Goal: Information Seeking & Learning: Check status

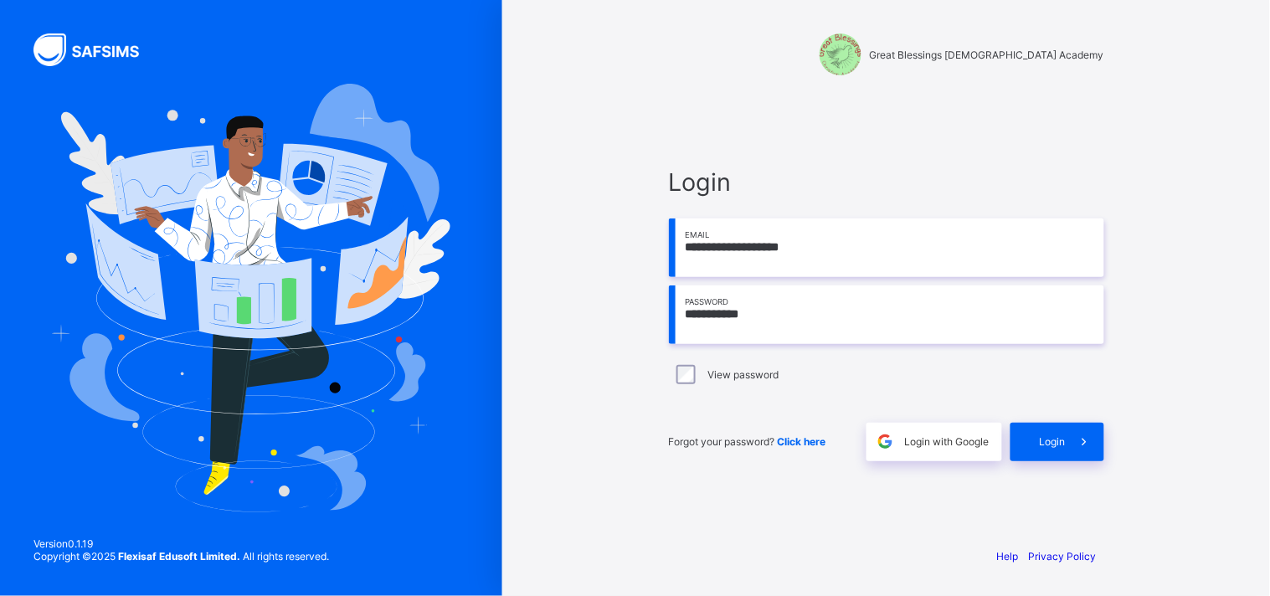
click at [745, 321] on input "**********" at bounding box center [886, 314] width 435 height 59
type input "**********"
click at [1048, 447] on span "Login" at bounding box center [1053, 441] width 26 height 13
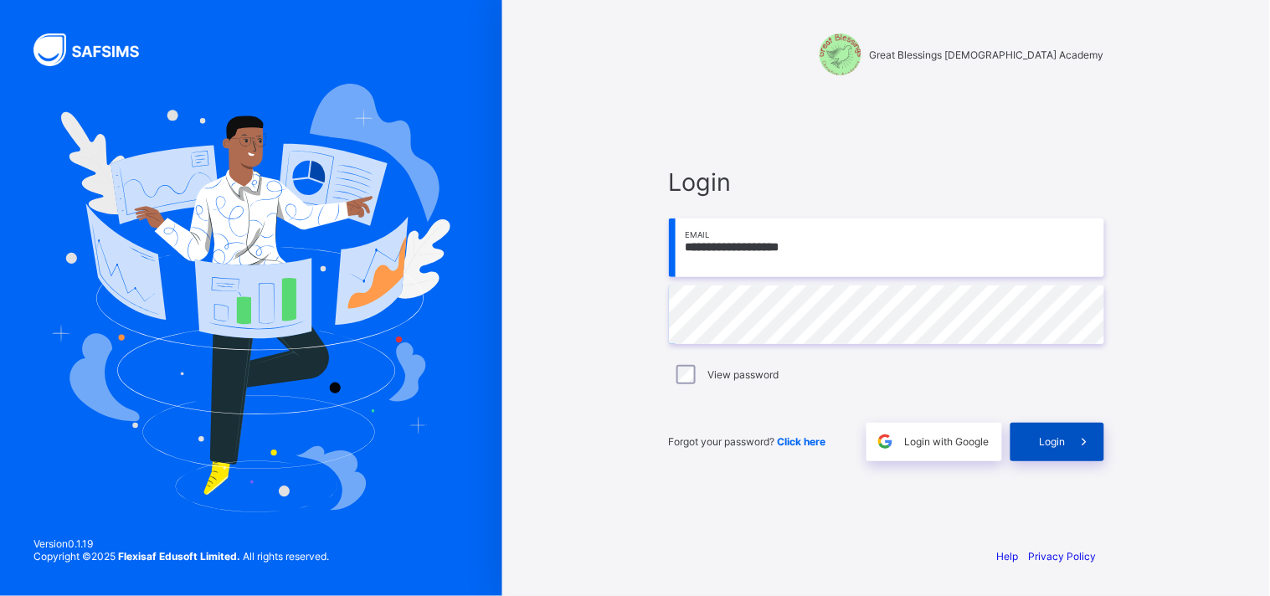
click at [1050, 448] on div "Login" at bounding box center [1057, 442] width 94 height 39
click at [1067, 429] on span at bounding box center [1085, 442] width 39 height 39
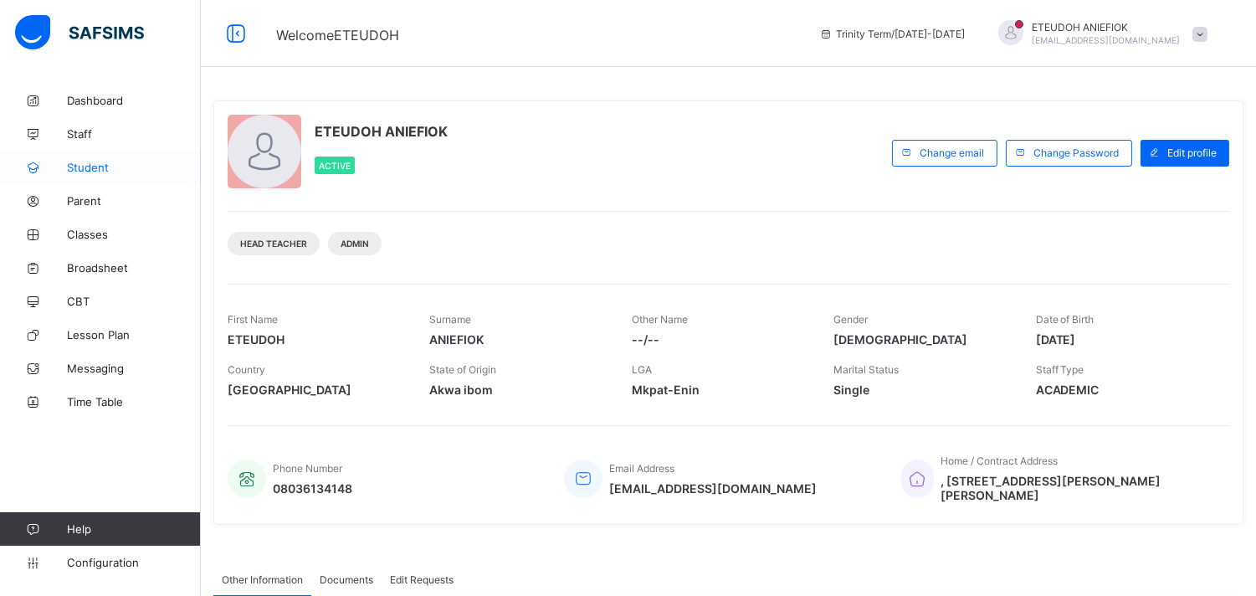
click at [124, 164] on span "Student" at bounding box center [134, 167] width 134 height 13
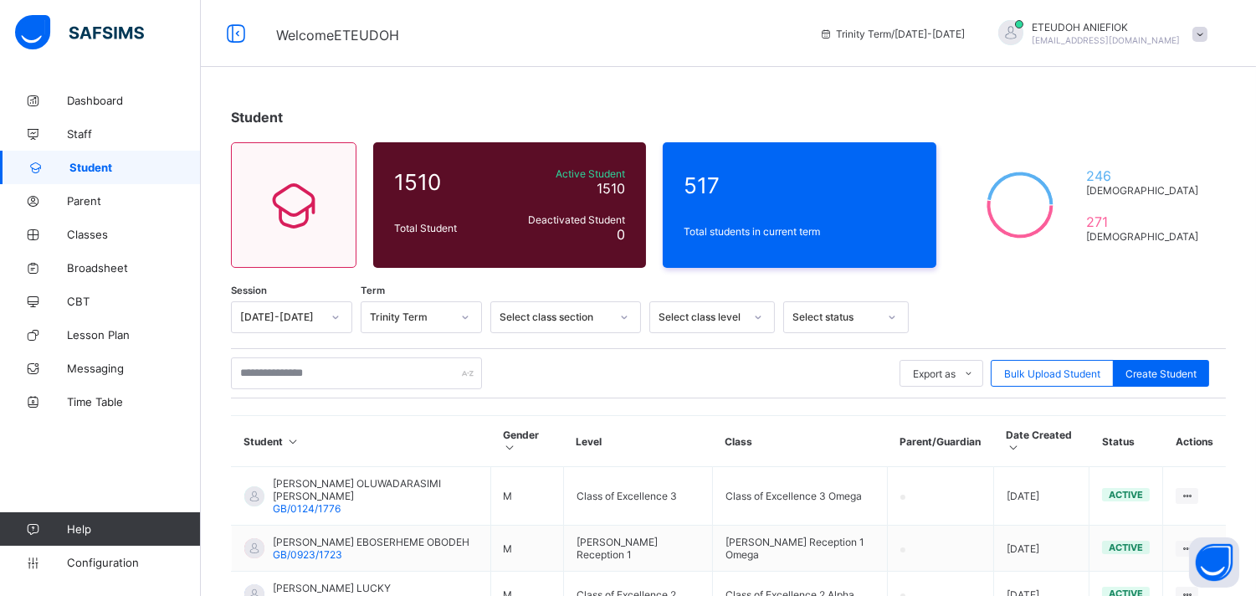
click at [335, 316] on icon at bounding box center [336, 317] width 10 height 17
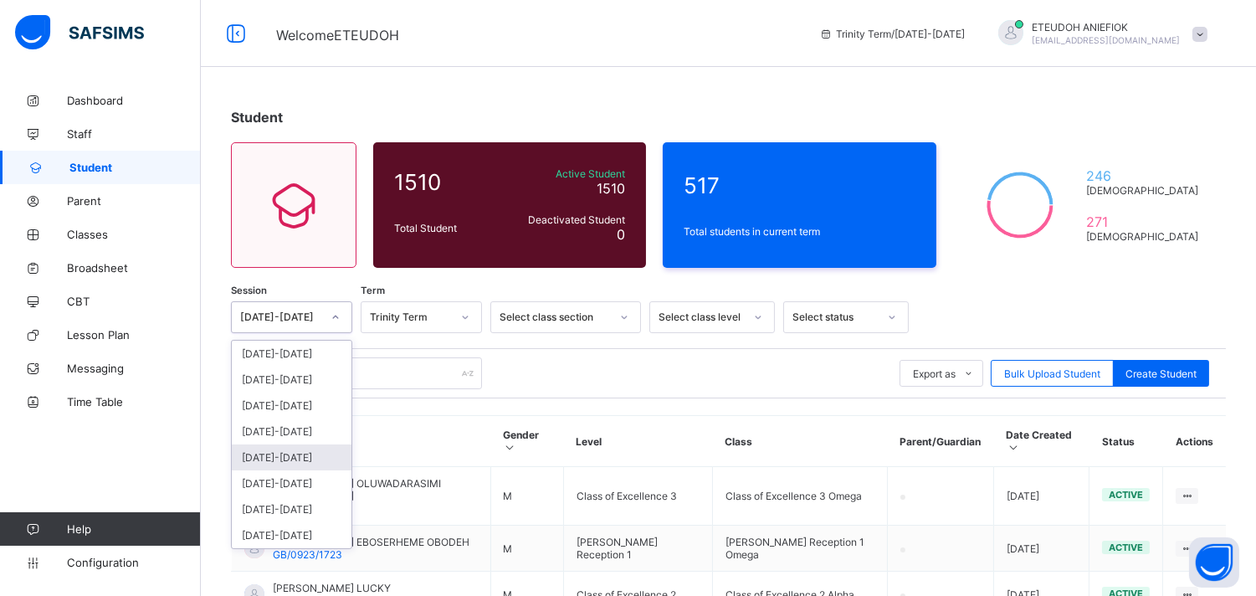
click at [307, 453] on div "[DATE]-[DATE]" at bounding box center [292, 457] width 120 height 26
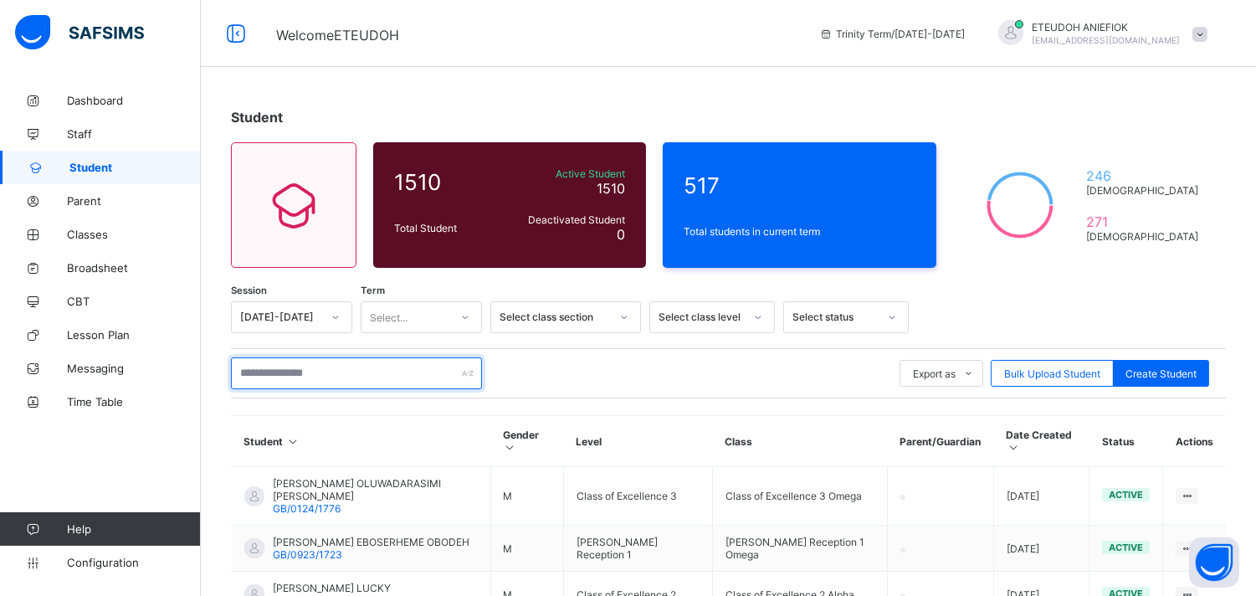
click at [452, 373] on input "text" at bounding box center [356, 373] width 251 height 32
type input "**********"
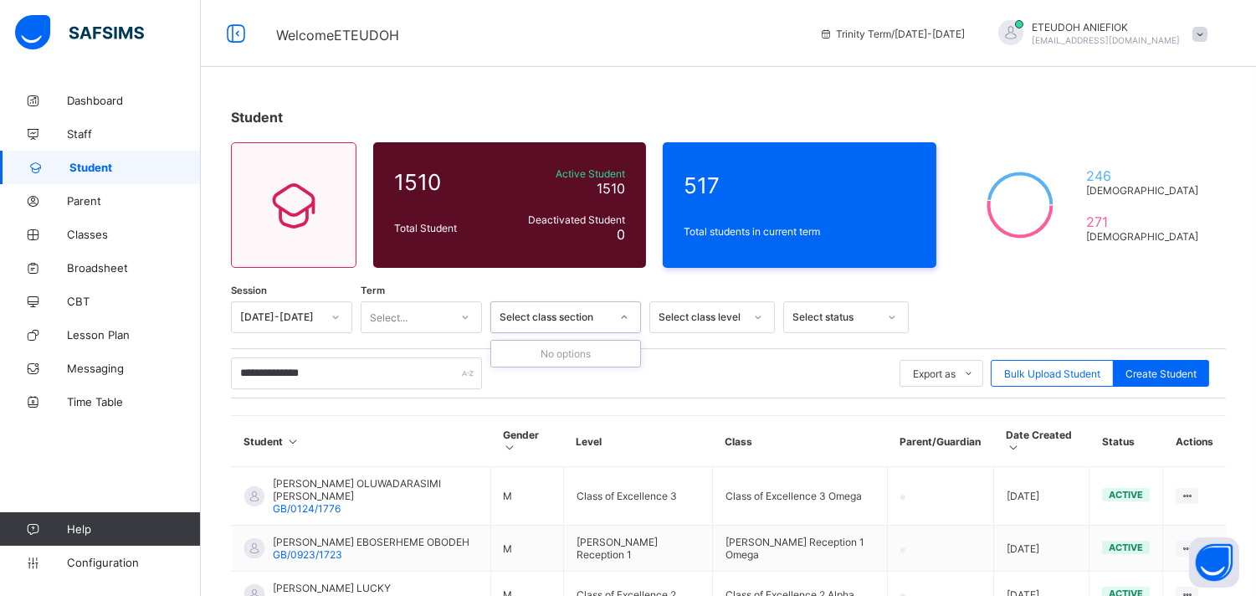
click at [631, 316] on div at bounding box center [624, 317] width 28 height 27
click at [470, 324] on div at bounding box center [465, 317] width 28 height 27
click at [458, 403] on div "Third Term" at bounding box center [422, 406] width 120 height 26
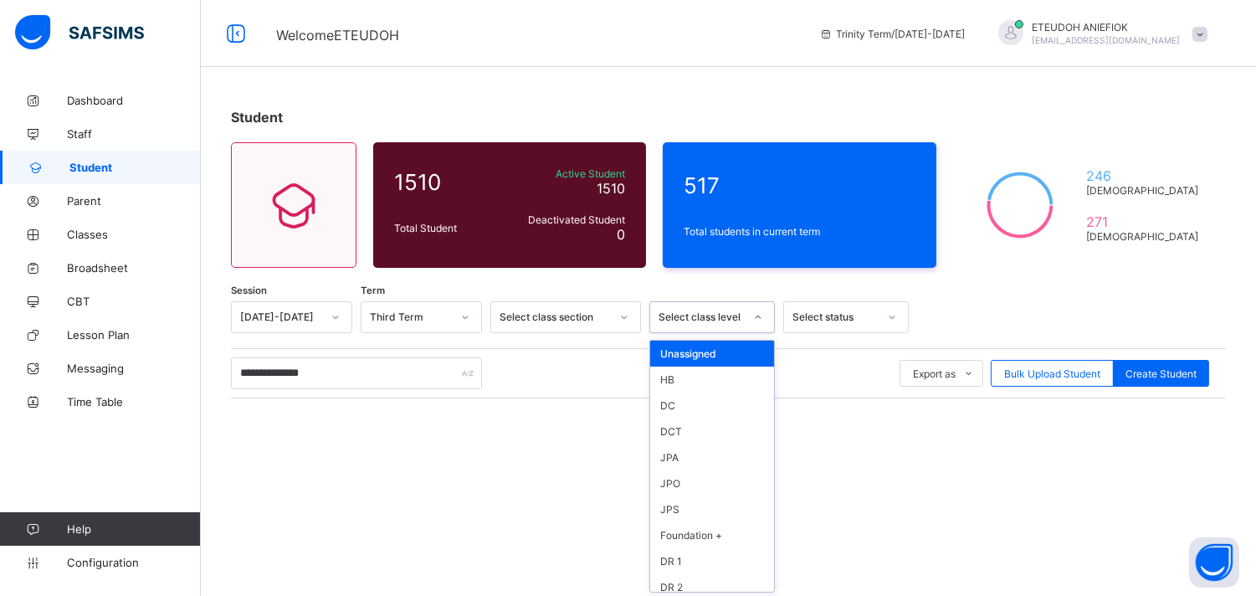
click at [764, 318] on div at bounding box center [758, 317] width 28 height 27
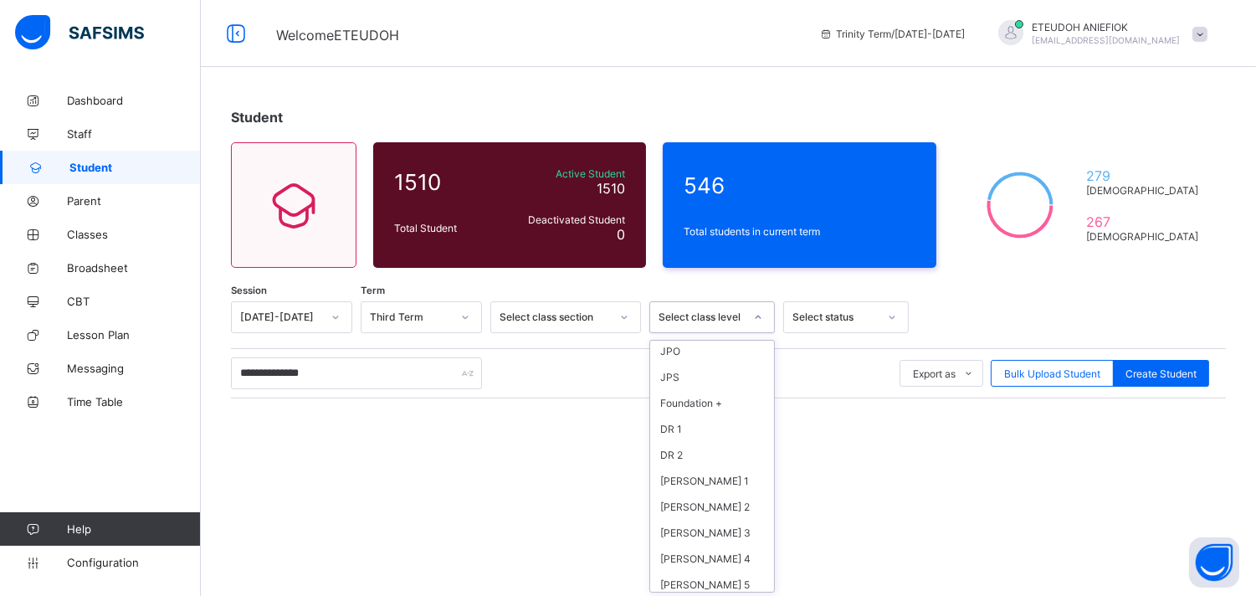
scroll to position [148, 0]
click at [716, 583] on div "[PERSON_NAME] 6" at bounding box center [712, 595] width 124 height 26
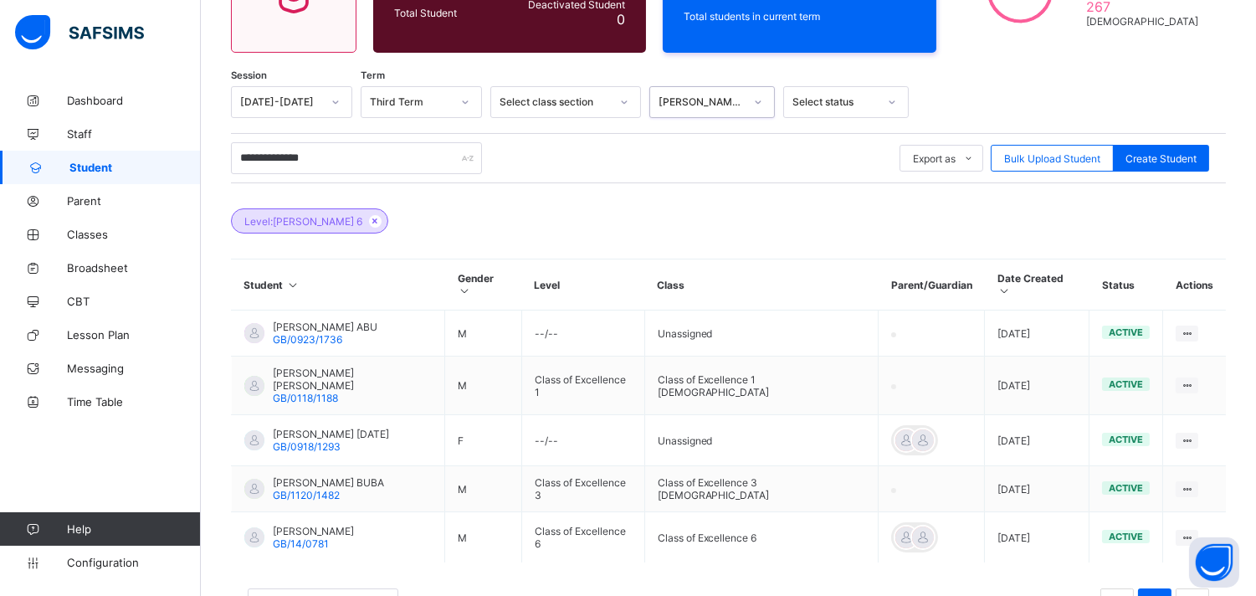
scroll to position [223, 0]
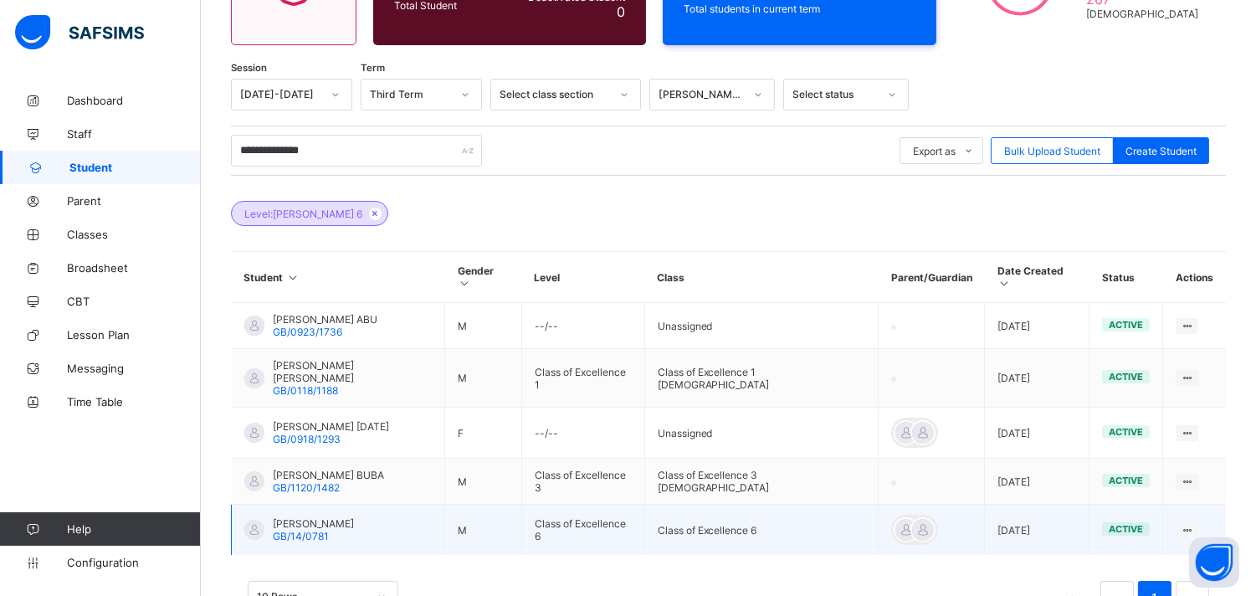
click at [645, 506] on td "Class of Excellence 6" at bounding box center [582, 530] width 123 height 51
click at [579, 505] on td "Class of Excellence 6" at bounding box center [582, 530] width 123 height 51
click at [1148, 554] on div "View Profile" at bounding box center [1141, 562] width 100 height 17
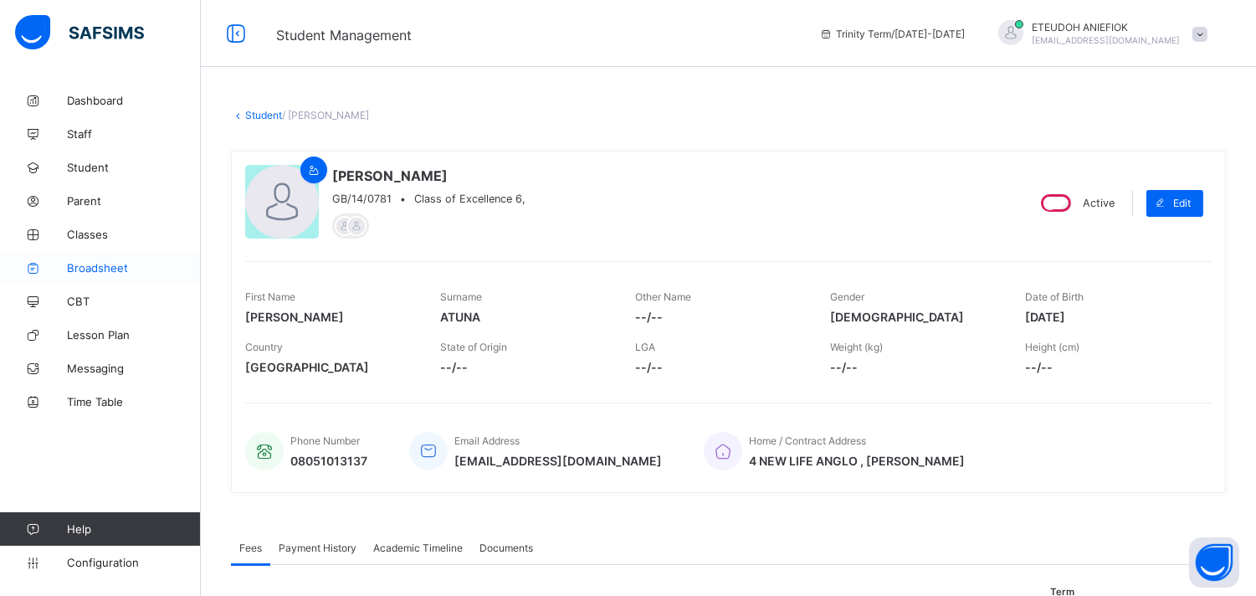
click at [114, 265] on span "Broadsheet" at bounding box center [134, 267] width 134 height 13
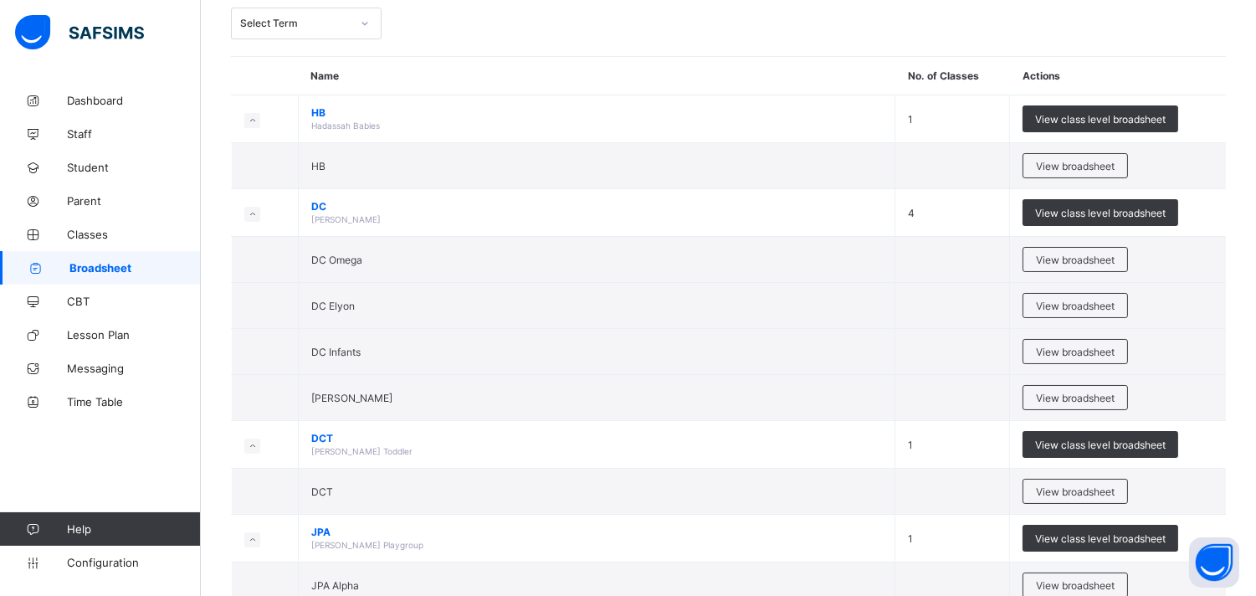
scroll to position [111, 0]
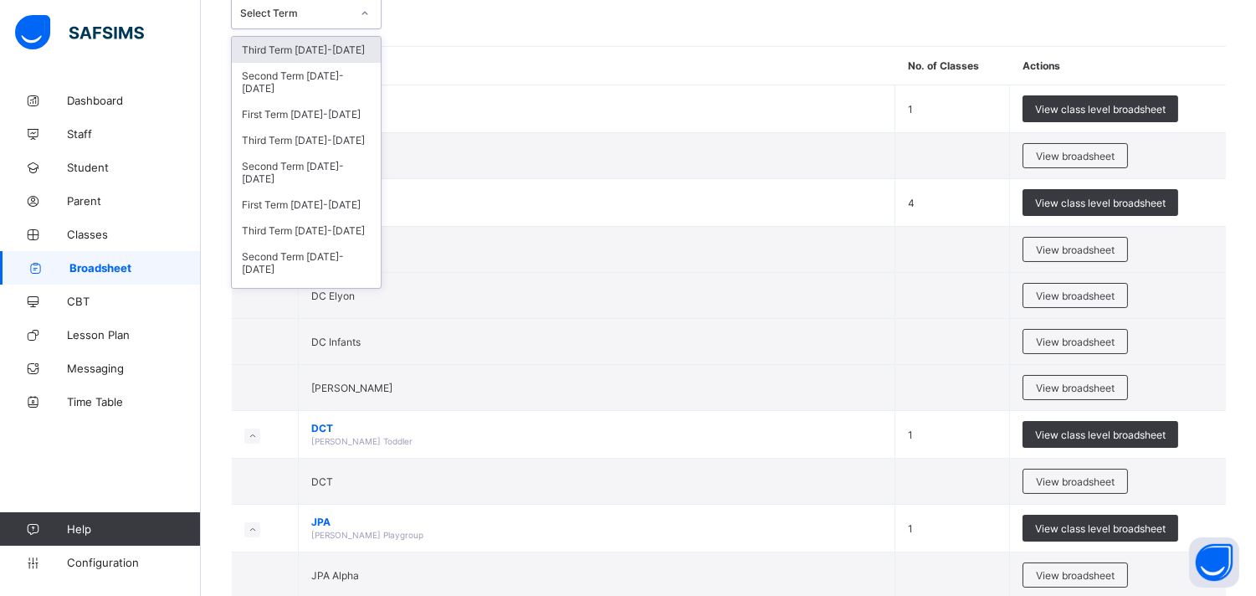
click at [367, 14] on icon at bounding box center [365, 13] width 10 height 17
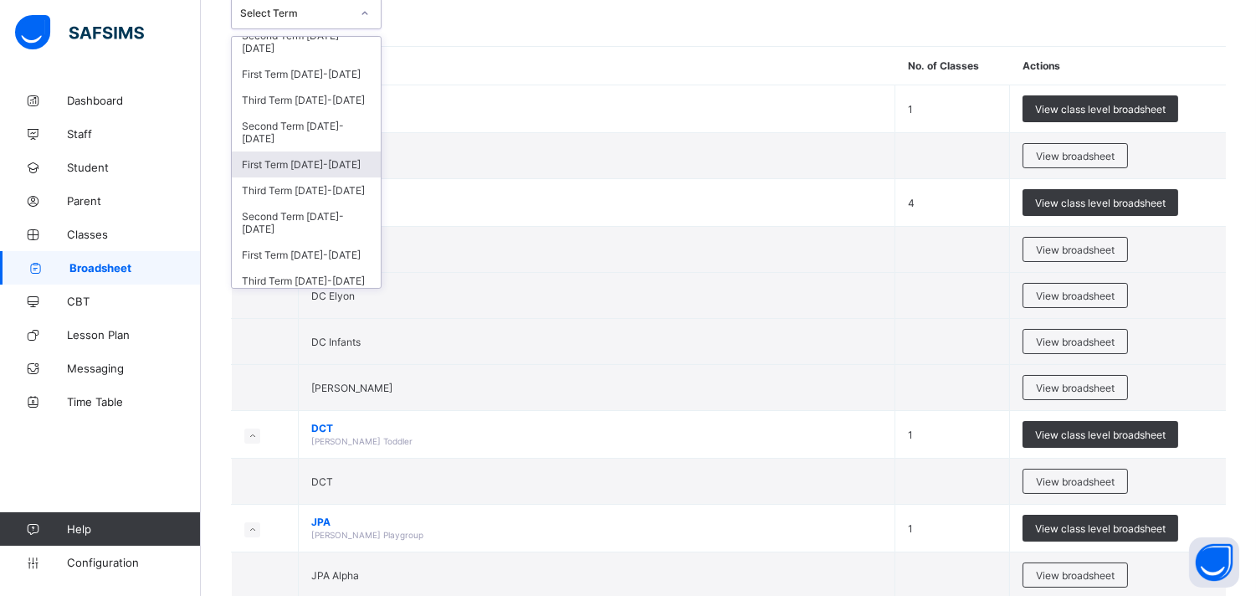
scroll to position [148, 0]
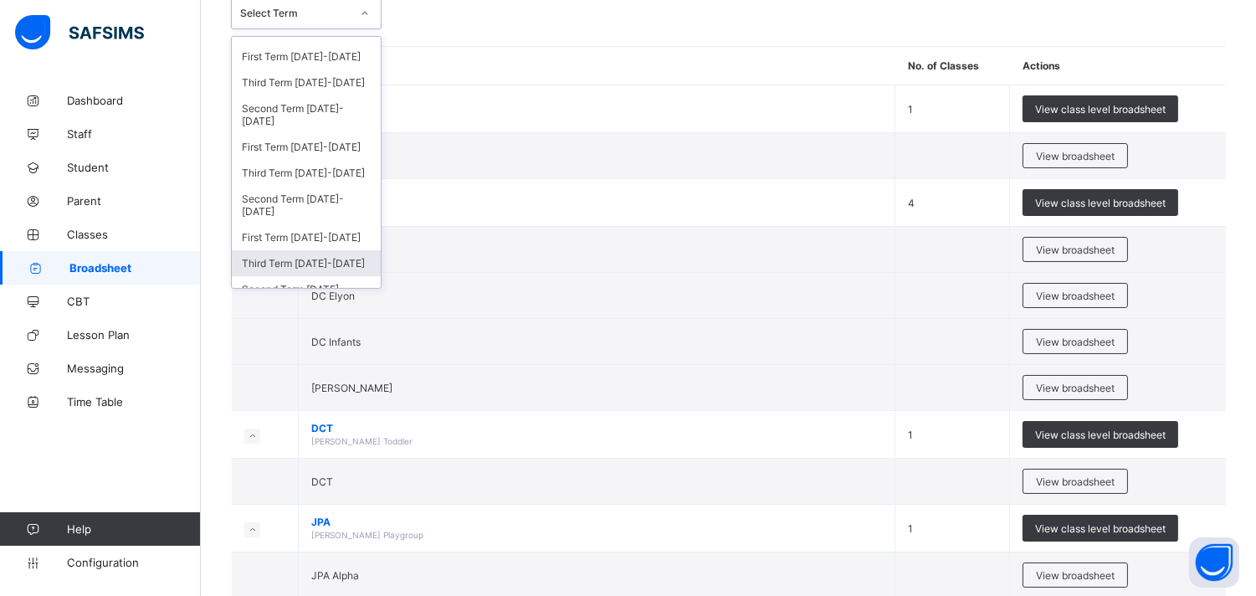
click at [343, 258] on div "Third Term [DATE]-[DATE]" at bounding box center [306, 263] width 149 height 26
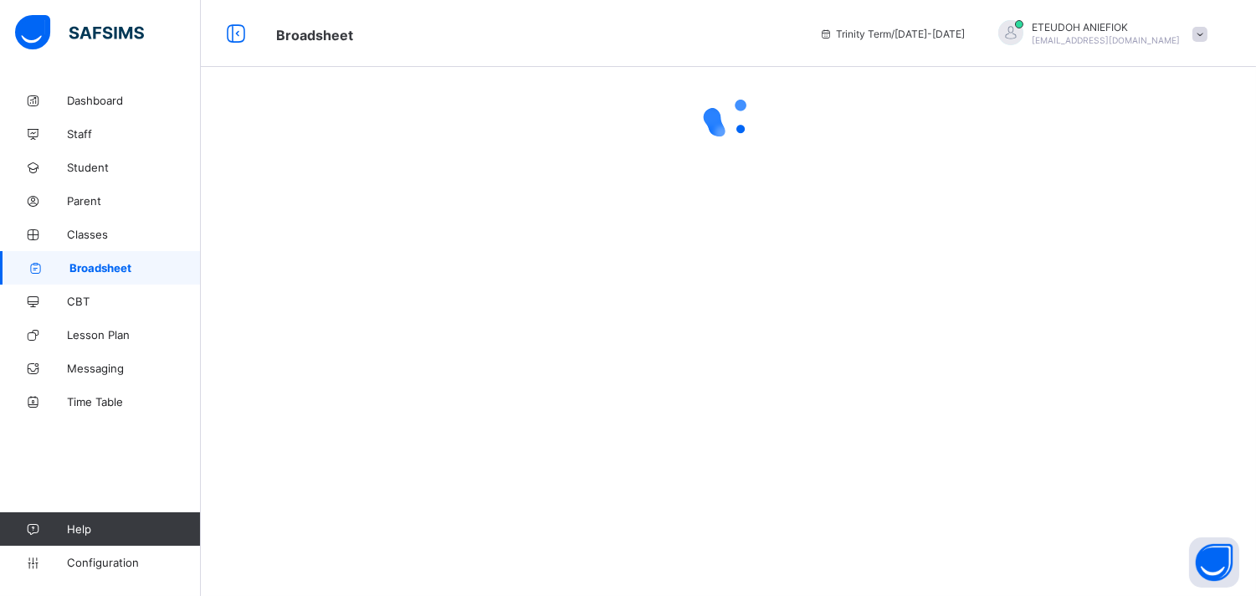
scroll to position [0, 0]
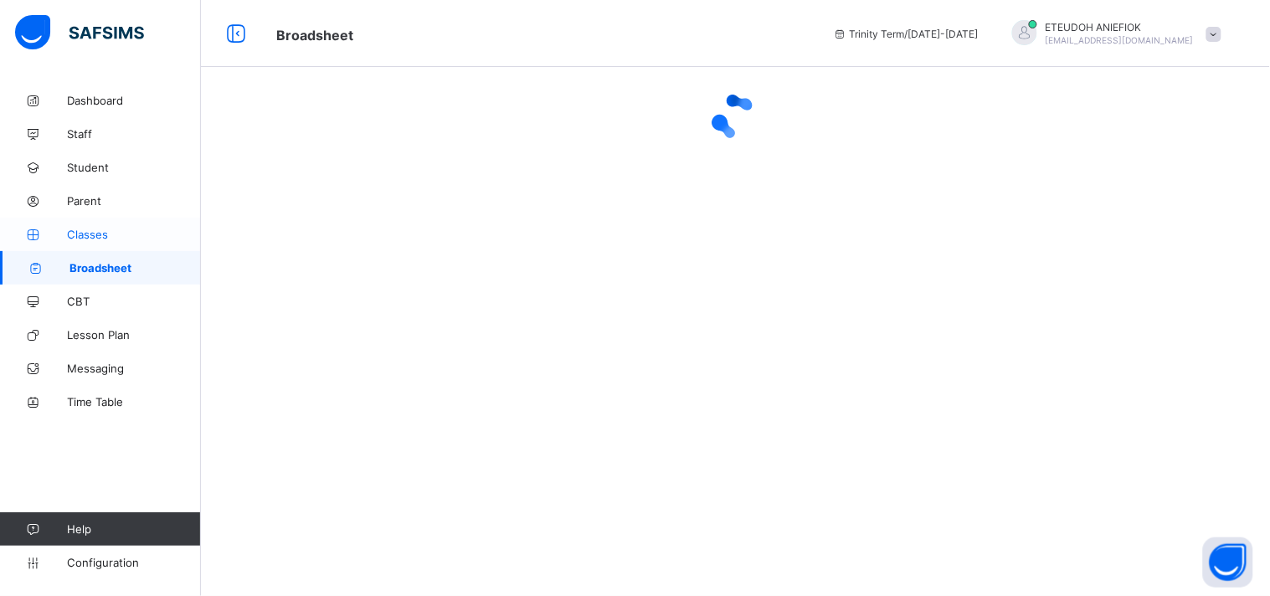
click at [117, 231] on span "Classes" at bounding box center [134, 234] width 134 height 13
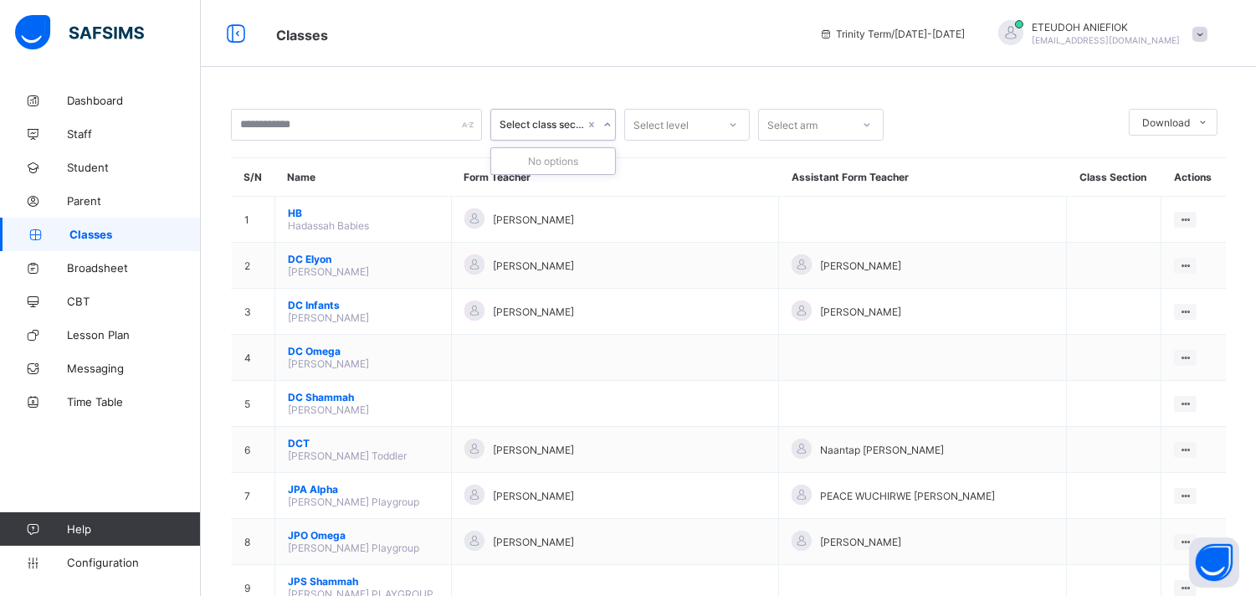
click at [608, 122] on icon at bounding box center [608, 124] width 10 height 17
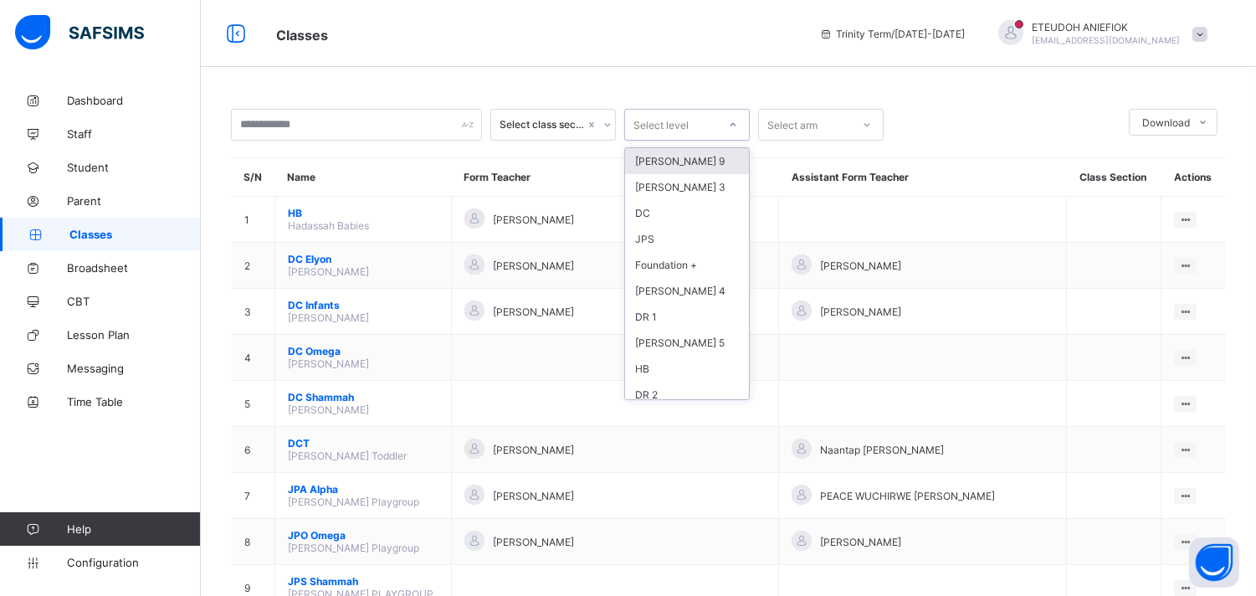
click at [732, 120] on icon at bounding box center [733, 124] width 10 height 17
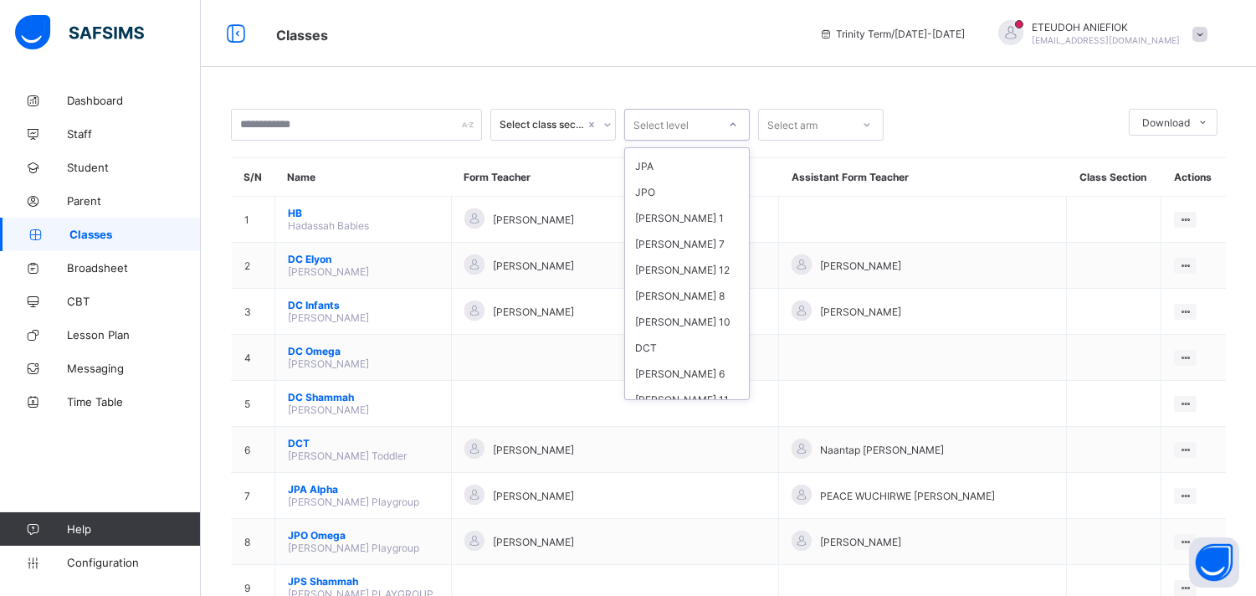
scroll to position [283, 0]
click at [670, 362] on div "[PERSON_NAME] 6" at bounding box center [687, 371] width 124 height 26
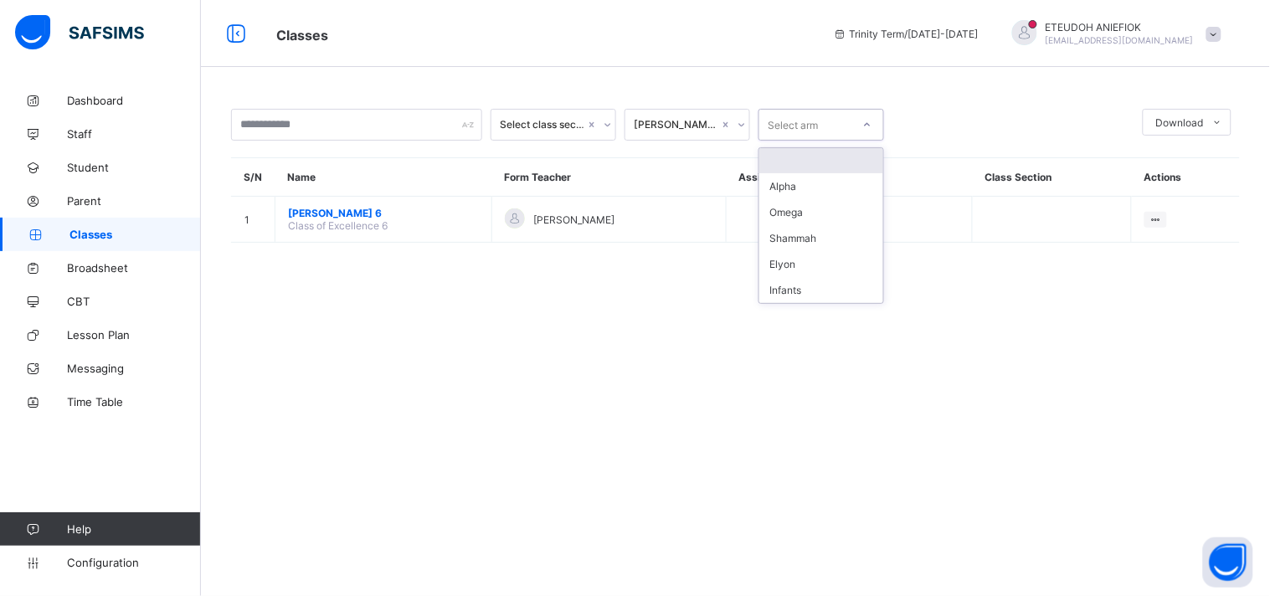
click at [865, 129] on icon at bounding box center [867, 124] width 10 height 17
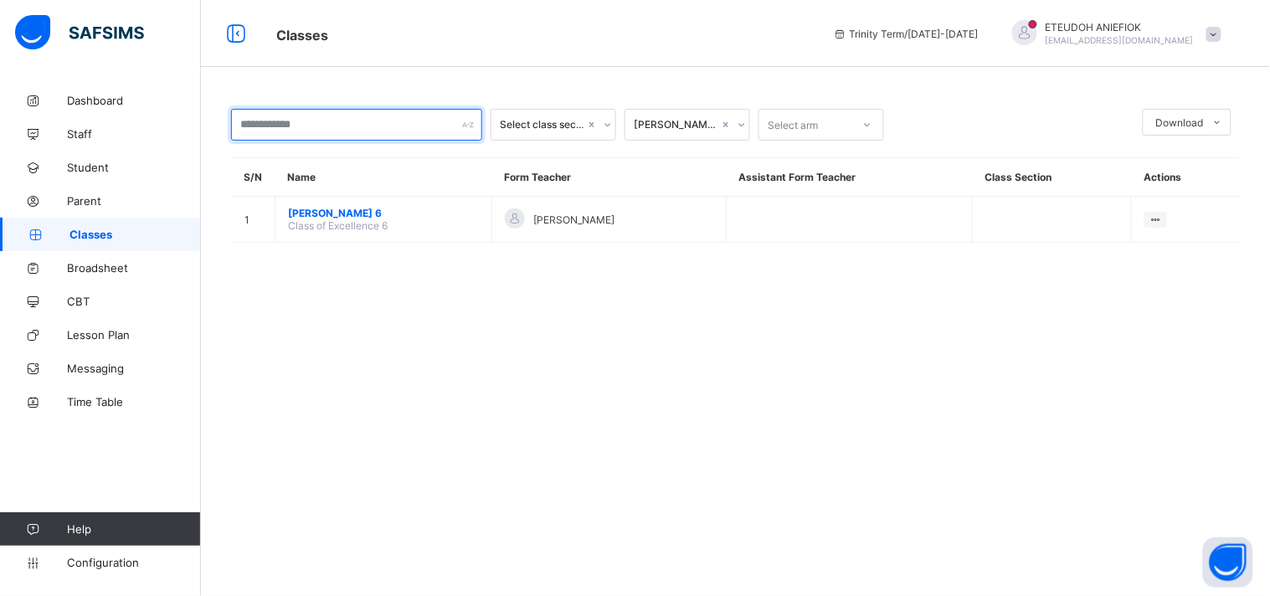
click at [469, 131] on input "text" at bounding box center [356, 125] width 251 height 32
click at [129, 269] on span "Broadsheet" at bounding box center [134, 267] width 134 height 13
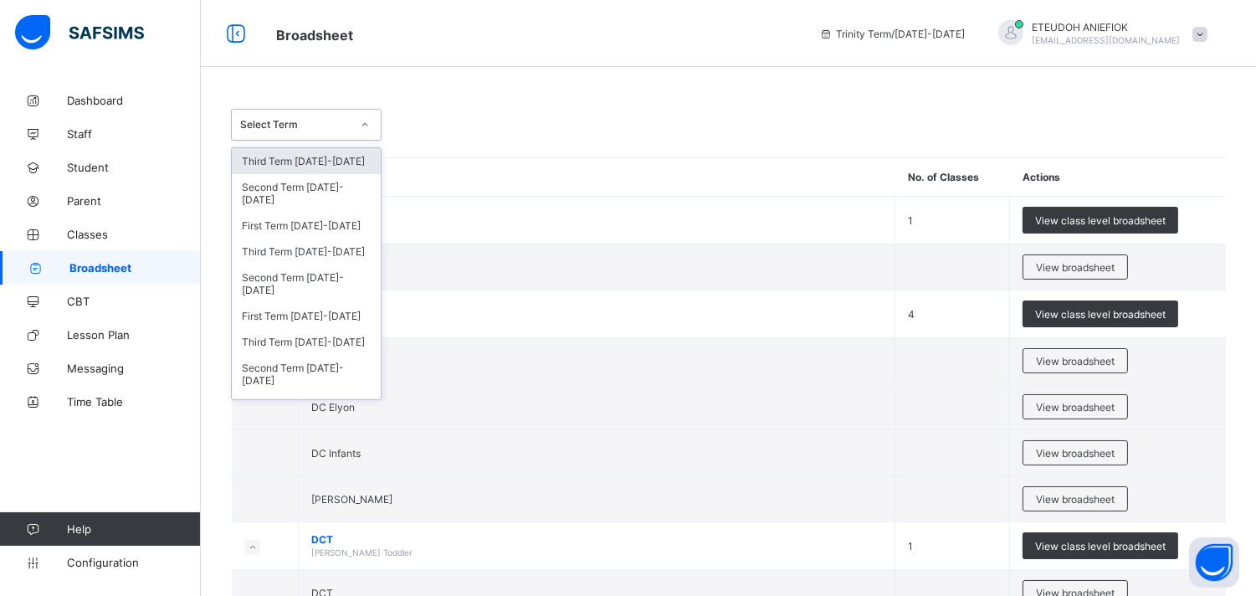
click at [368, 126] on icon at bounding box center [365, 124] width 10 height 17
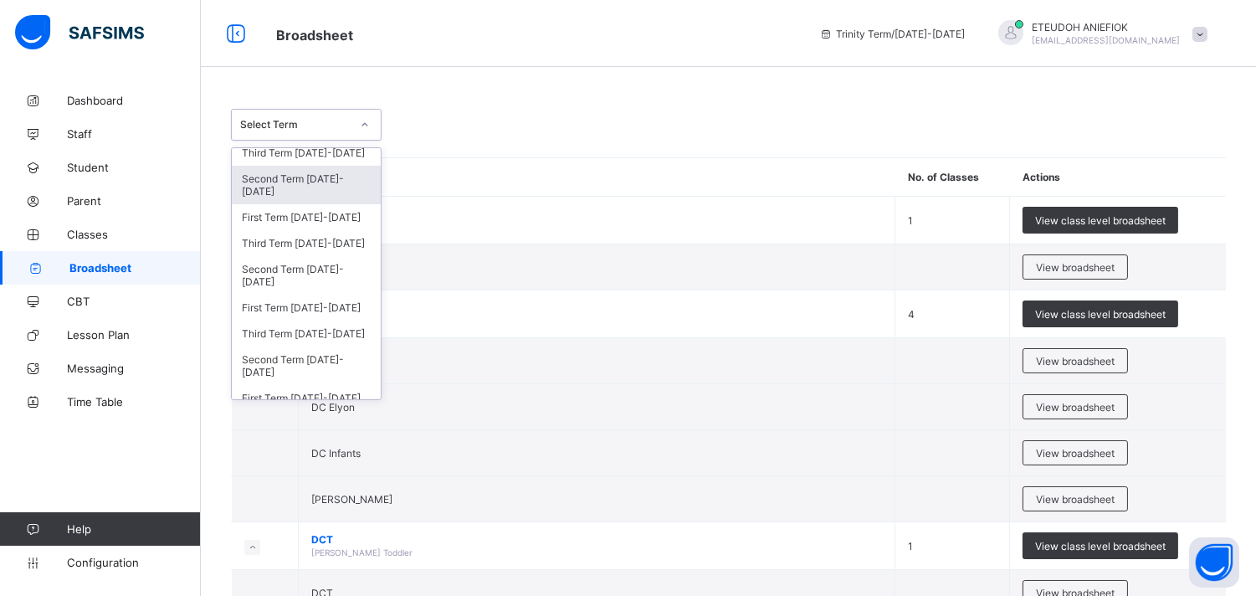
scroll to position [223, 0]
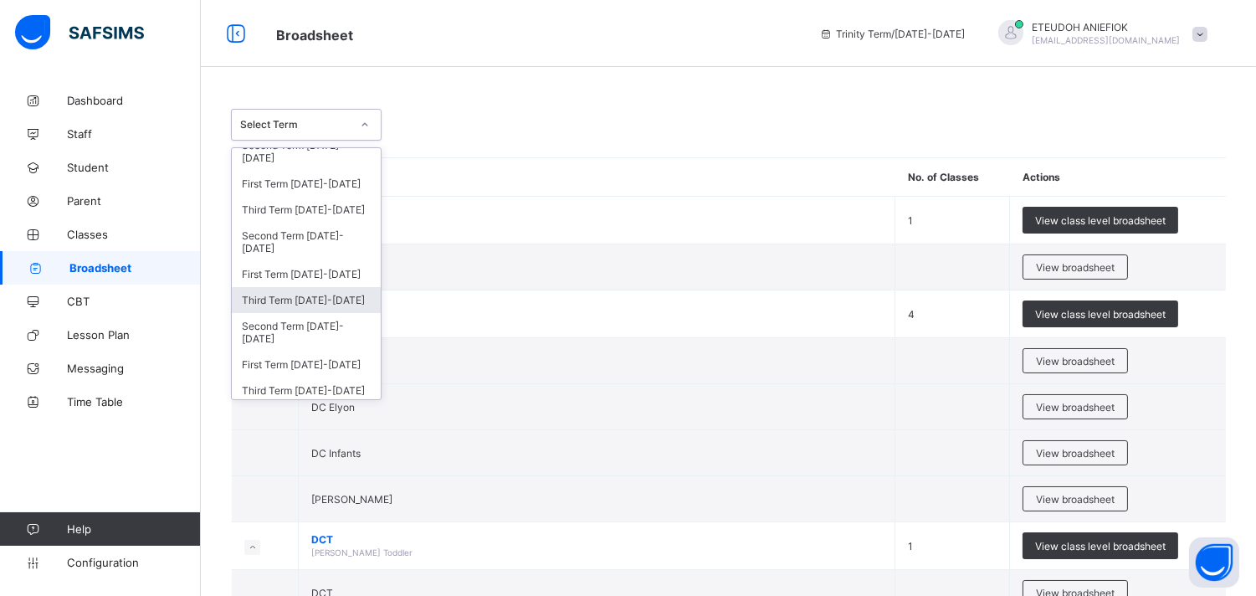
click at [346, 287] on div "Third Term [DATE]-[DATE]" at bounding box center [306, 300] width 149 height 26
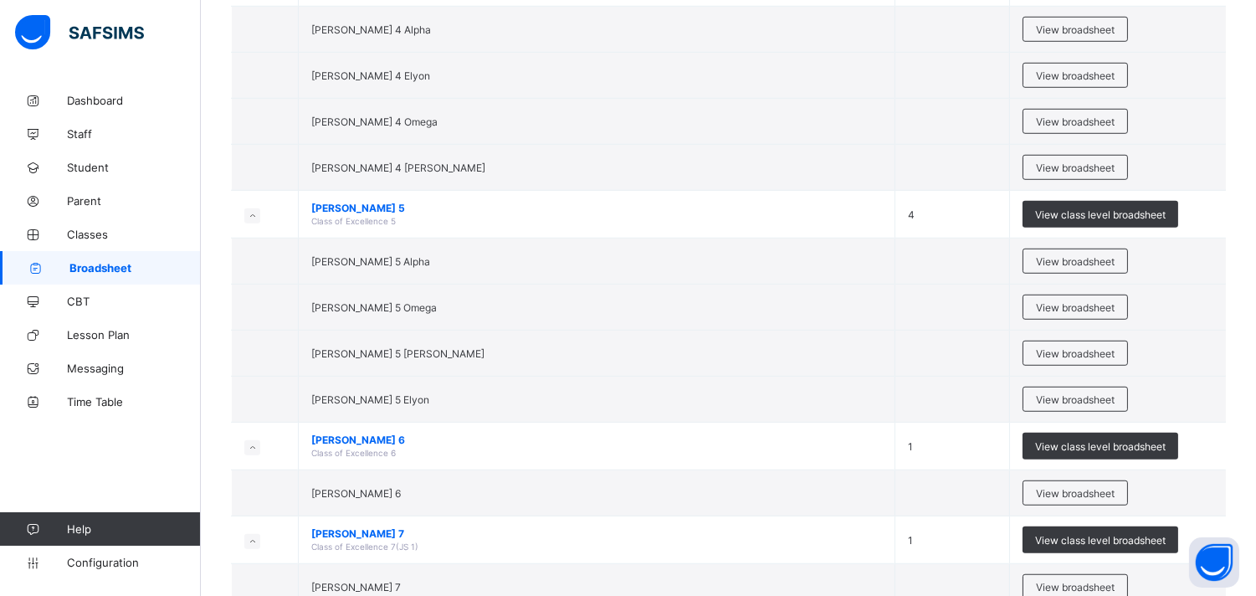
scroll to position [2344, 0]
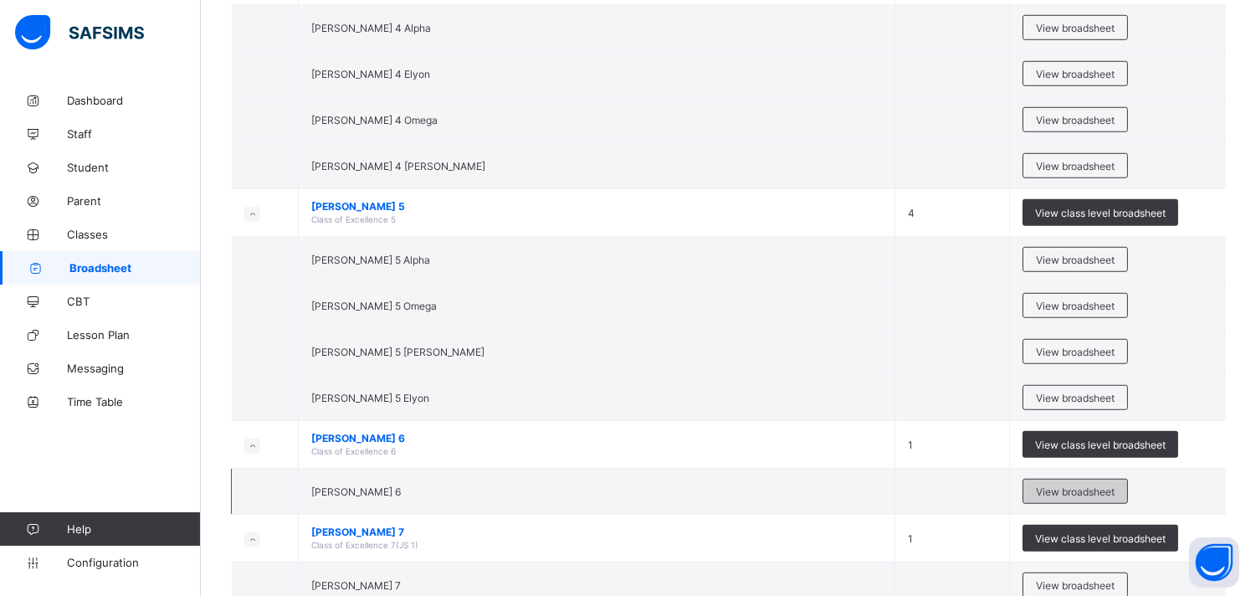
click at [1076, 497] on span "View broadsheet" at bounding box center [1075, 491] width 79 height 13
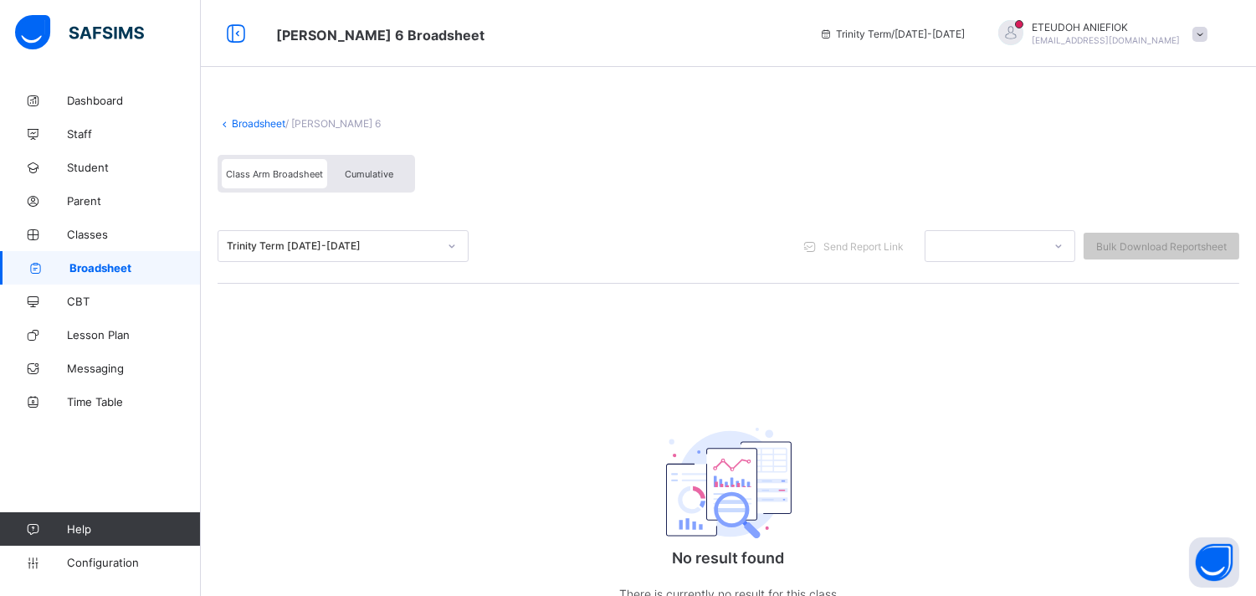
click at [386, 182] on div "Cumulative" at bounding box center [369, 173] width 84 height 29
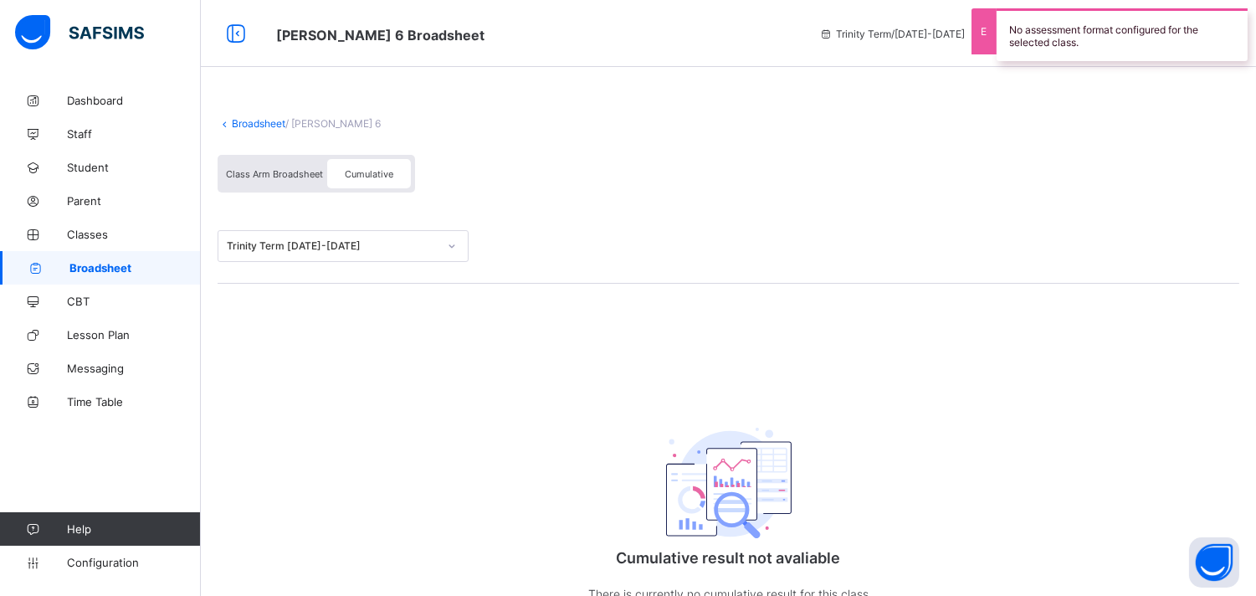
click at [506, 372] on div "Broadsheet / [PERSON_NAME] 6 Class Arm Broadsheet Cumulative Trinity Term [DATE…" at bounding box center [728, 378] width 1055 height 588
click at [274, 169] on span "Class Arm Broadsheet" at bounding box center [274, 174] width 97 height 12
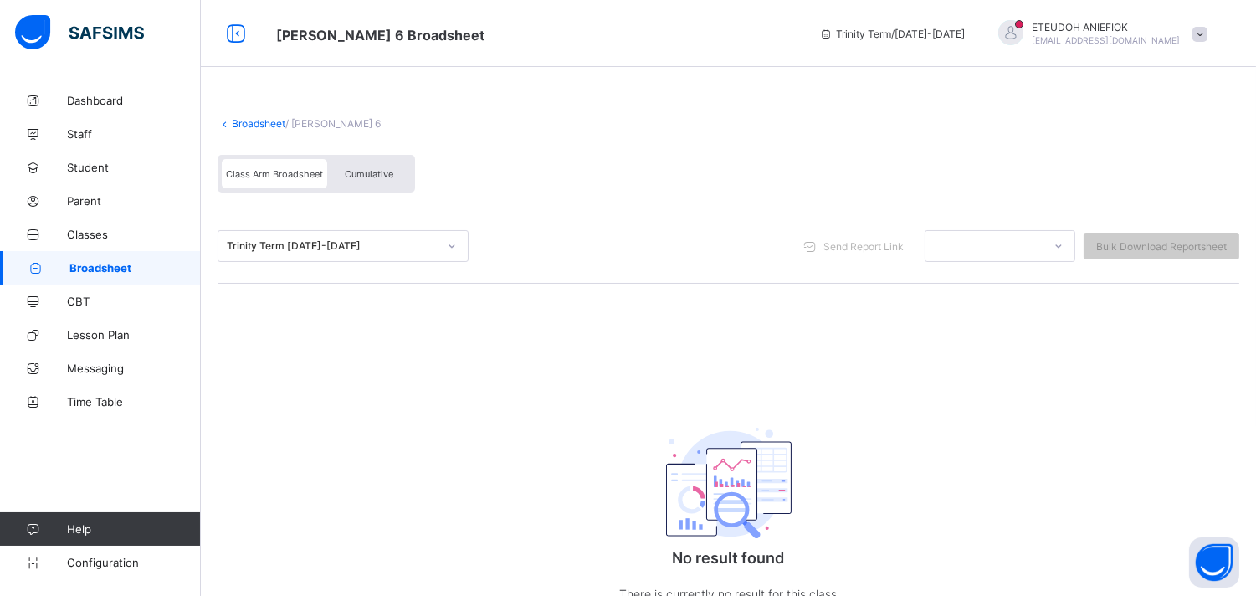
click at [453, 244] on icon at bounding box center [452, 246] width 10 height 17
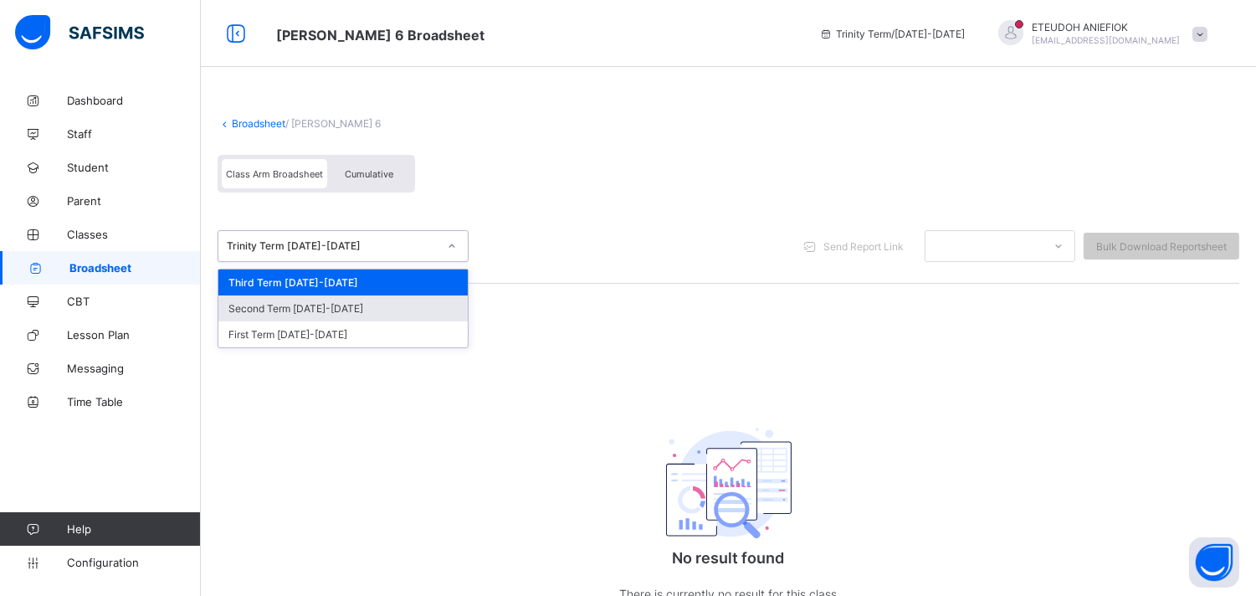
click at [380, 306] on div "Second Term [DATE]-[DATE]" at bounding box center [342, 308] width 249 height 26
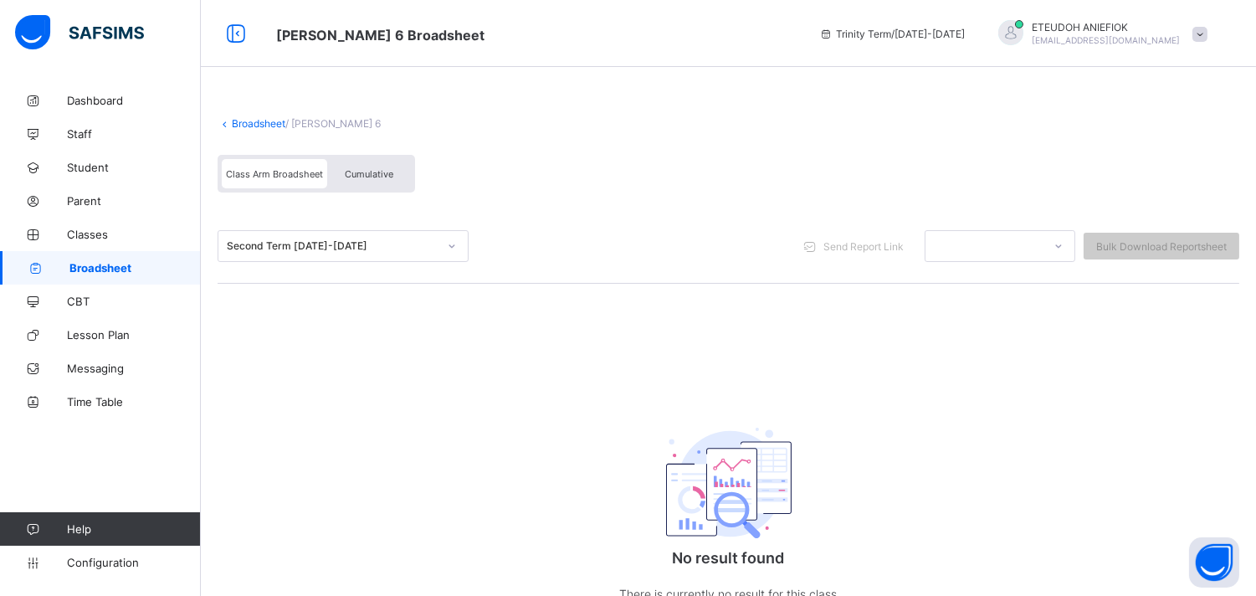
click at [454, 247] on icon at bounding box center [452, 246] width 10 height 17
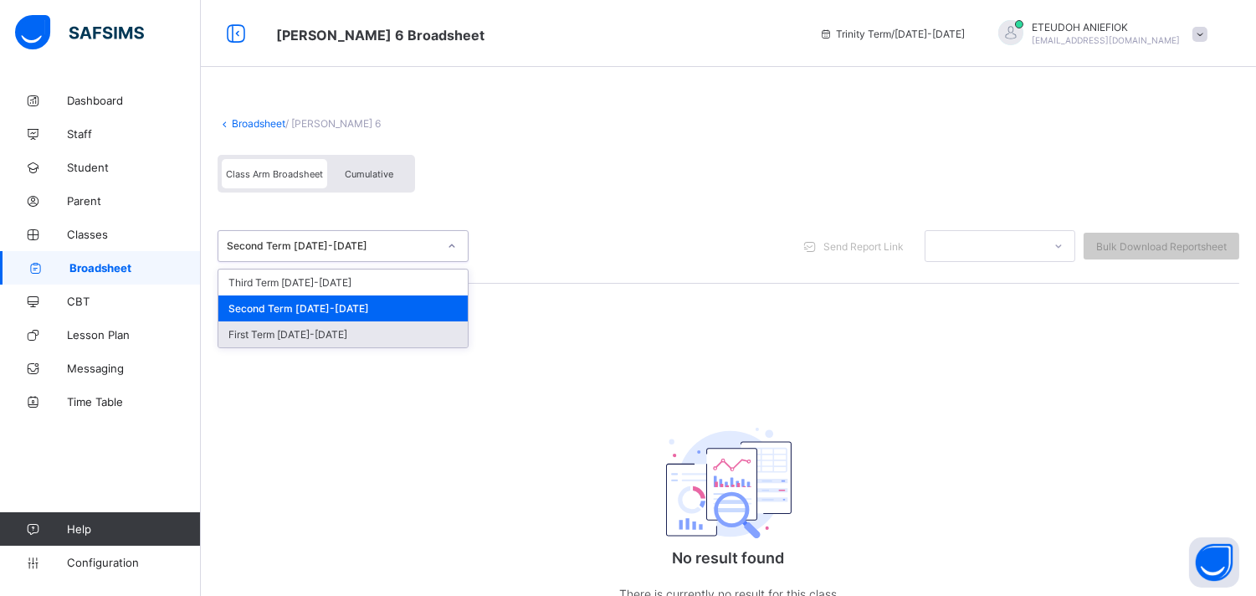
click at [403, 330] on div "First Term [DATE]-[DATE]" at bounding box center [342, 334] width 249 height 26
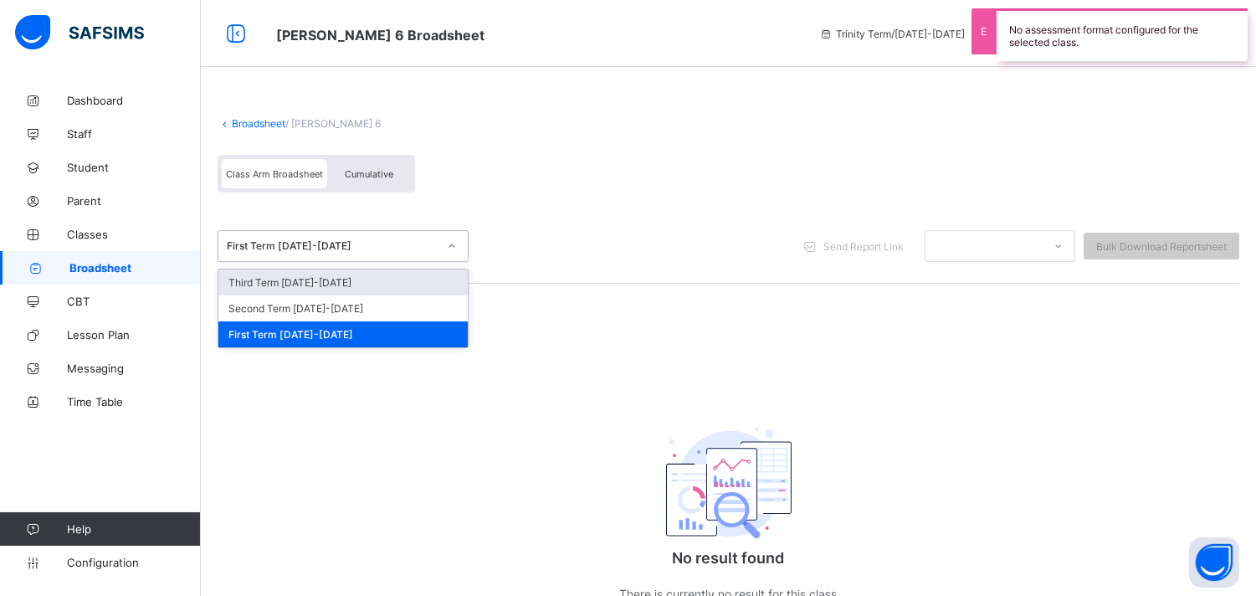
click at [453, 244] on icon at bounding box center [452, 246] width 10 height 17
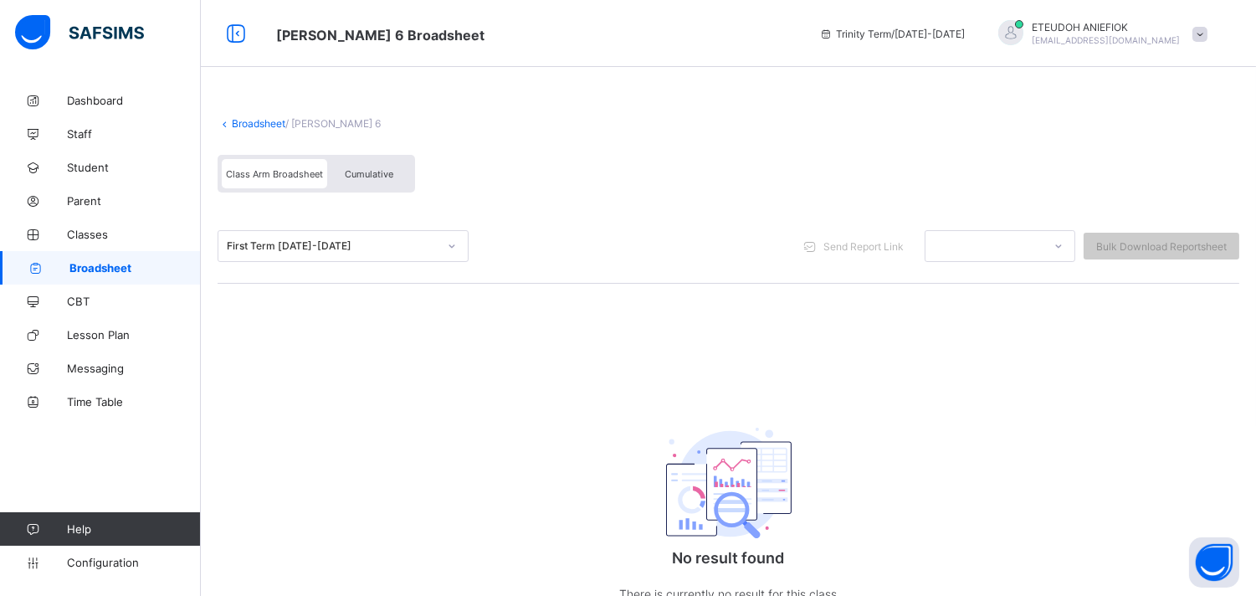
click at [160, 269] on span "Broadsheet" at bounding box center [134, 267] width 131 height 13
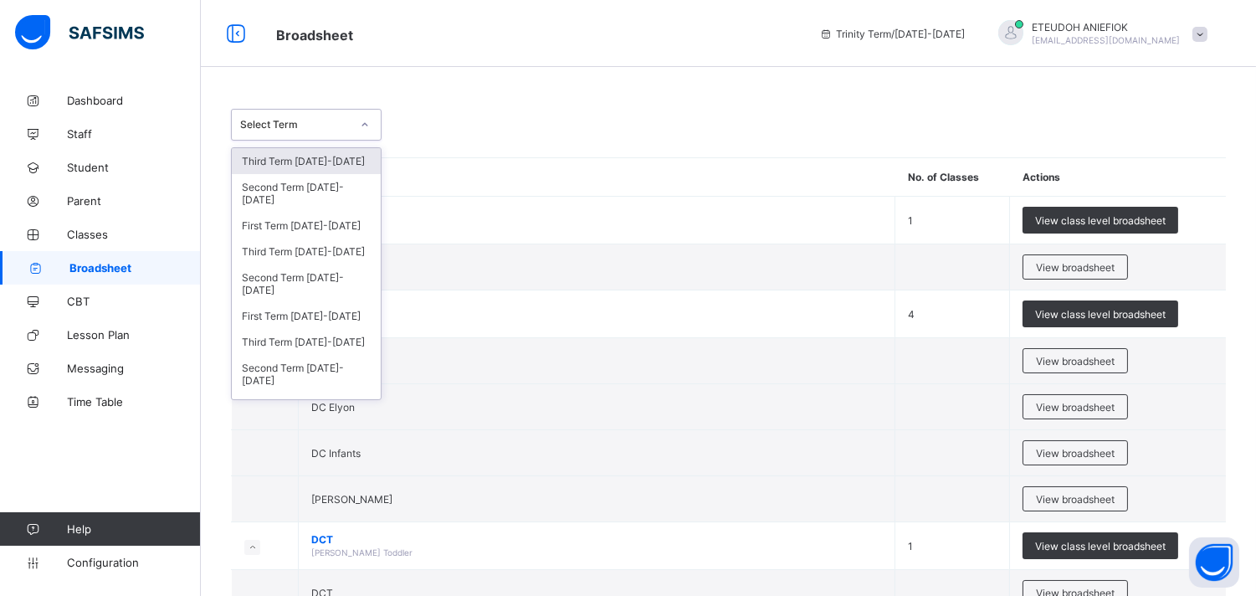
click at [371, 124] on div at bounding box center [365, 124] width 28 height 27
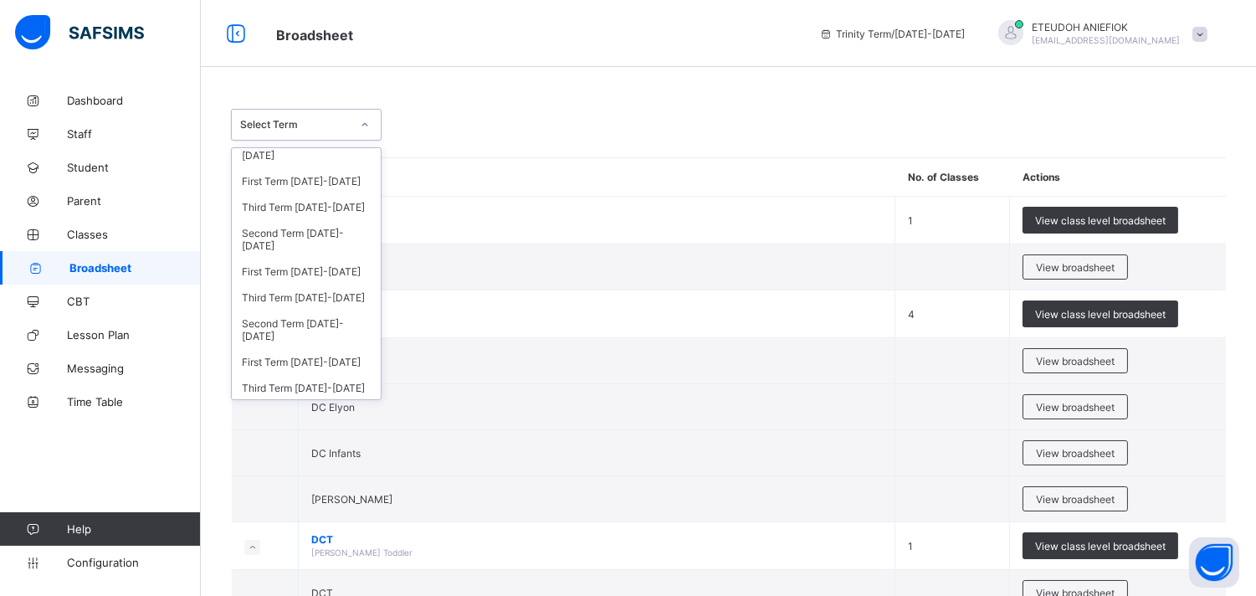
scroll to position [335, 0]
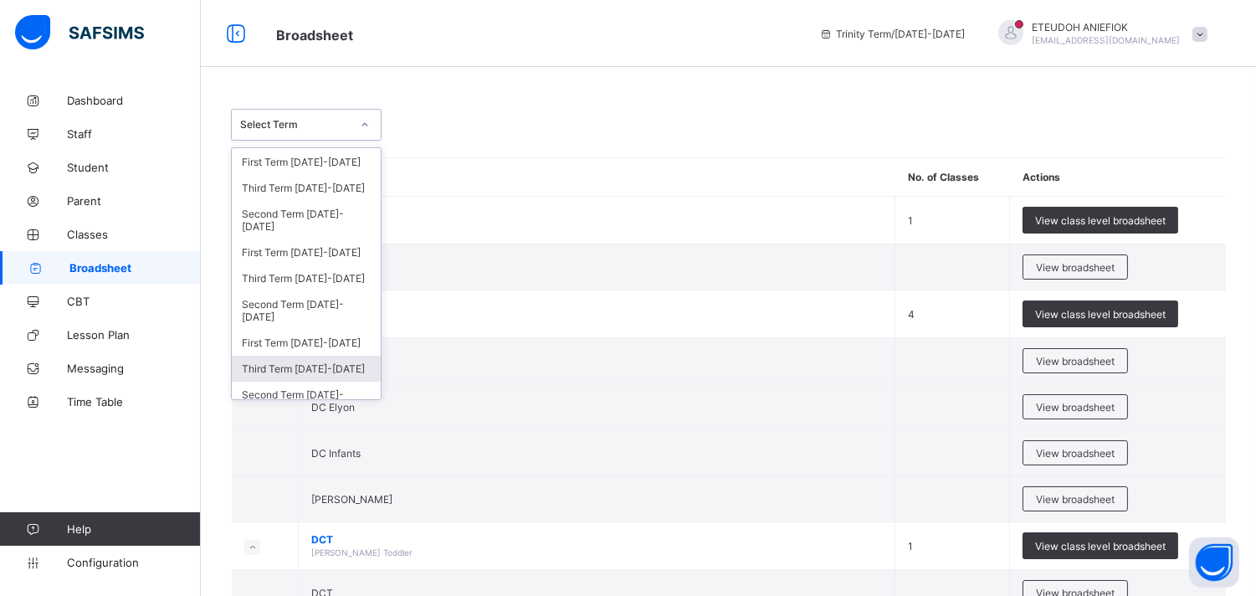
click at [339, 357] on div "Third Term [DATE]-[DATE]" at bounding box center [306, 369] width 149 height 26
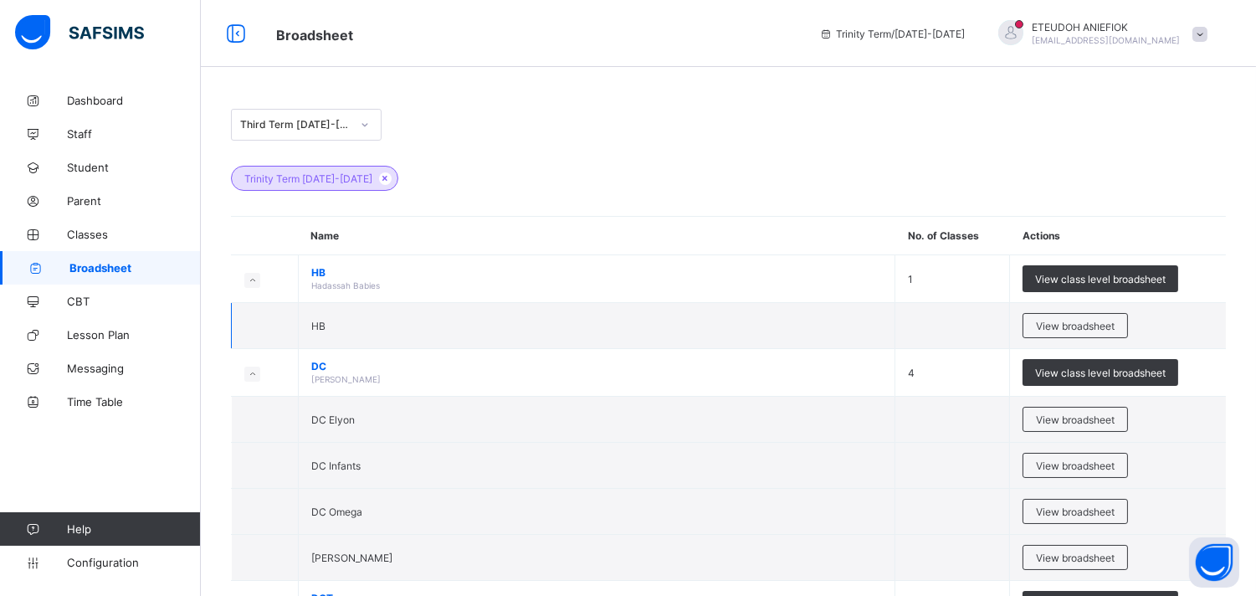
click at [403, 325] on td "HB" at bounding box center [597, 326] width 597 height 46
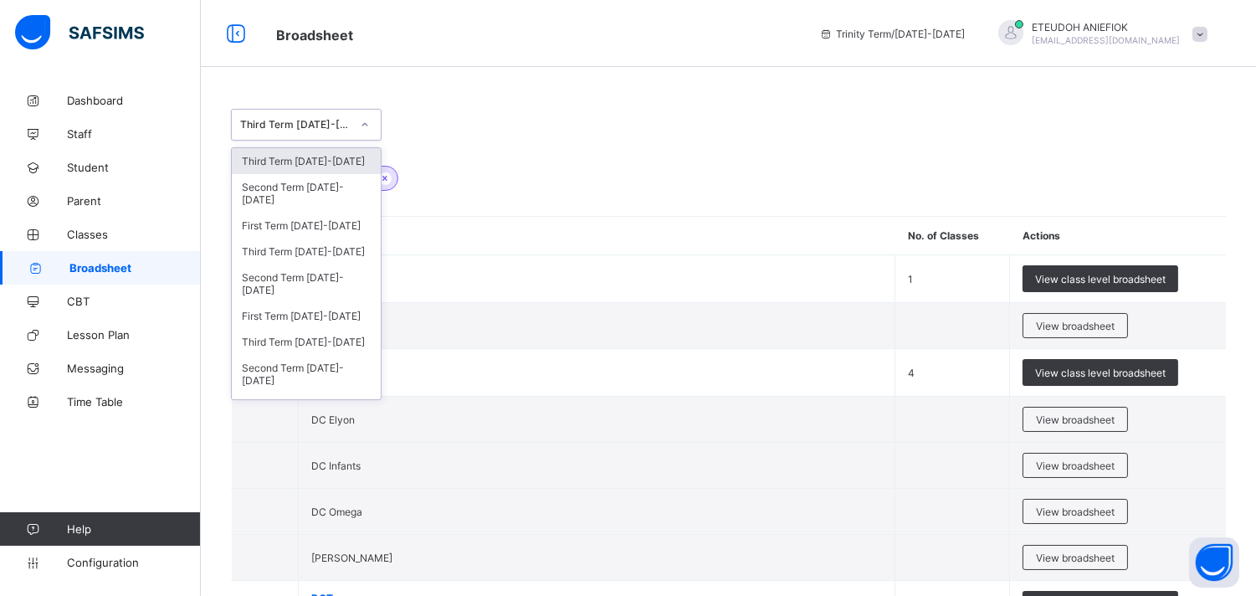
click at [366, 126] on icon at bounding box center [365, 124] width 10 height 17
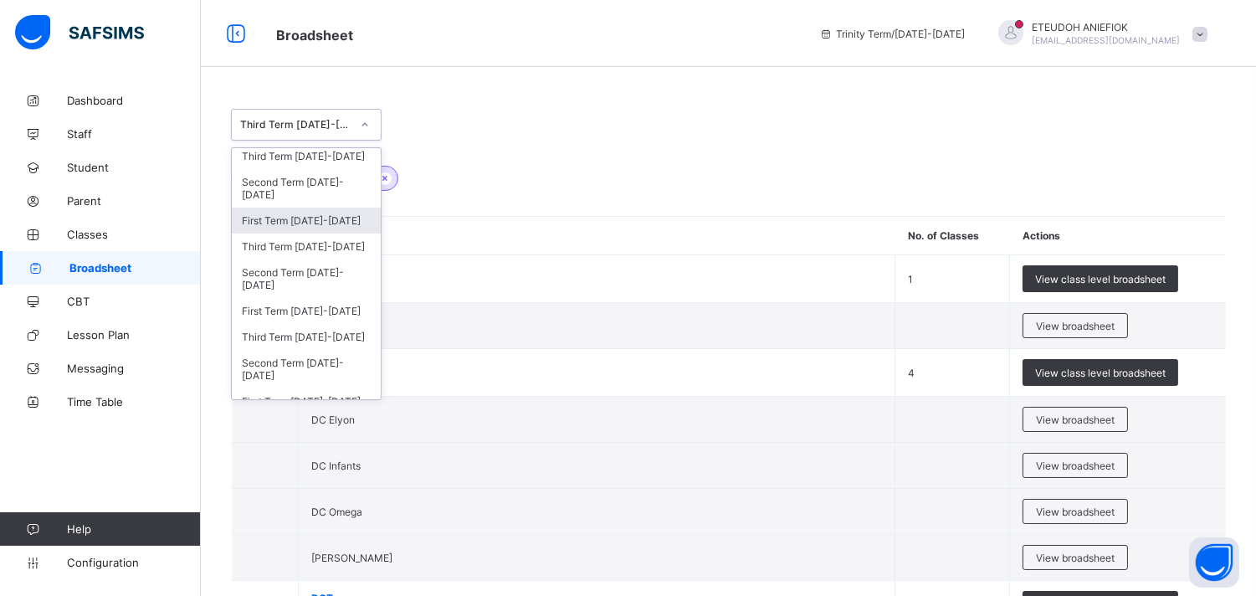
scroll to position [223, 0]
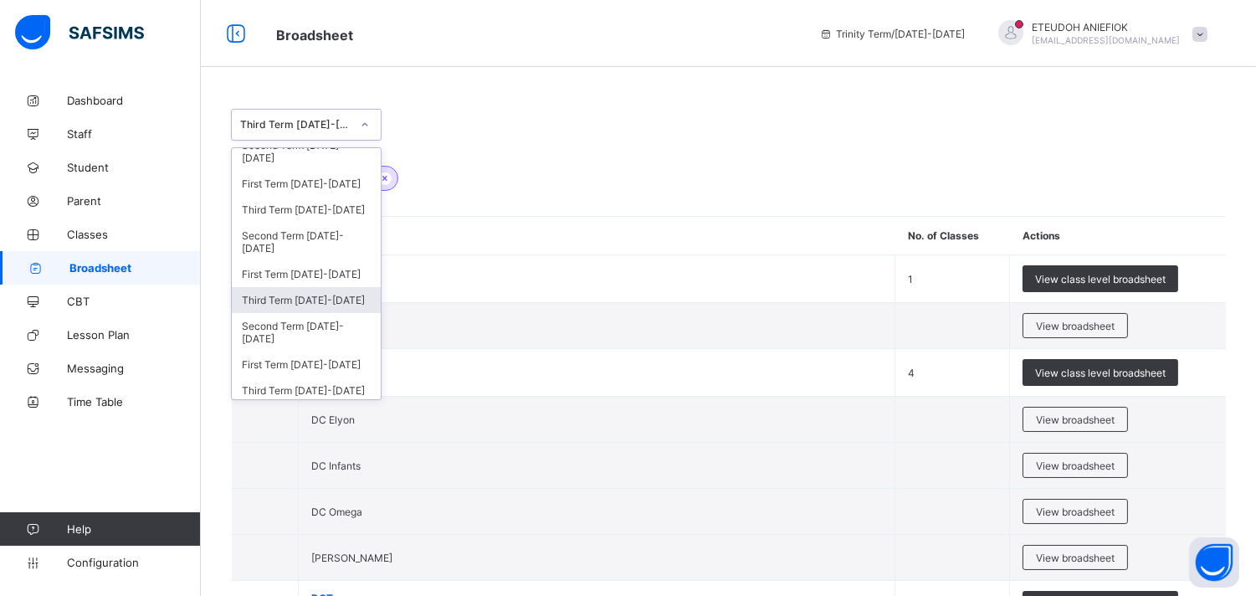
click at [303, 290] on div "Third Term [DATE]-[DATE]" at bounding box center [306, 300] width 149 height 26
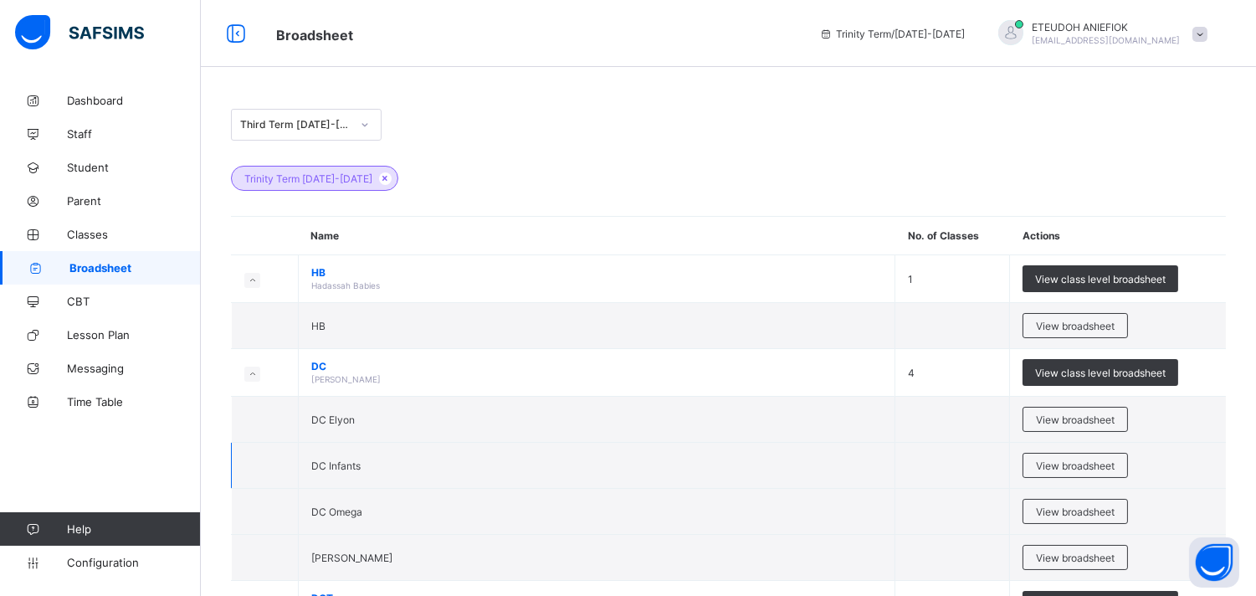
click at [439, 452] on td "DC Infants" at bounding box center [597, 466] width 597 height 46
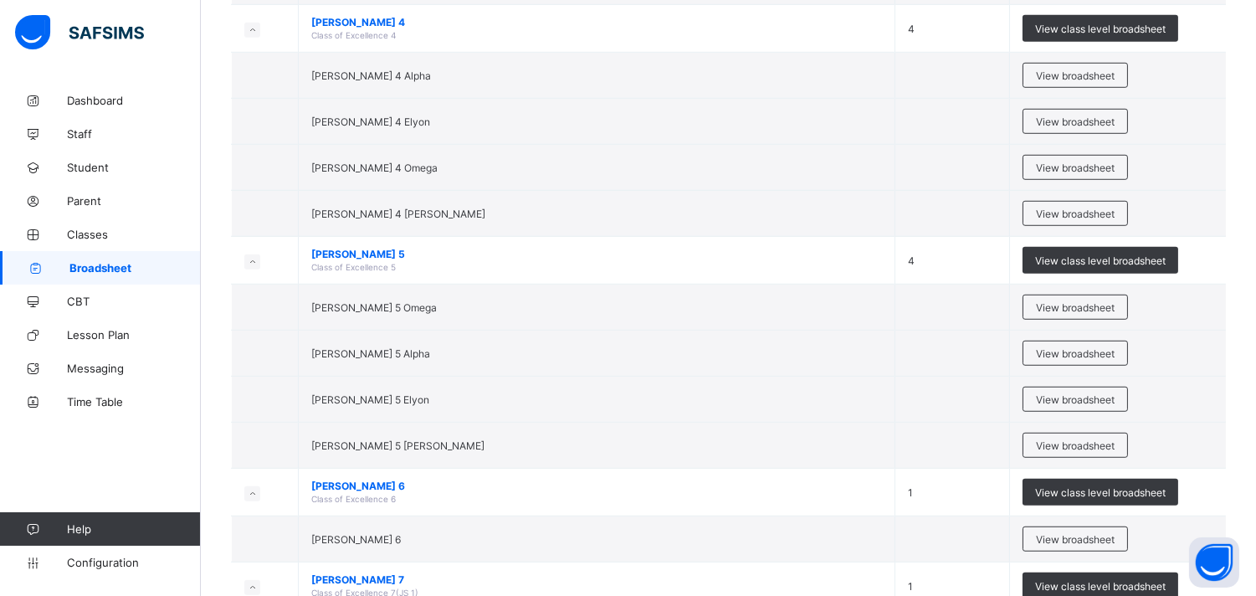
scroll to position [2306, 0]
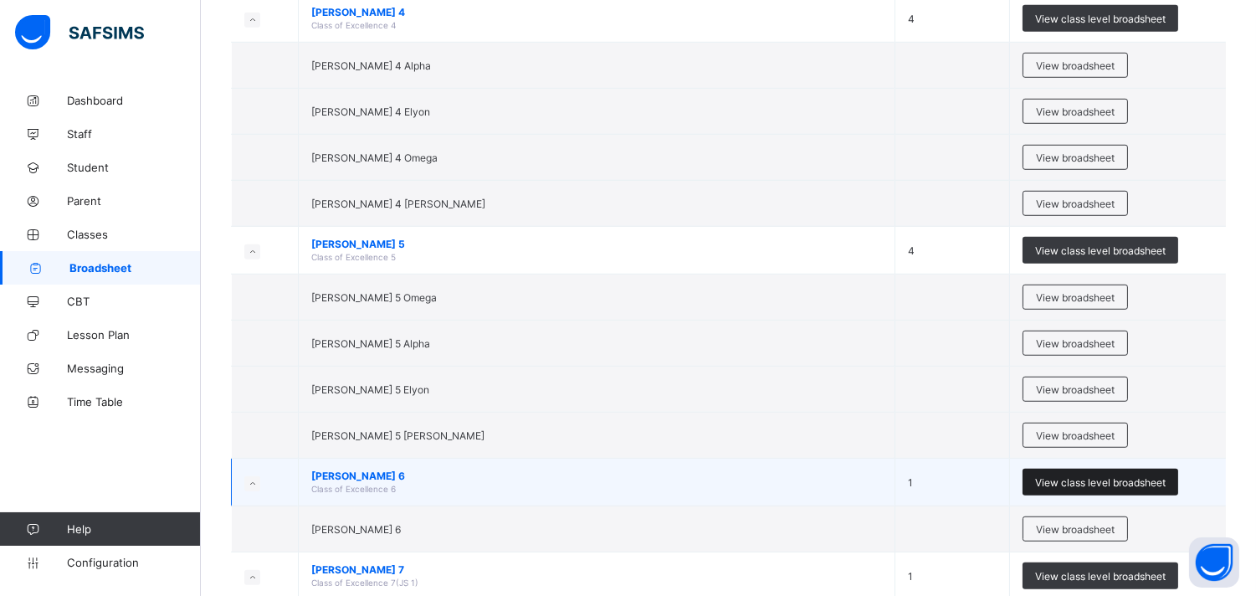
click at [1108, 489] on span "View class level broadsheet" at bounding box center [1100, 482] width 131 height 13
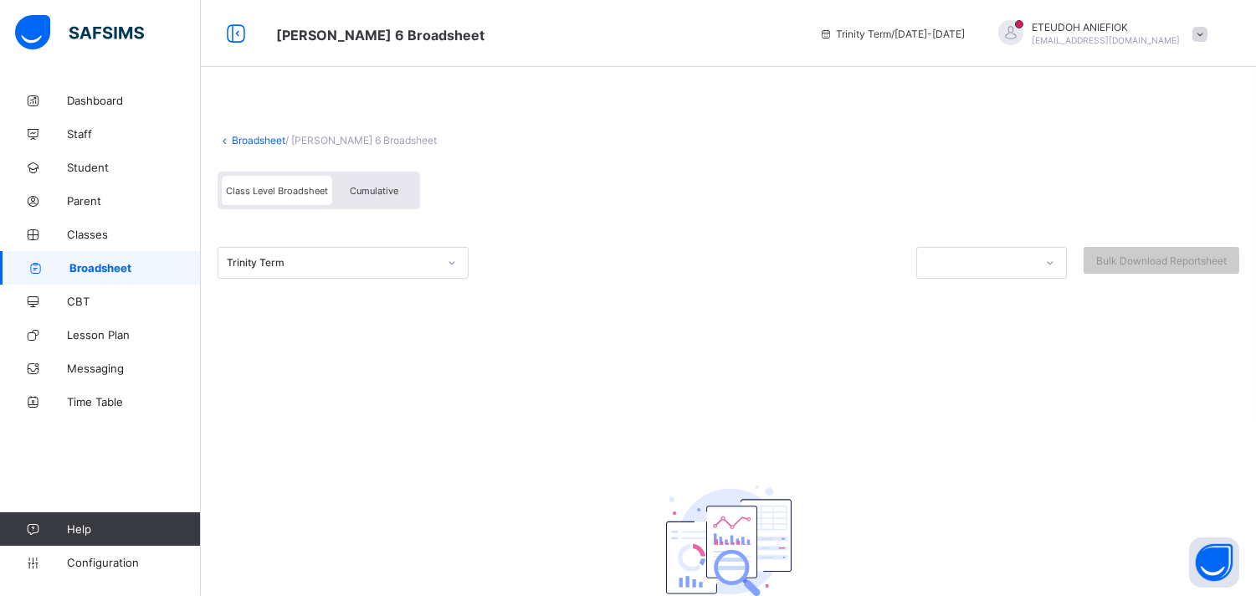
click at [364, 189] on span "Cumulative" at bounding box center [374, 191] width 49 height 12
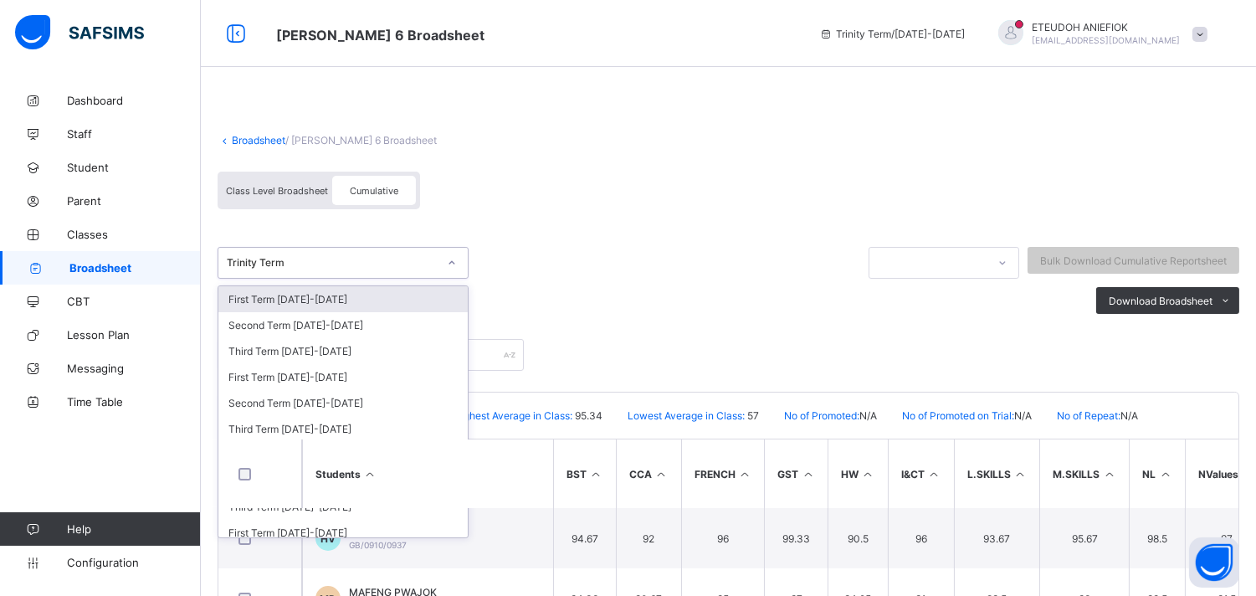
click at [450, 266] on icon at bounding box center [452, 262] width 10 height 17
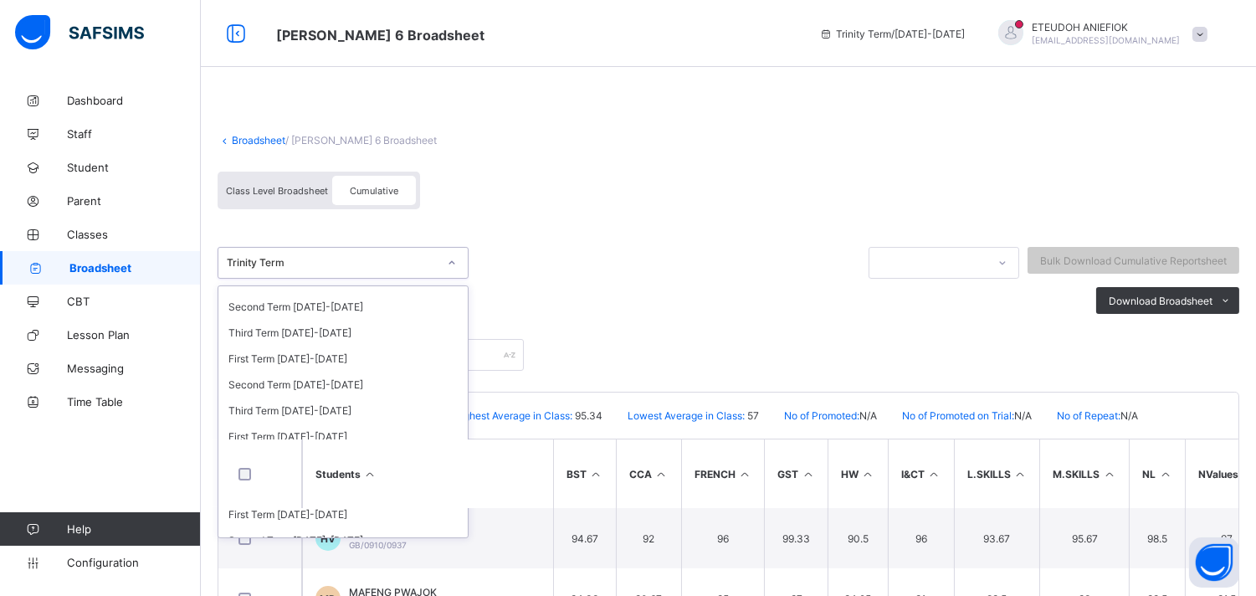
scroll to position [219, 0]
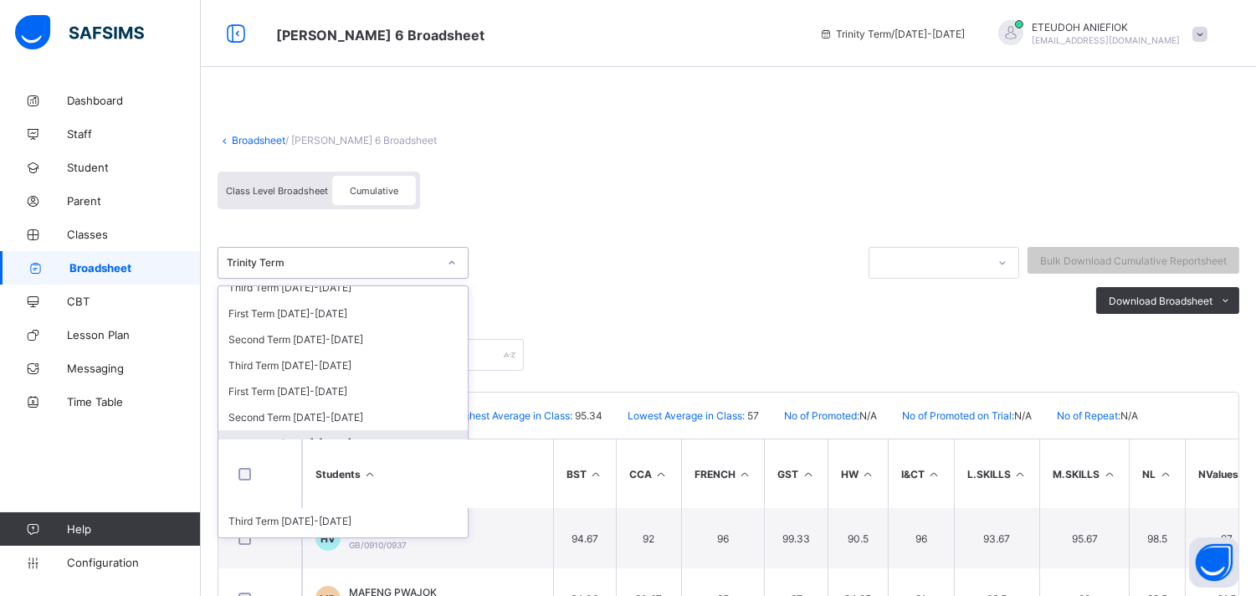
click at [382, 431] on div "Third Term [DATE]-[DATE]" at bounding box center [342, 443] width 249 height 26
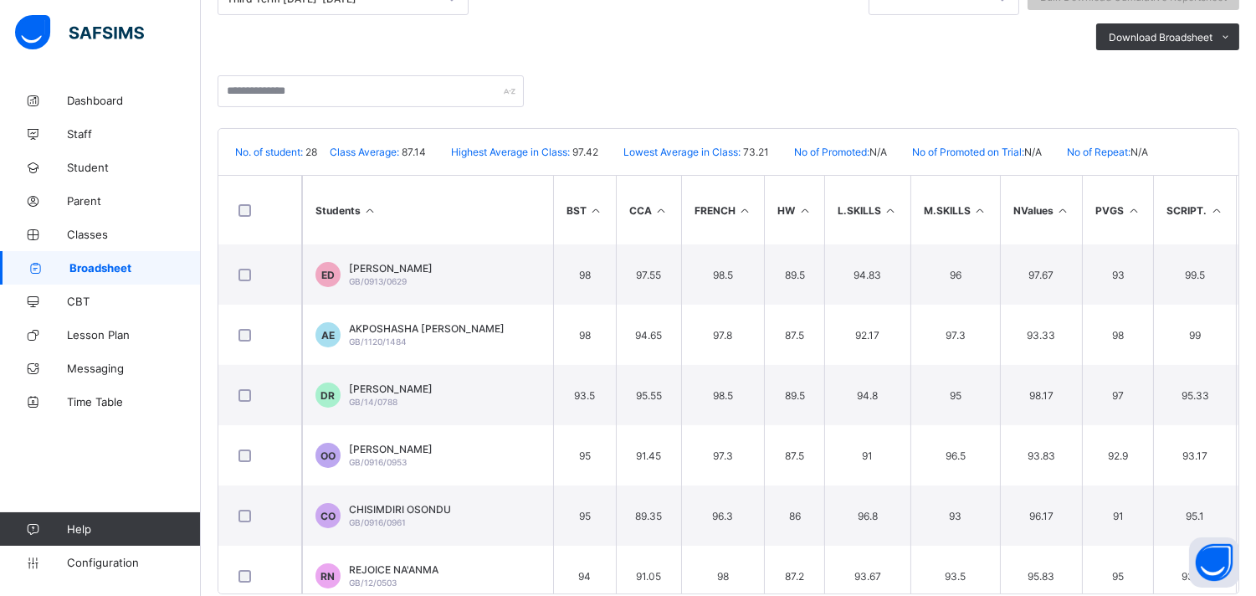
scroll to position [294, 0]
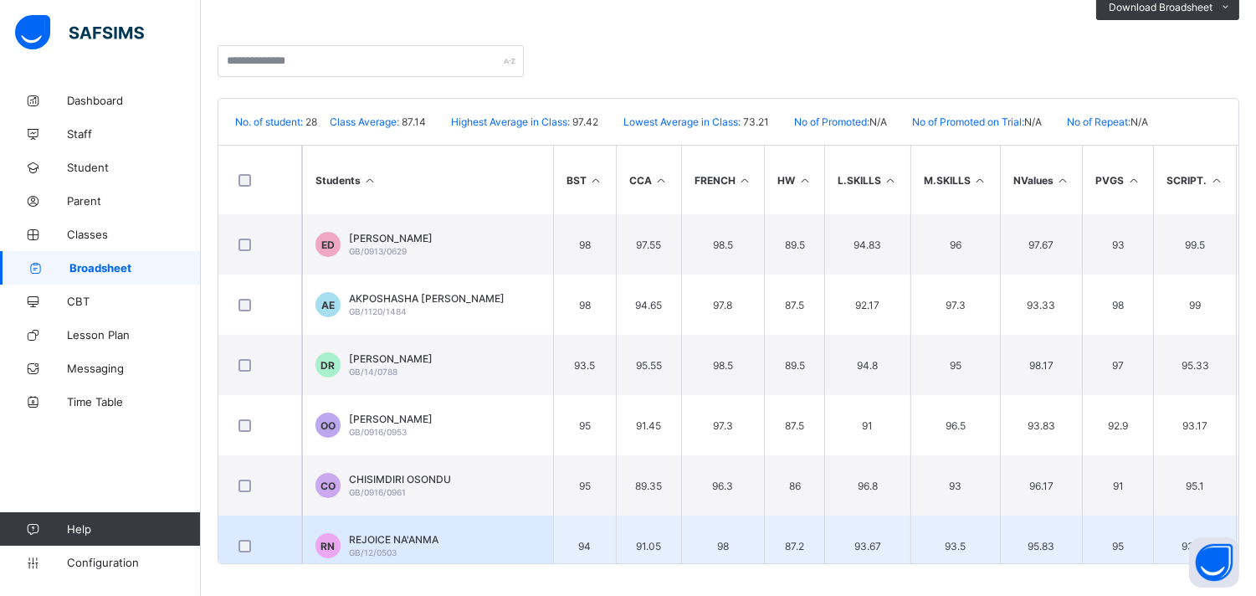
click at [1243, 555] on td "87" at bounding box center [1279, 546] width 87 height 60
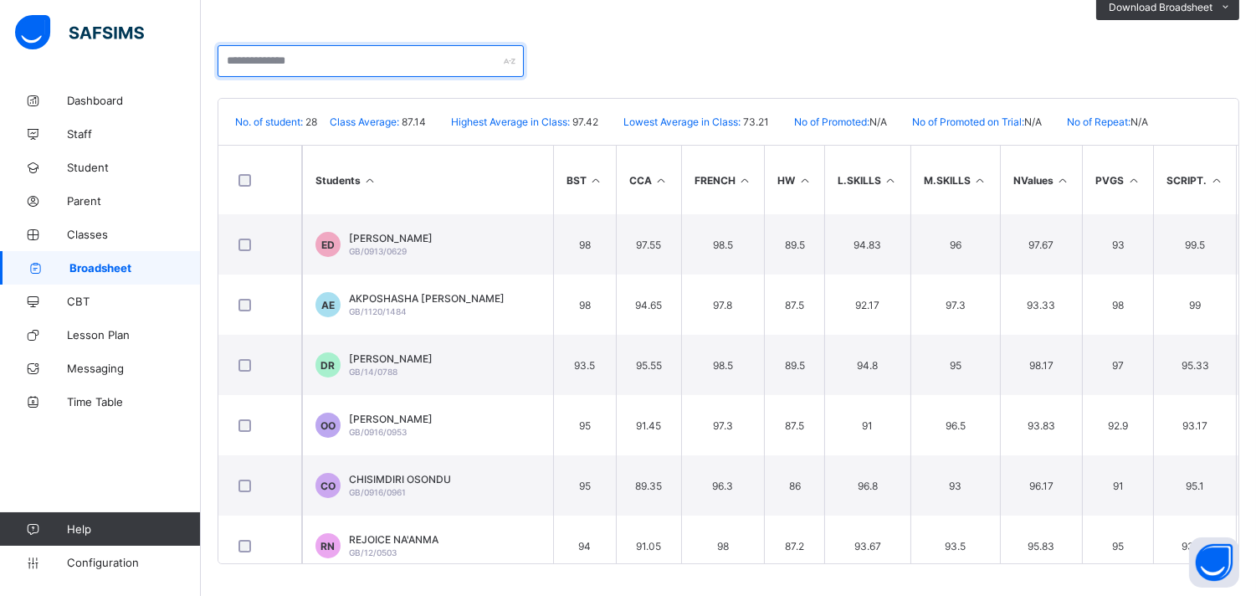
click at [480, 57] on input "text" at bounding box center [371, 61] width 306 height 32
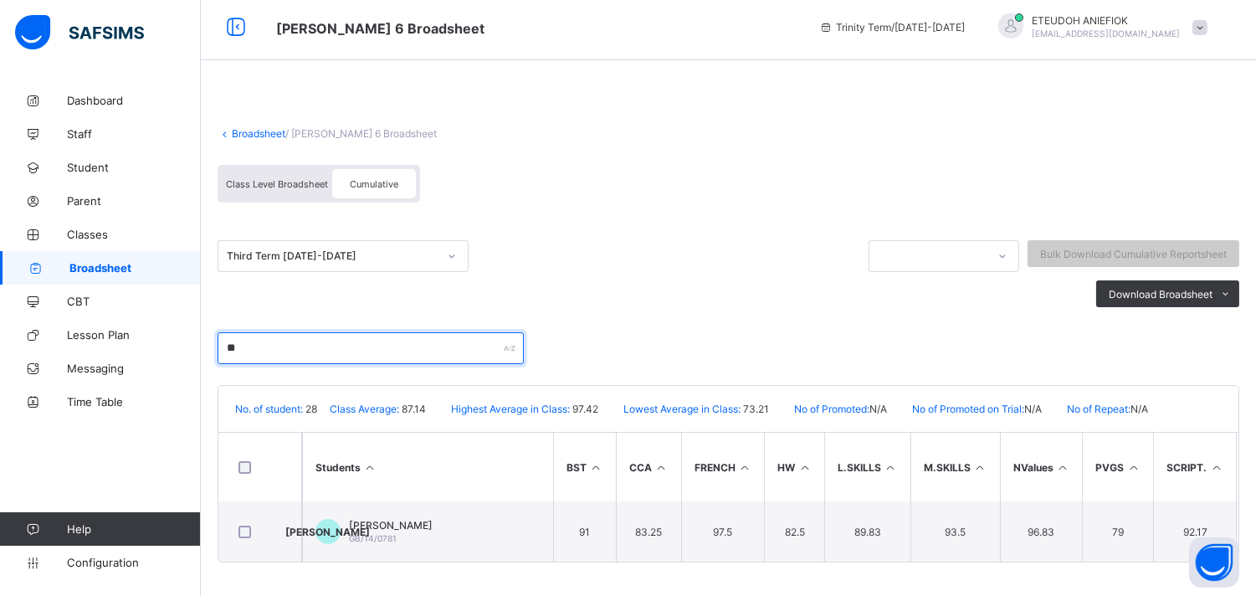
scroll to position [12, 0]
type input "**********"
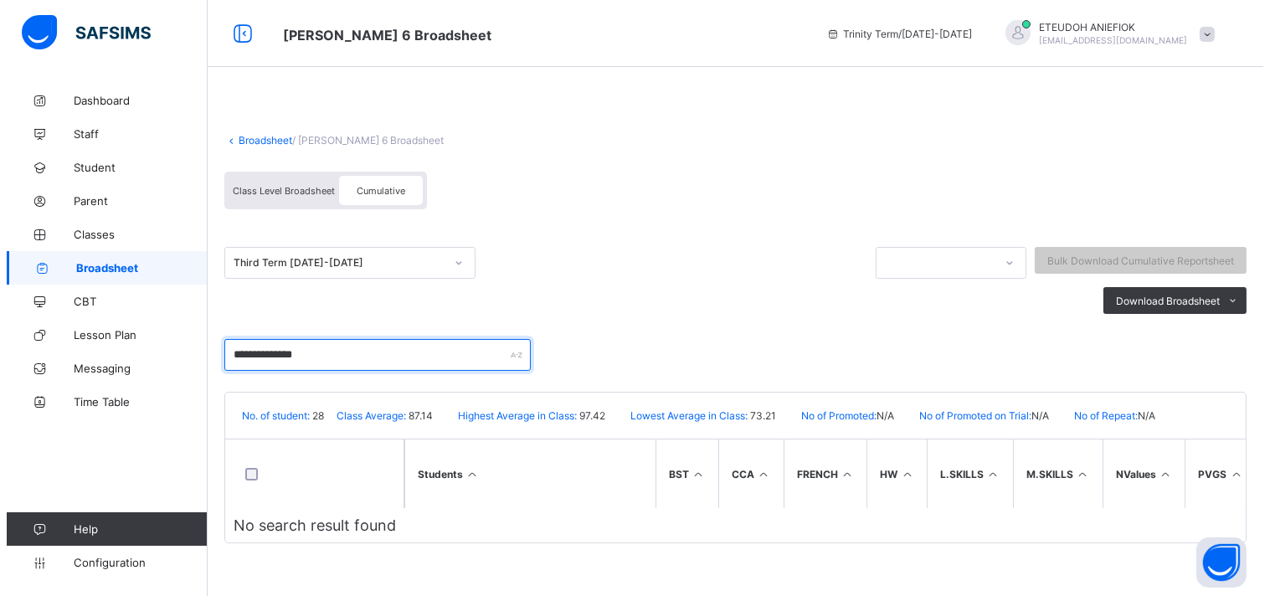
scroll to position [0, 0]
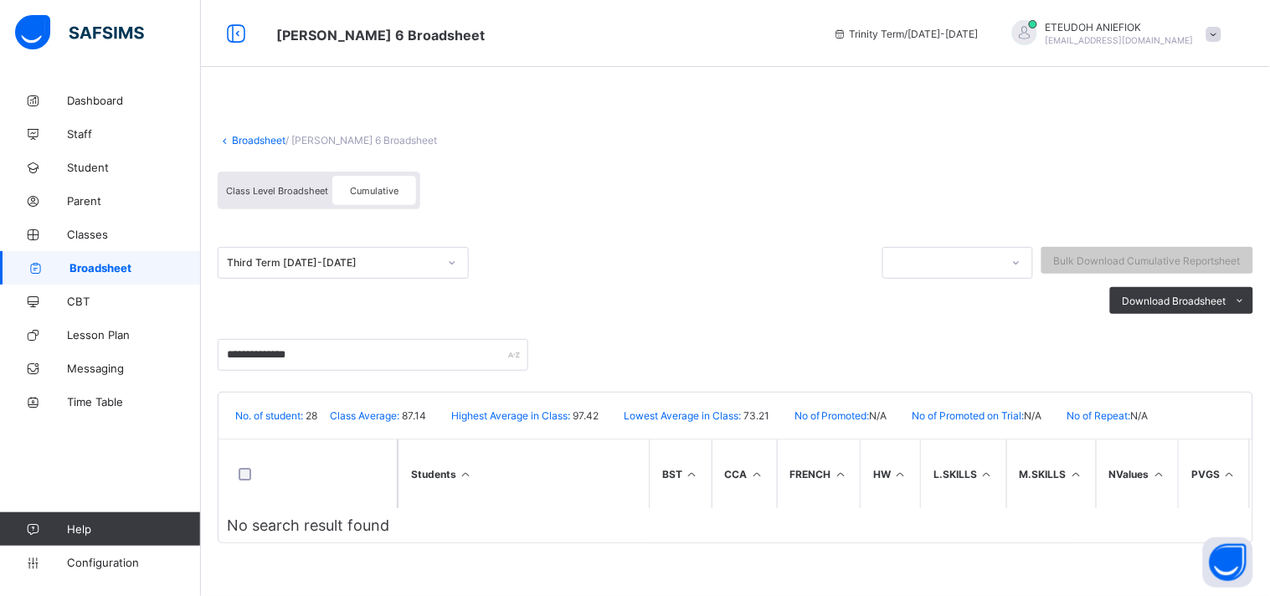
click at [455, 263] on icon at bounding box center [452, 262] width 10 height 17
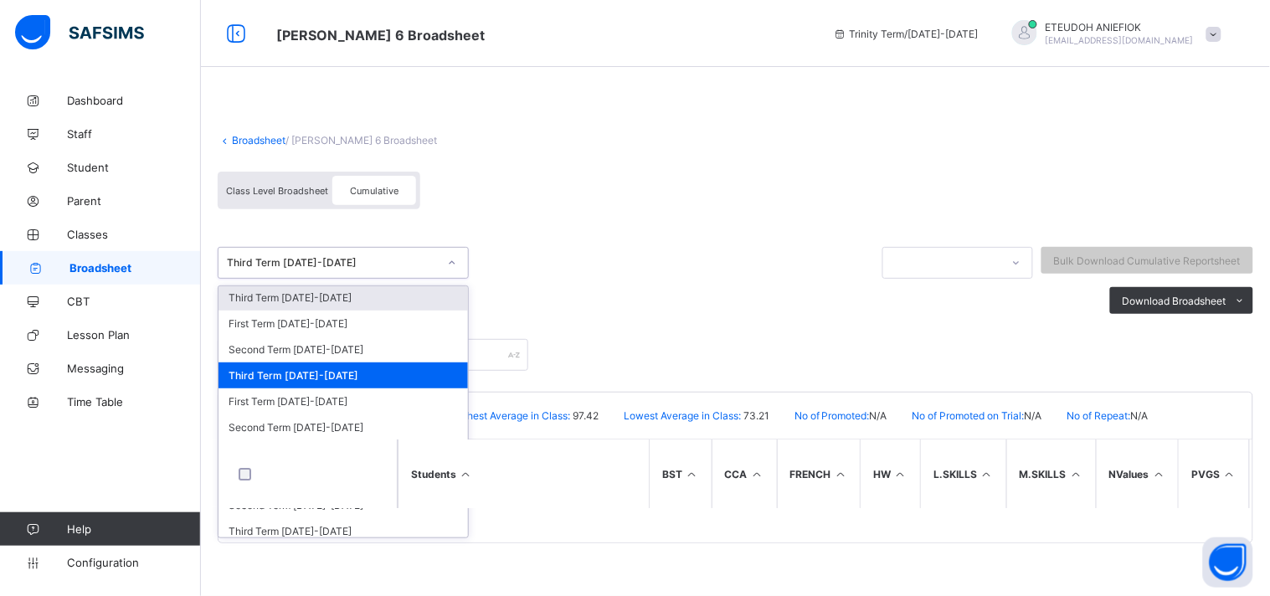
scroll to position [308, 0]
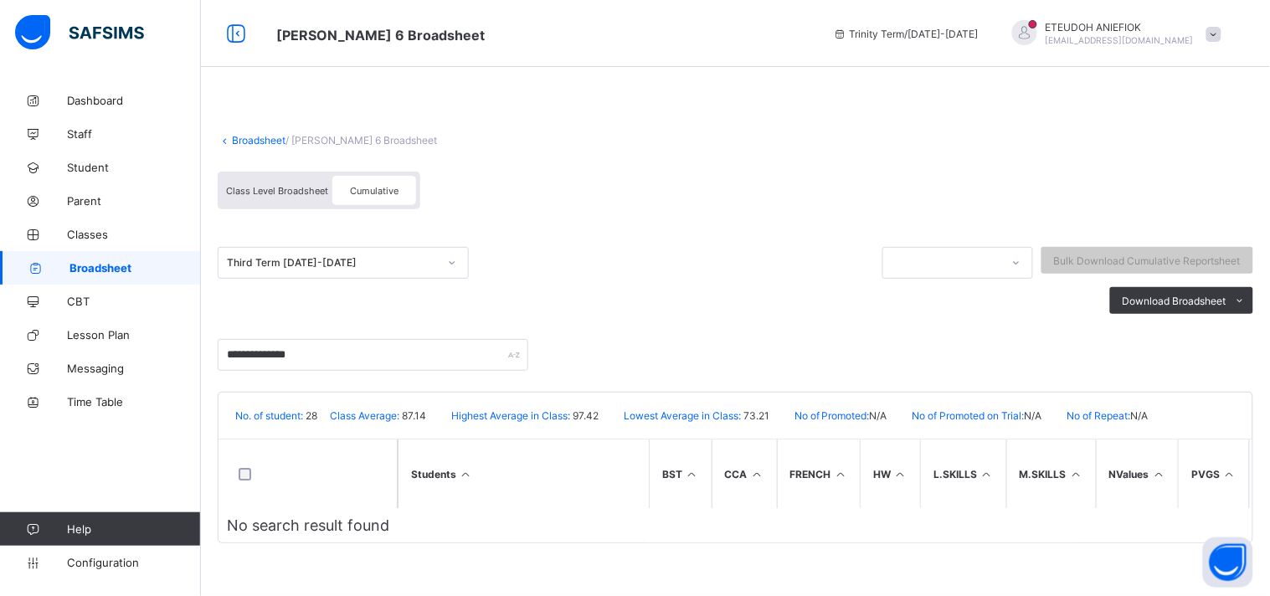
click at [601, 322] on div "**********" at bounding box center [735, 346] width 1035 height 49
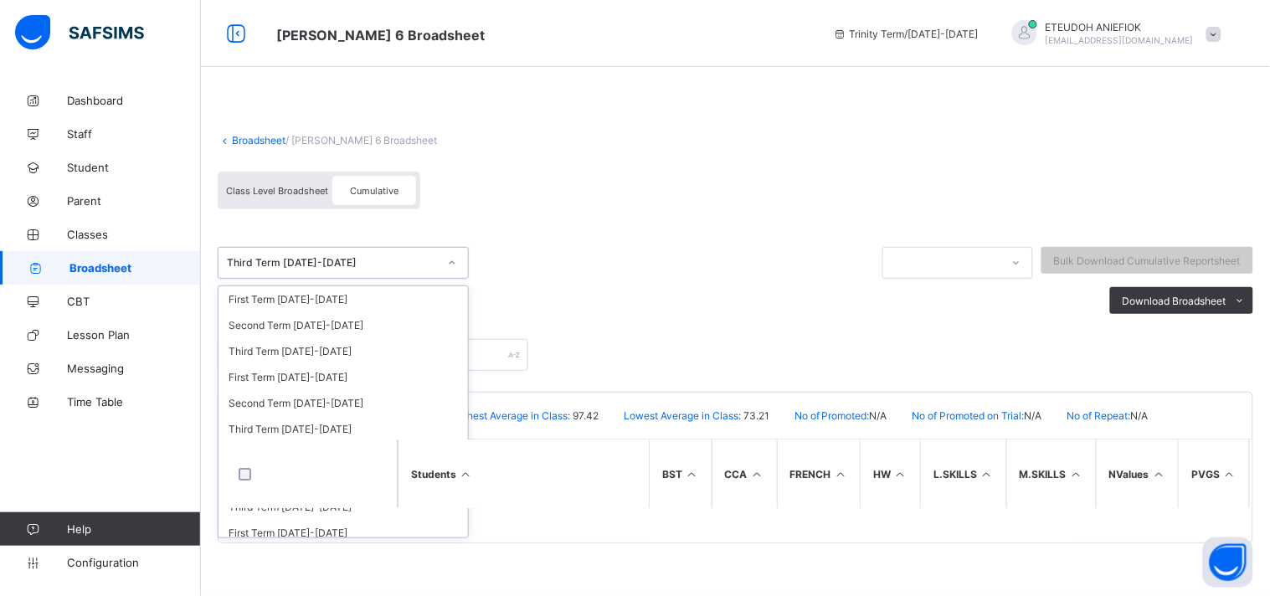
scroll to position [138, 0]
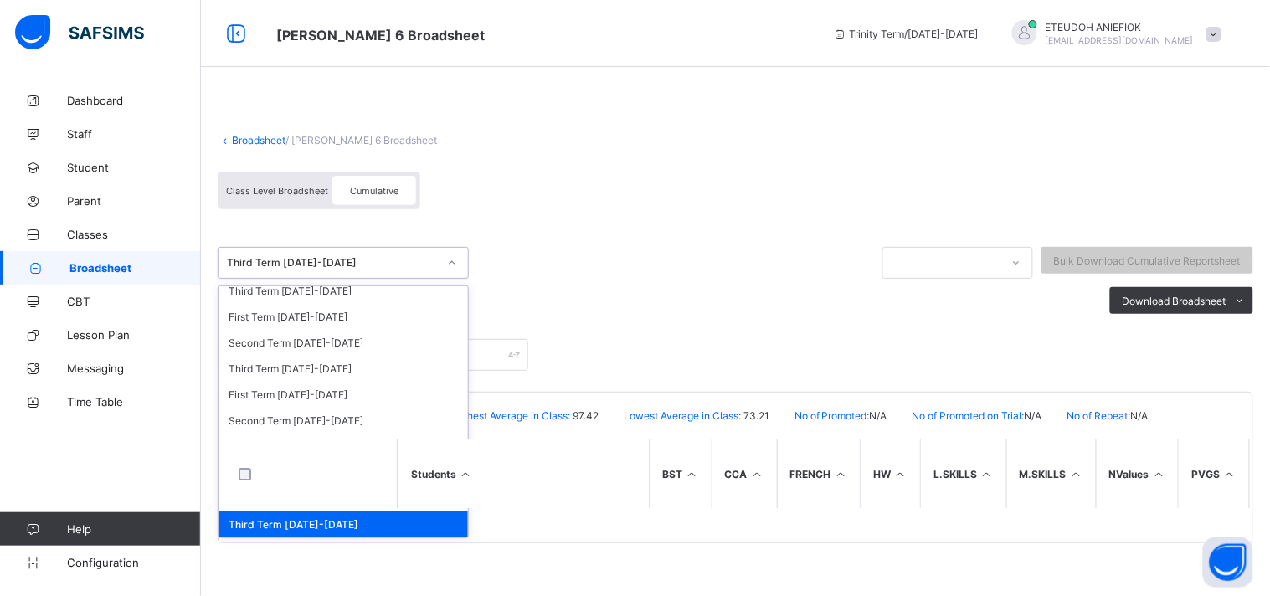
click at [455, 266] on icon at bounding box center [452, 262] width 10 height 17
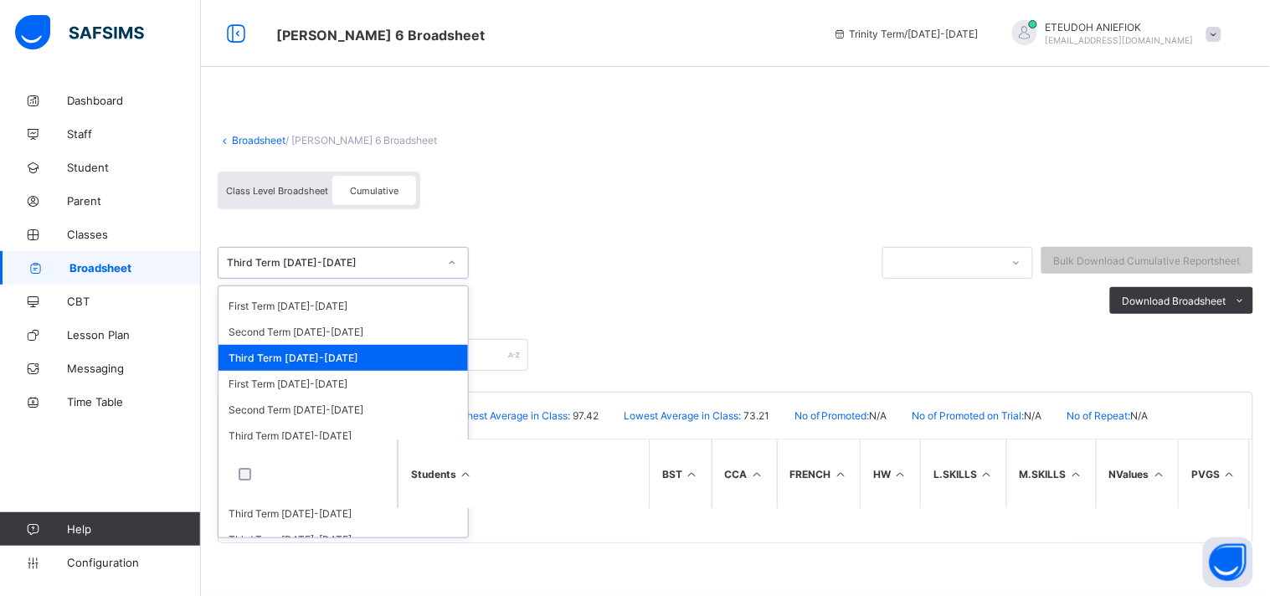
scroll to position [308, 0]
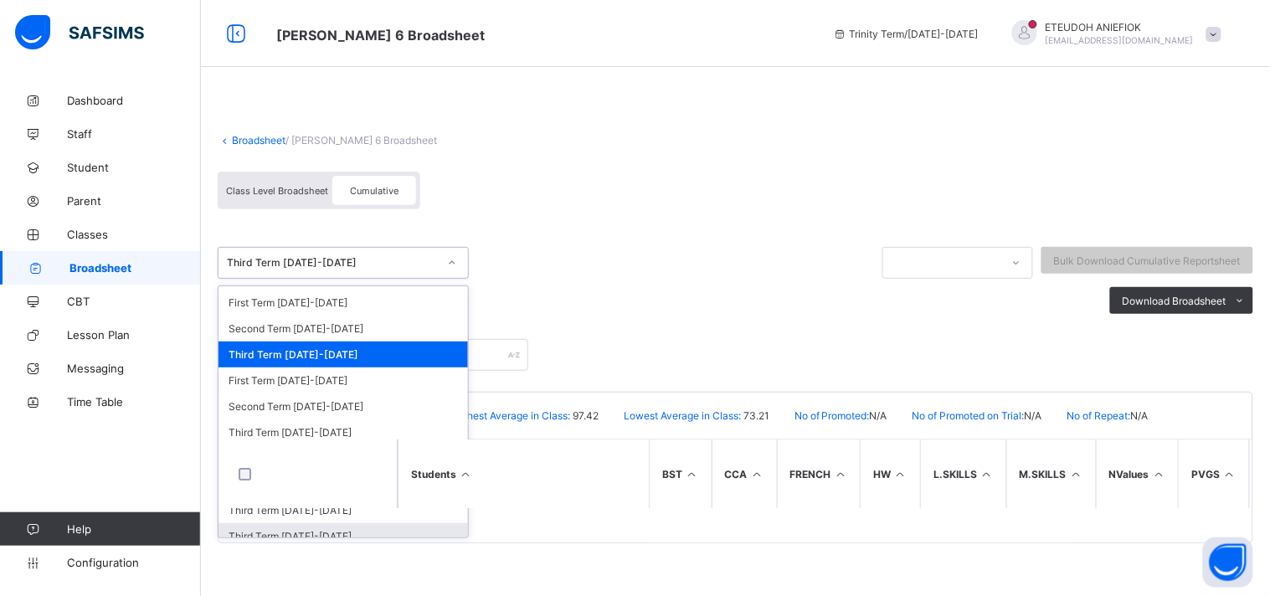
click at [349, 526] on div "Third Term [DATE]-[DATE]" at bounding box center [342, 536] width 249 height 26
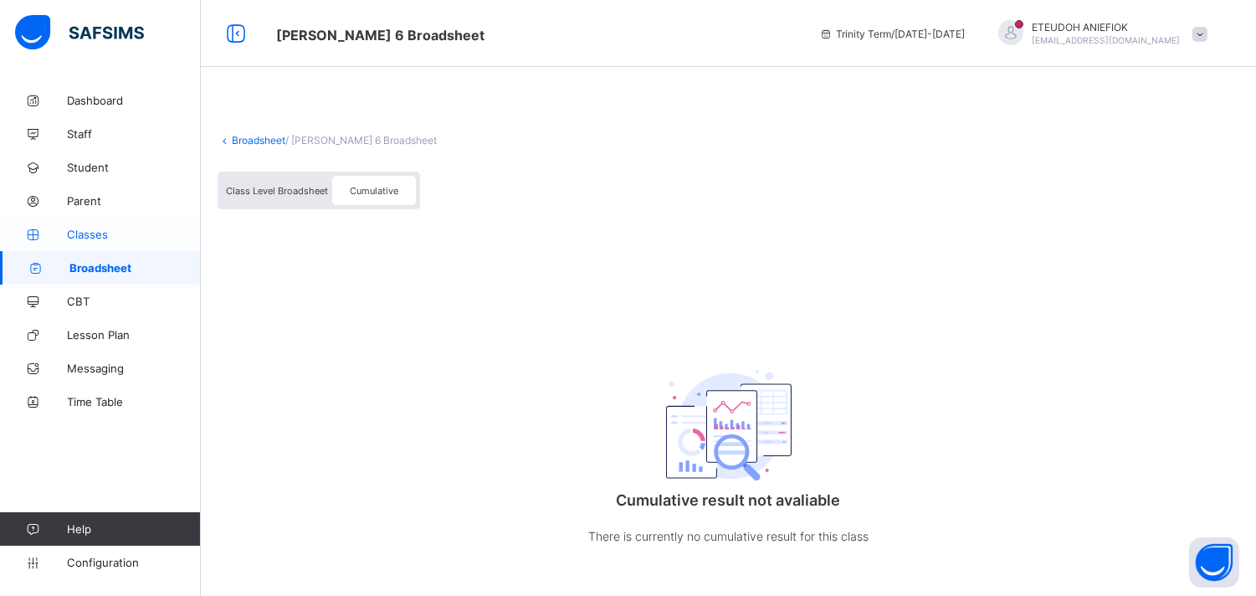
click at [145, 229] on span "Classes" at bounding box center [134, 234] width 134 height 13
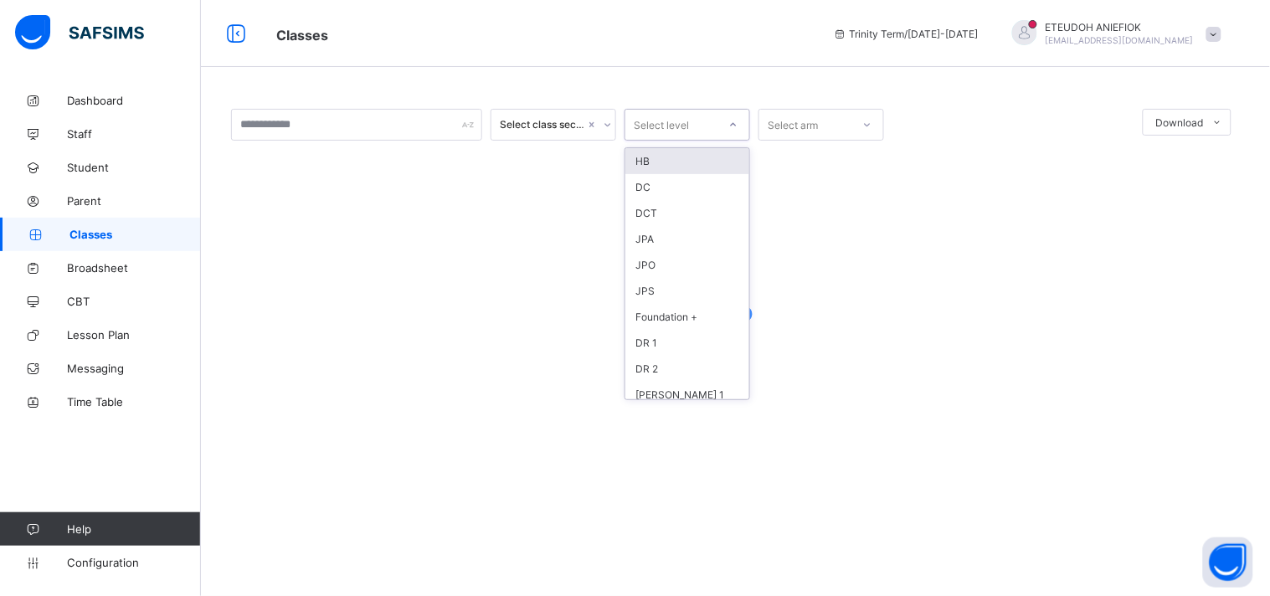
click at [729, 130] on div at bounding box center [733, 124] width 28 height 27
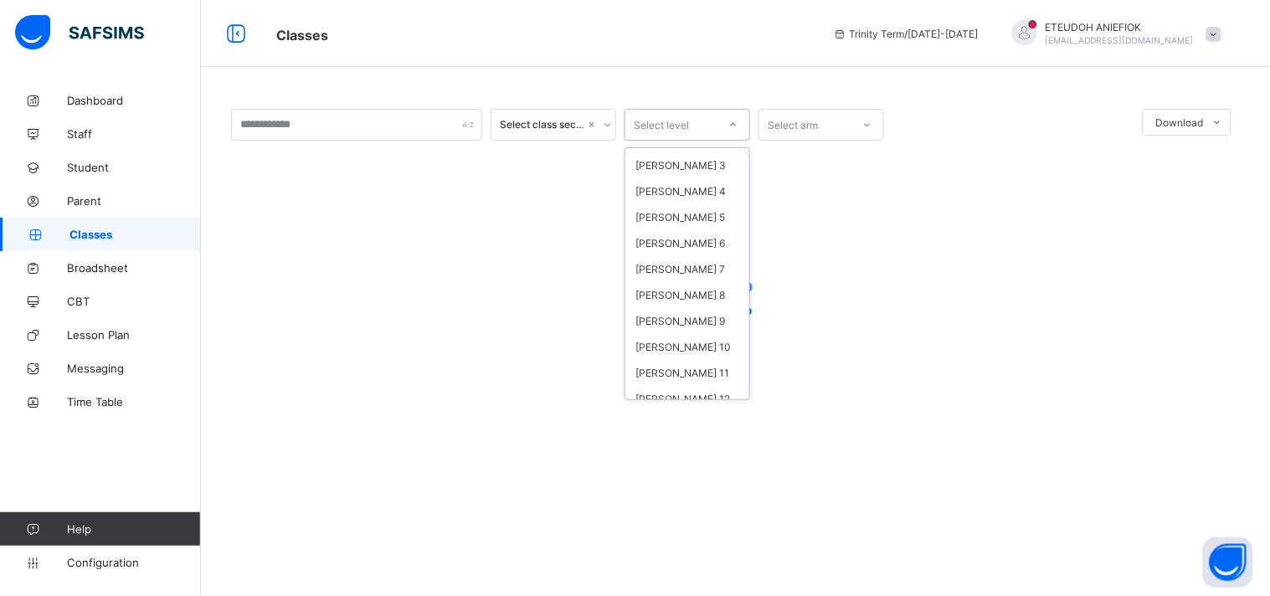
scroll to position [283, 0]
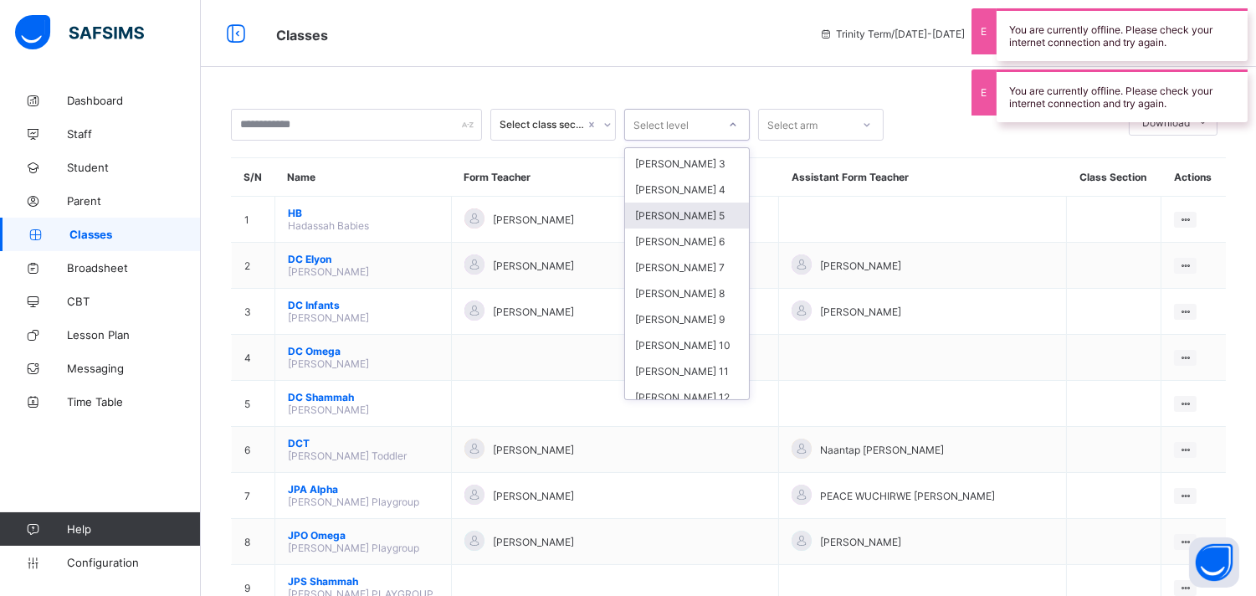
click at [693, 213] on div "[PERSON_NAME] 5" at bounding box center [687, 216] width 124 height 26
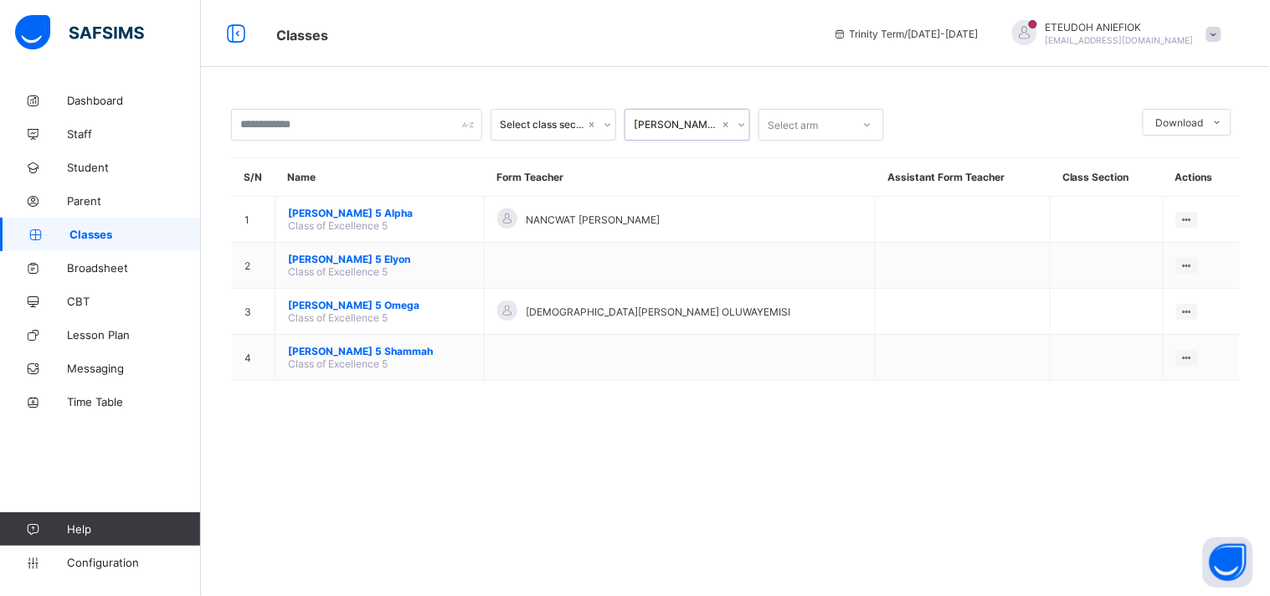
click at [875, 123] on div at bounding box center [867, 124] width 28 height 27
click at [605, 124] on icon at bounding box center [607, 124] width 6 height 3
click at [740, 124] on icon at bounding box center [742, 124] width 10 height 17
click at [867, 121] on icon at bounding box center [867, 124] width 10 height 17
click at [871, 244] on div "Omega" at bounding box center [821, 238] width 124 height 26
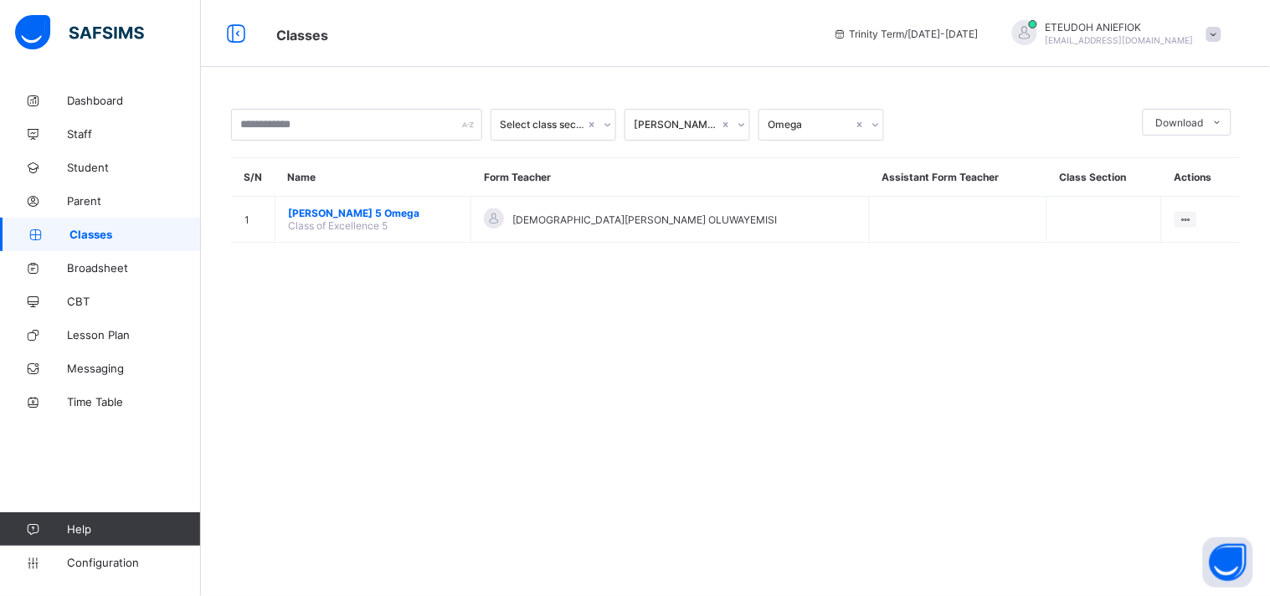
click at [749, 177] on th "Form Teacher" at bounding box center [670, 177] width 398 height 39
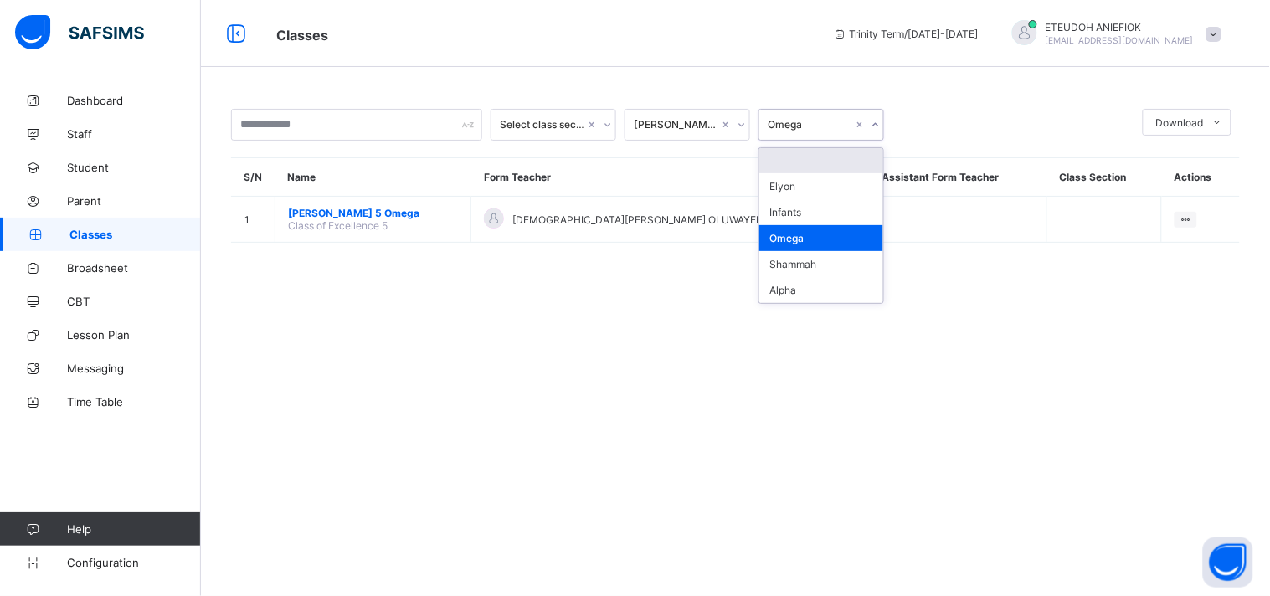
click at [875, 124] on icon at bounding box center [876, 124] width 10 height 17
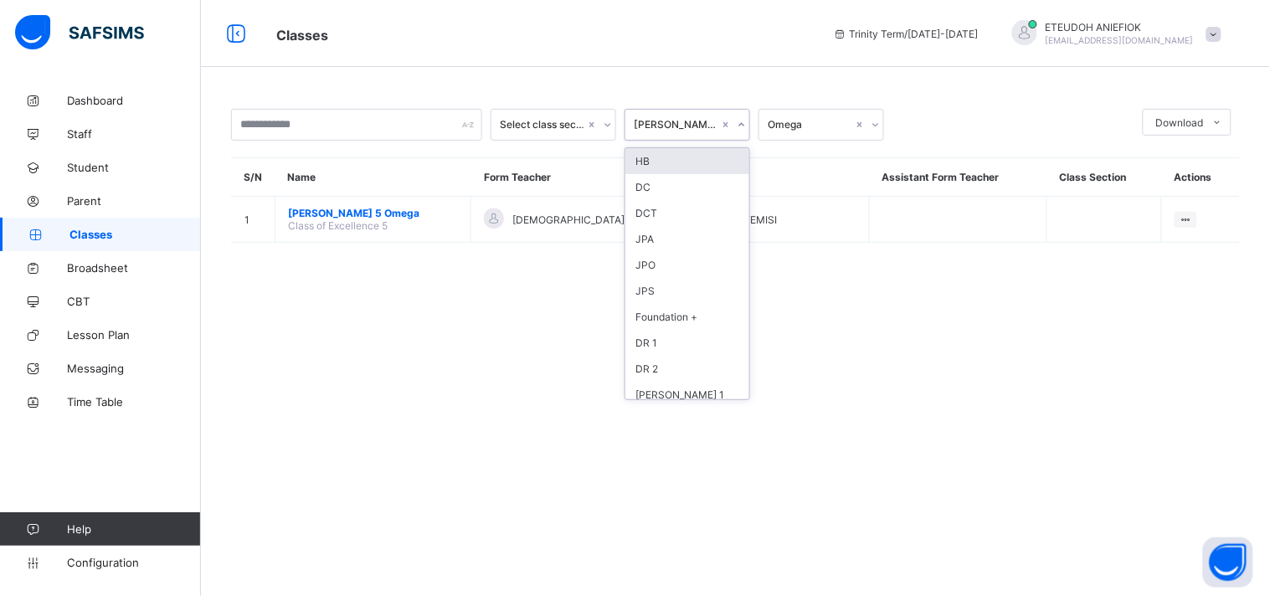
click at [742, 127] on icon at bounding box center [742, 124] width 10 height 17
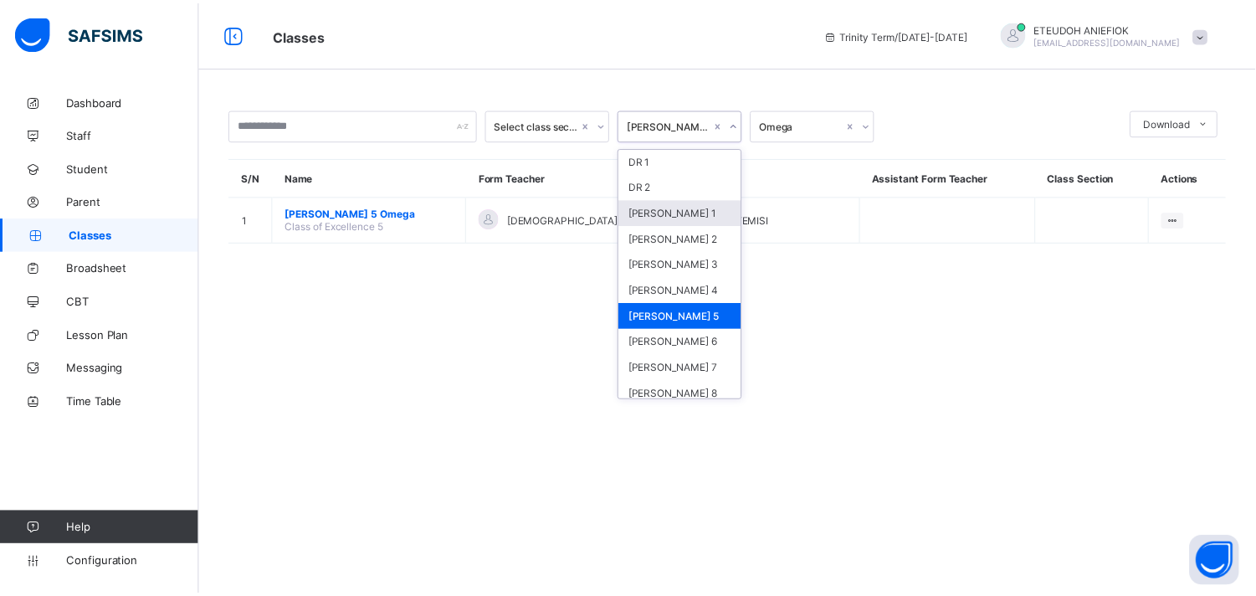
scroll to position [186, 0]
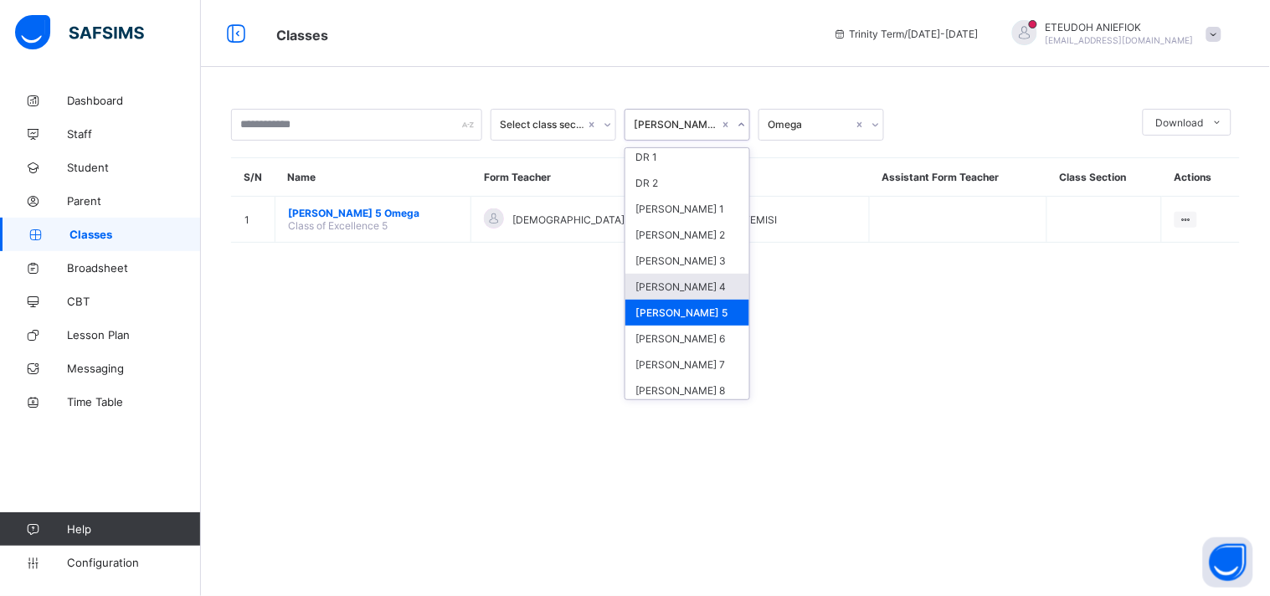
click at [683, 285] on div "[PERSON_NAME] 4" at bounding box center [687, 287] width 124 height 26
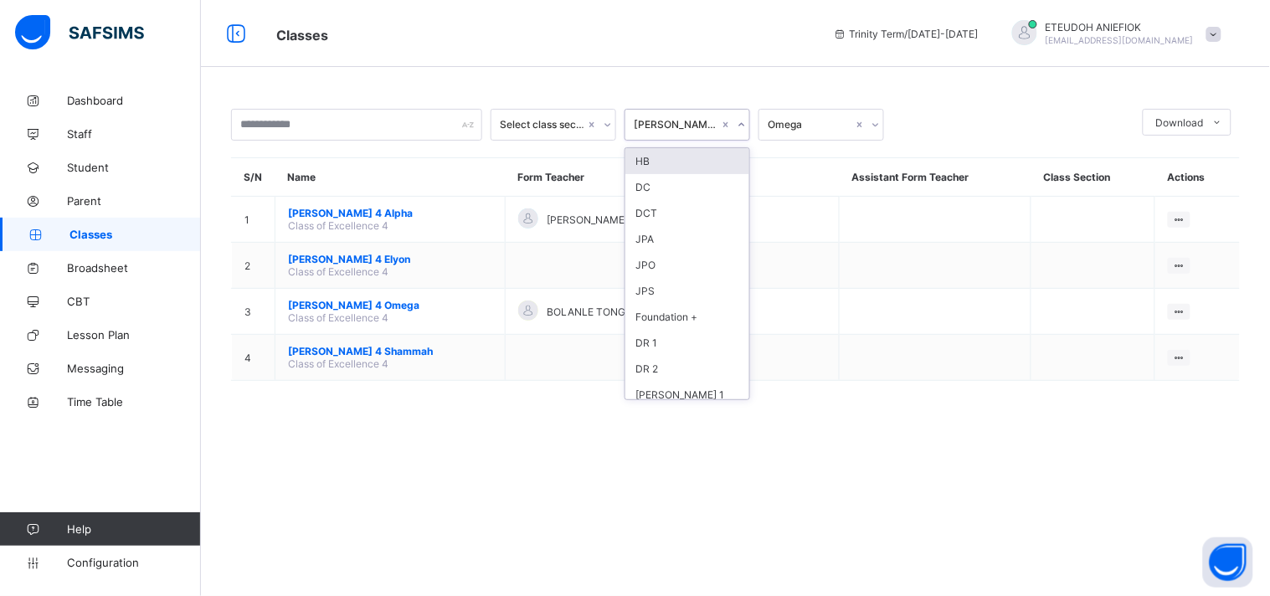
click at [741, 129] on icon at bounding box center [742, 124] width 10 height 17
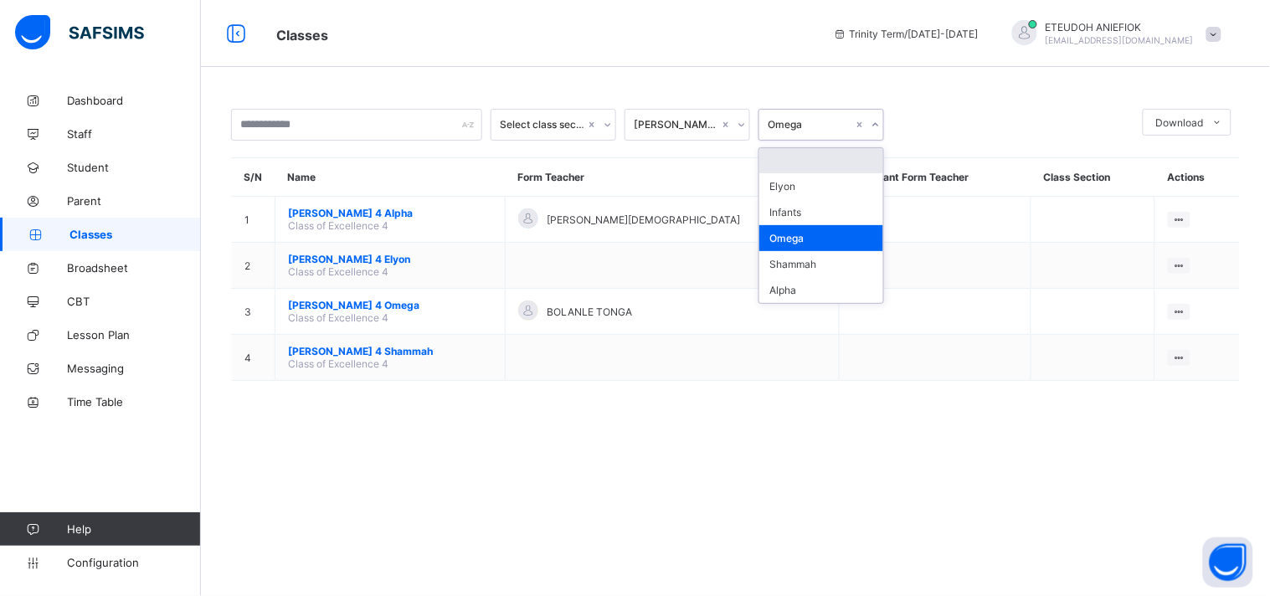
click at [876, 122] on icon at bounding box center [876, 124] width 10 height 17
click at [437, 166] on th "Name" at bounding box center [390, 177] width 230 height 39
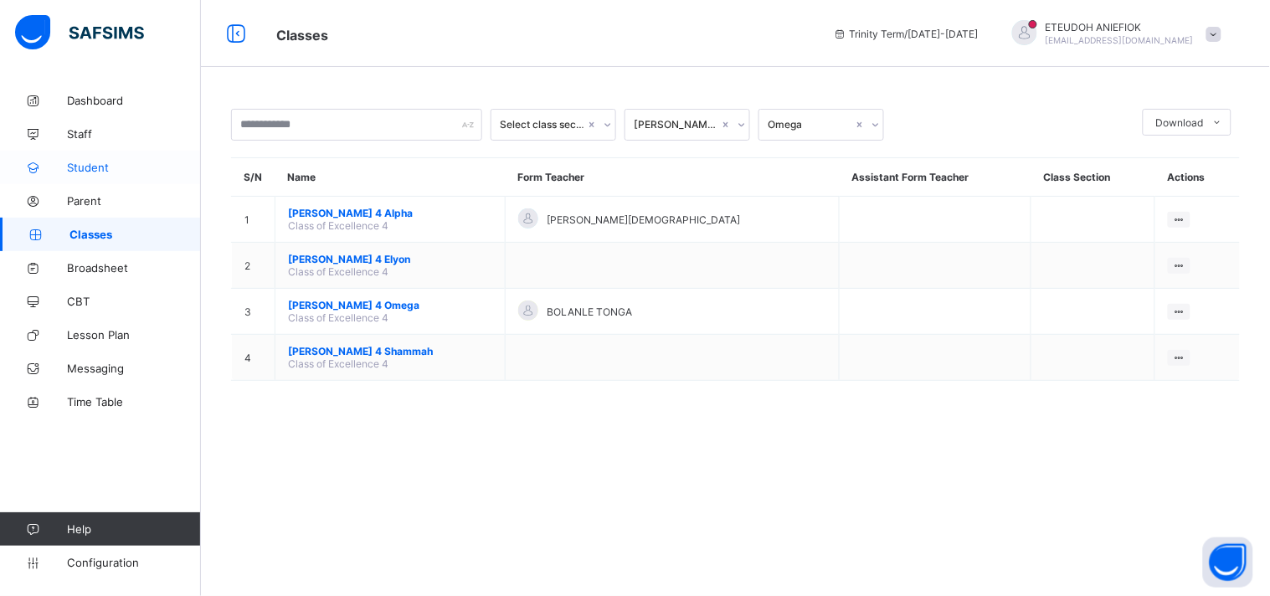
click at [168, 177] on link "Student" at bounding box center [100, 167] width 201 height 33
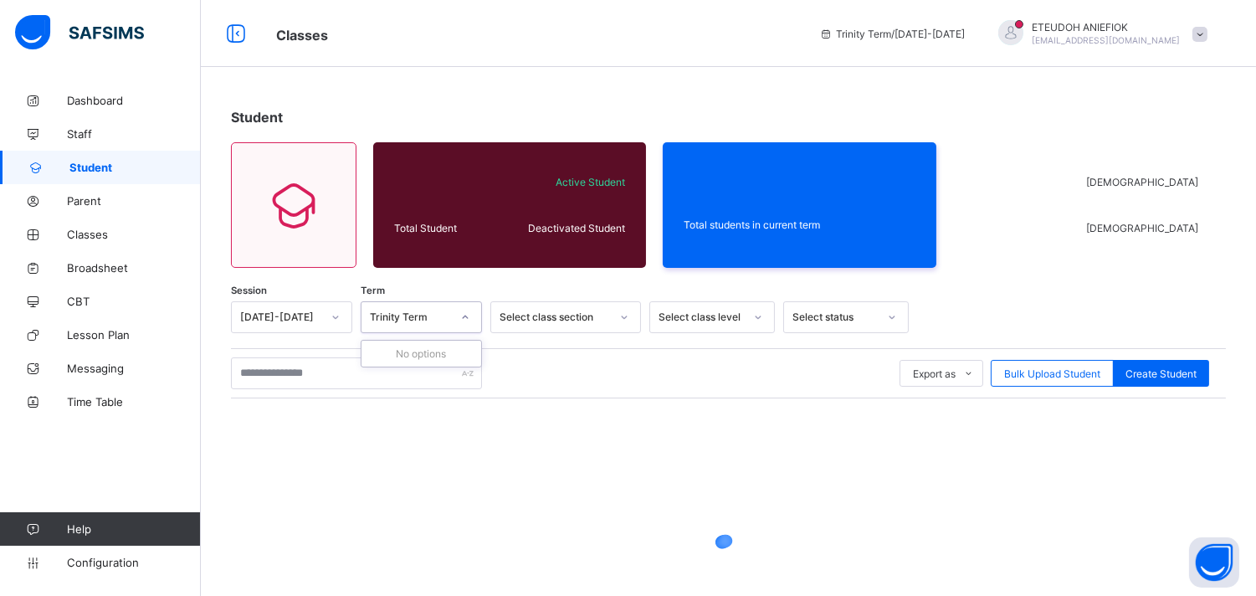
click at [467, 316] on icon at bounding box center [465, 317] width 10 height 17
click at [335, 320] on icon at bounding box center [336, 317] width 10 height 17
click at [332, 321] on icon at bounding box center [336, 317] width 10 height 17
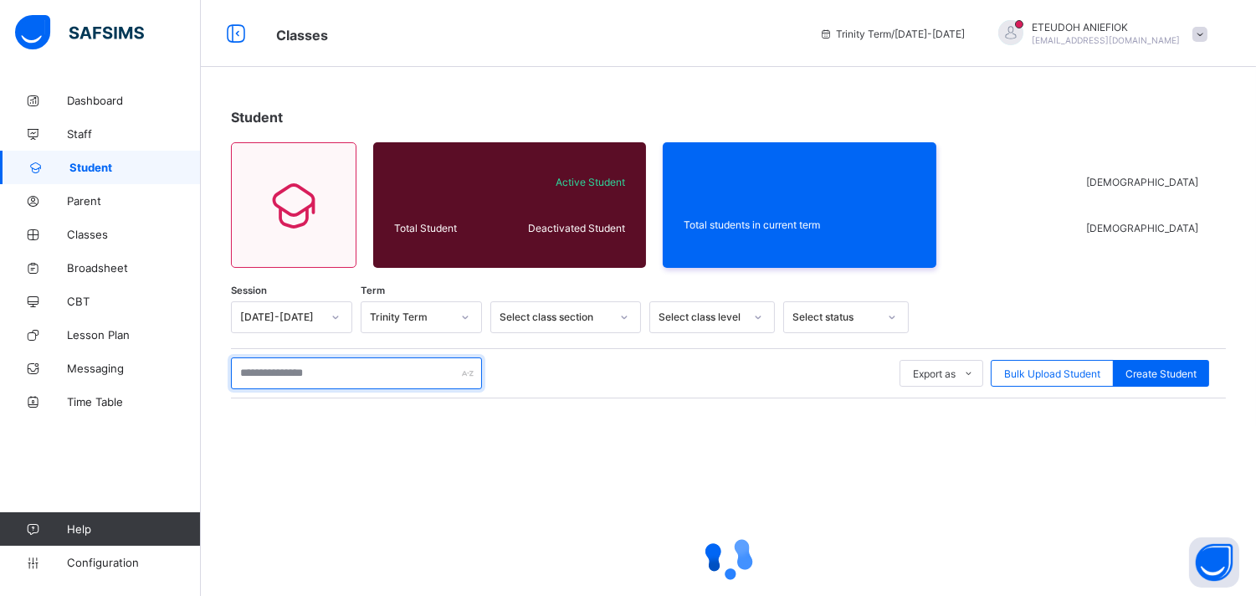
click at [433, 371] on input "text" at bounding box center [356, 373] width 251 height 32
type input "**********"
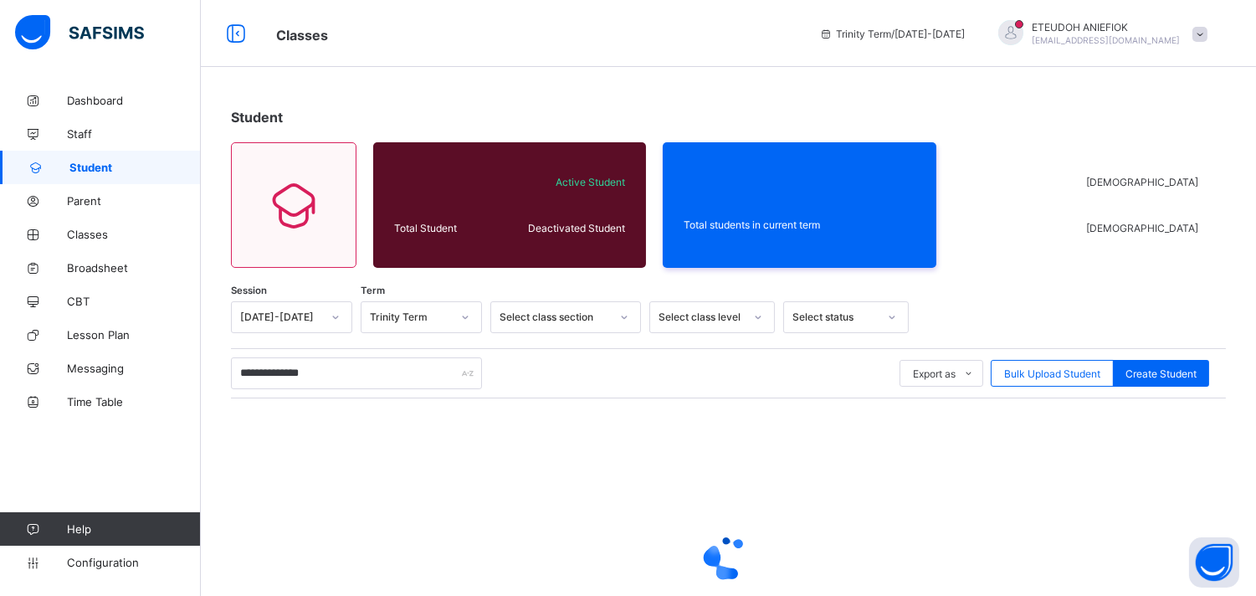
click at [758, 313] on icon at bounding box center [758, 317] width 10 height 17
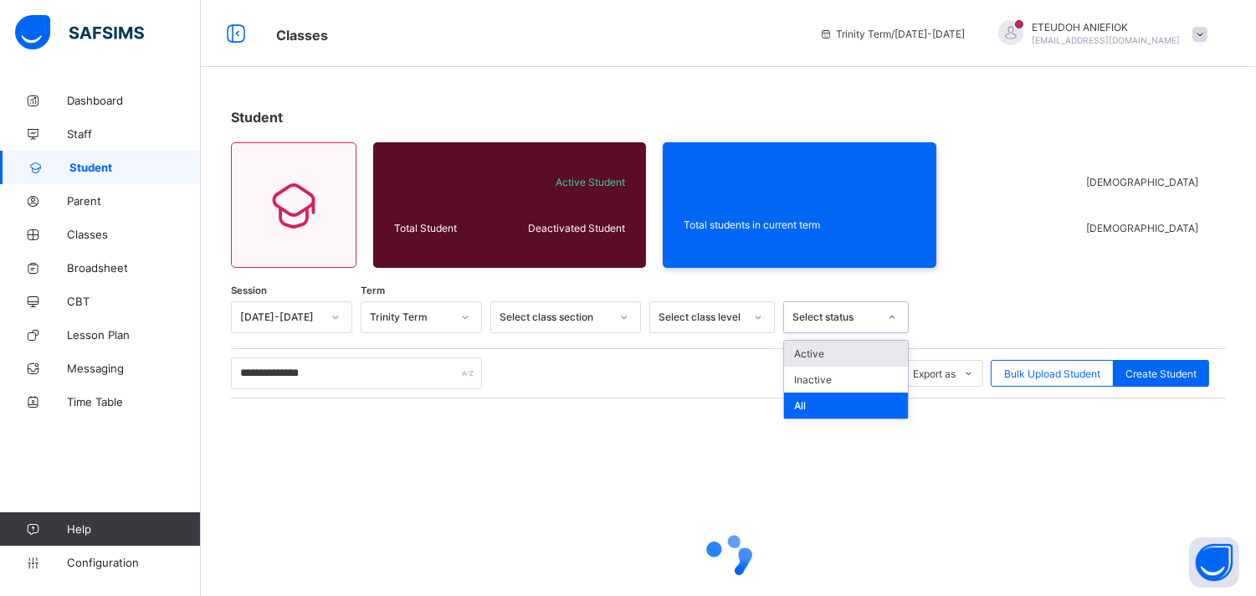
click at [889, 319] on icon at bounding box center [892, 317] width 10 height 17
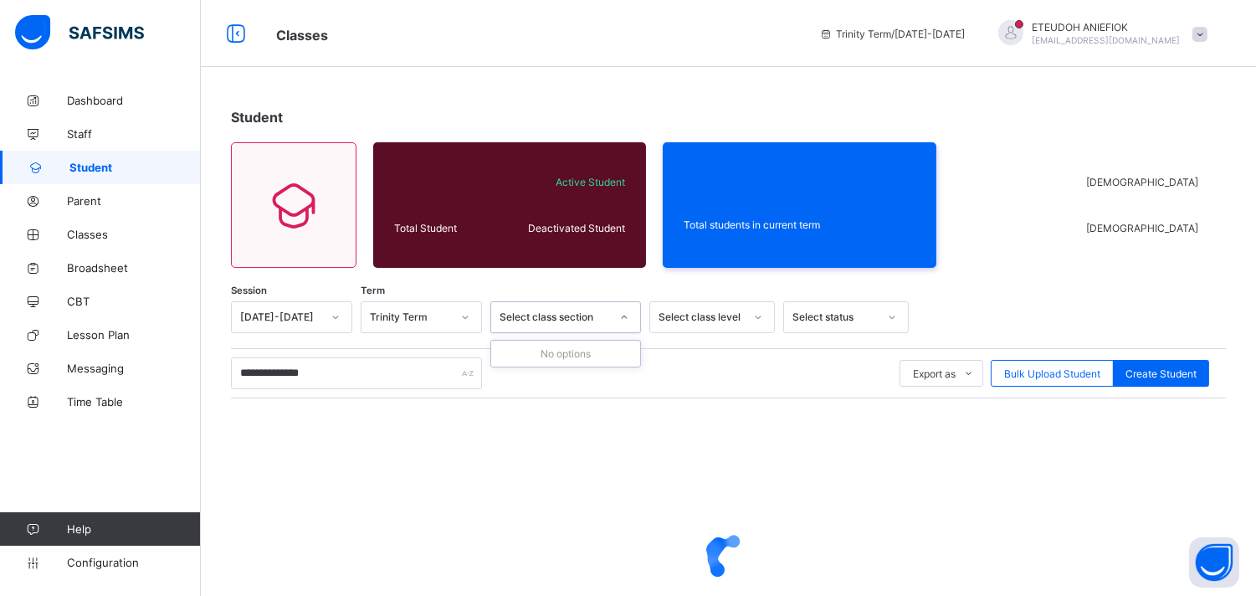
click at [623, 321] on icon at bounding box center [624, 317] width 10 height 17
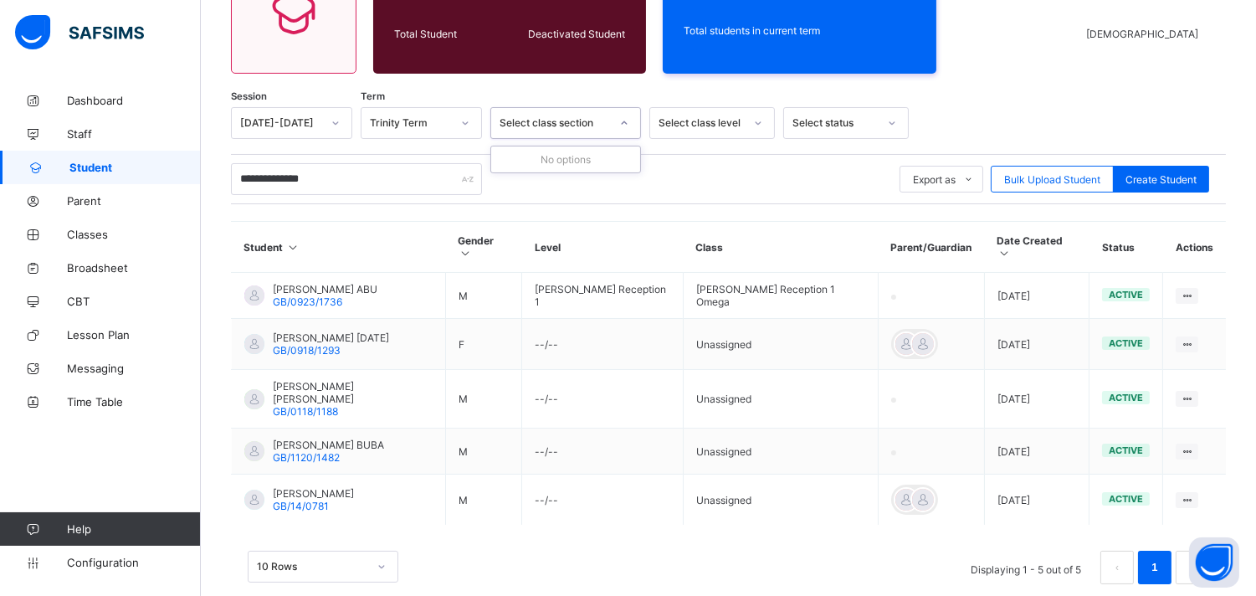
scroll to position [198, 0]
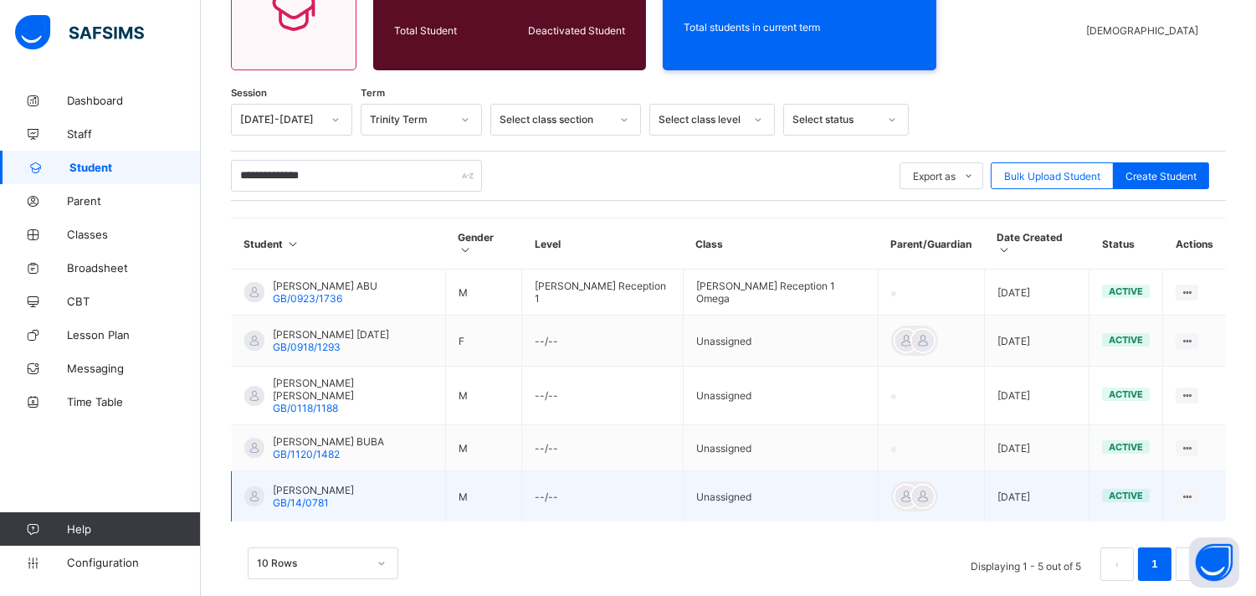
click at [751, 471] on td "Unassigned" at bounding box center [780, 496] width 195 height 51
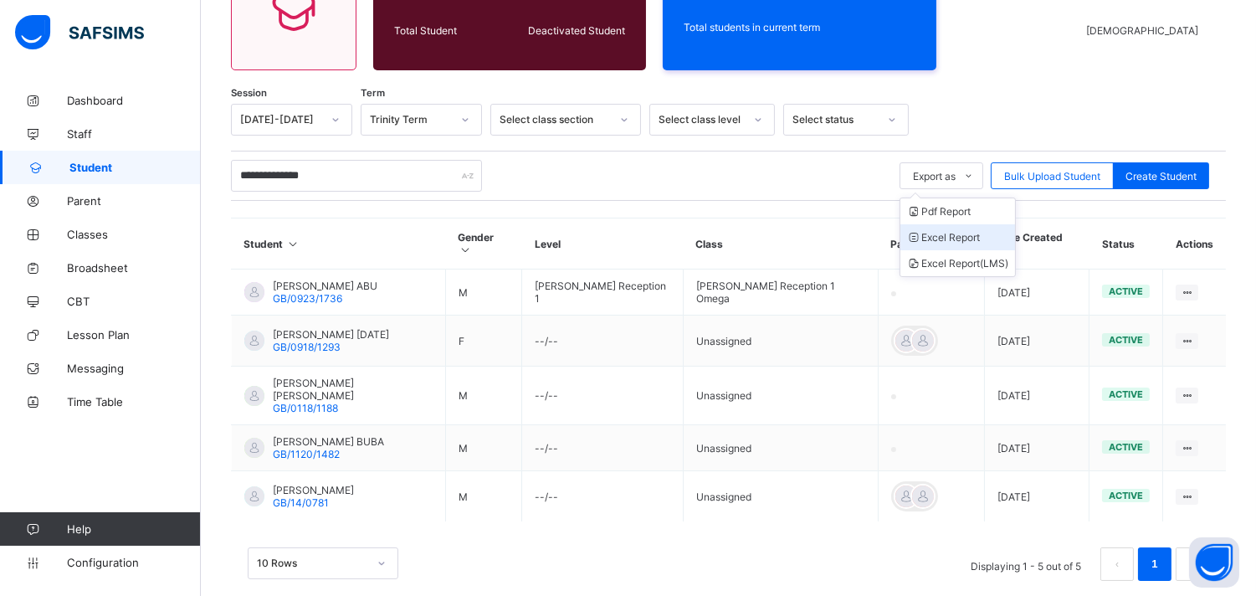
click at [974, 232] on li "Excel Report" at bounding box center [958, 237] width 115 height 26
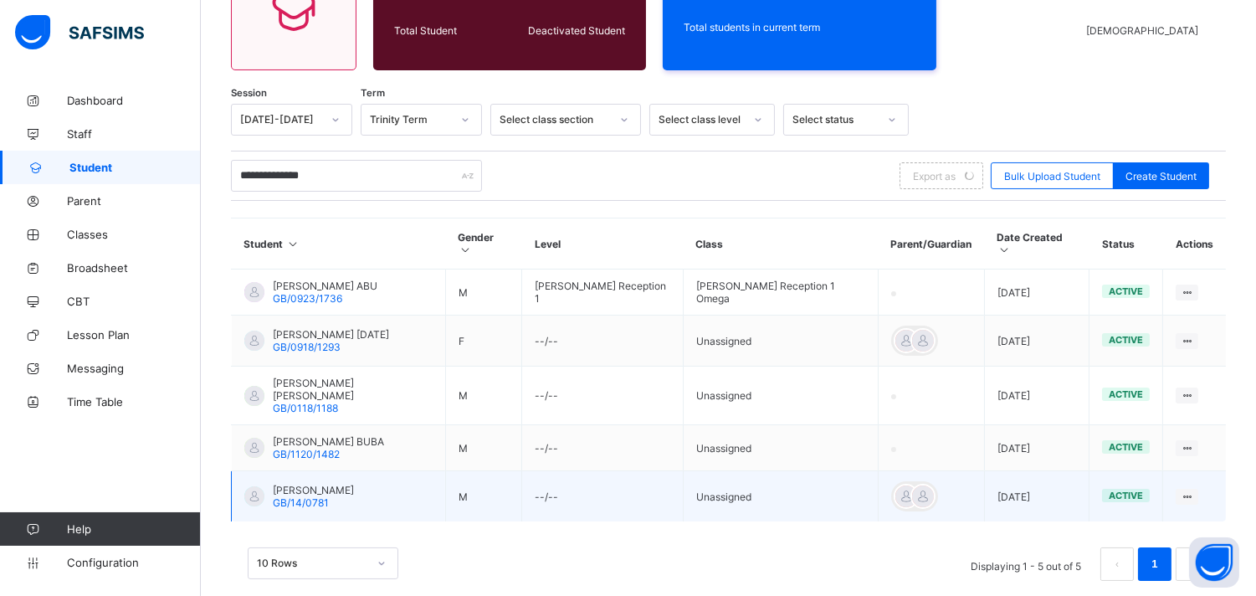
click at [911, 475] on td at bounding box center [931, 496] width 106 height 51
click at [1050, 471] on td "[DATE]" at bounding box center [1036, 496] width 105 height 51
click at [327, 496] on span "GB/14/0781" at bounding box center [301, 502] width 56 height 13
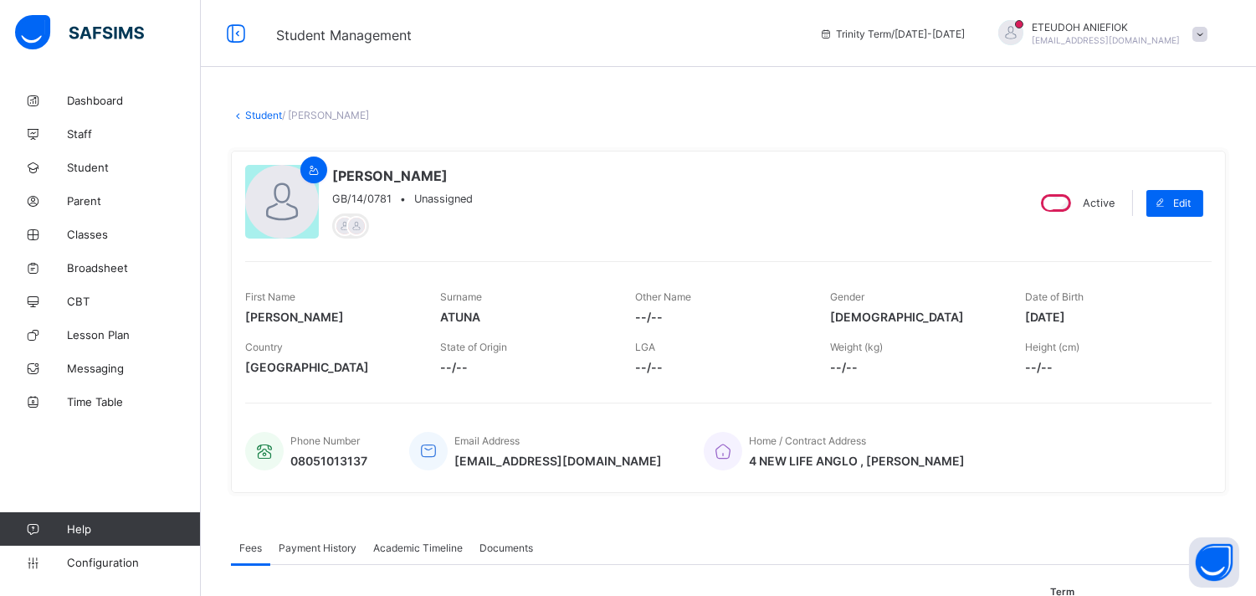
click at [233, 338] on div "[PERSON_NAME] GB/14/0781 • Unassigned Active Edit First Name [PERSON_NAME] Surn…" at bounding box center [728, 322] width 995 height 342
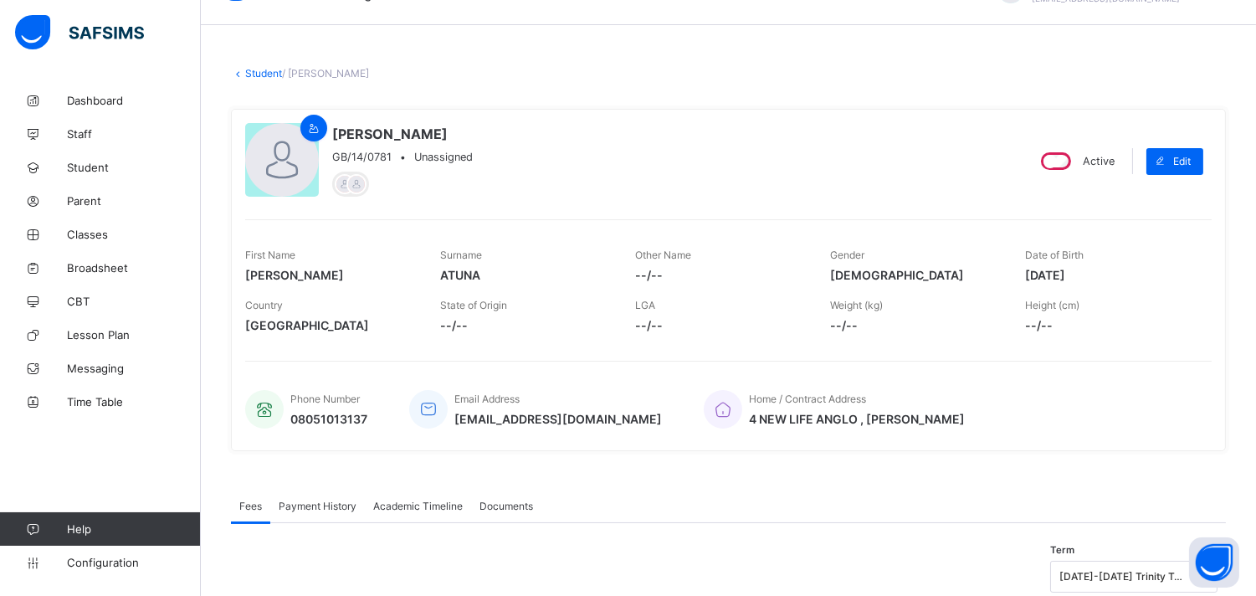
scroll to position [37, 0]
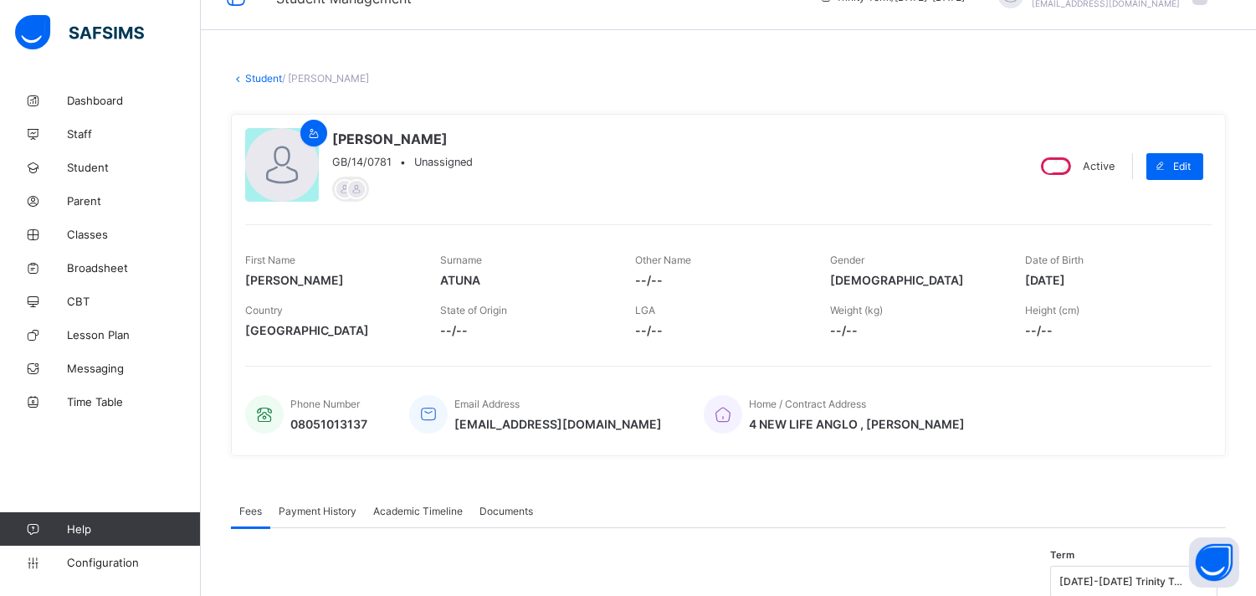
drag, startPoint x: 819, startPoint y: 44, endPoint x: 567, endPoint y: 32, distance: 252.2
click at [567, 32] on div "× Delete Document This action would delete the document with name: from the sys…" at bounding box center [728, 568] width 1055 height 1211
click at [148, 260] on link "Broadsheet" at bounding box center [100, 267] width 201 height 33
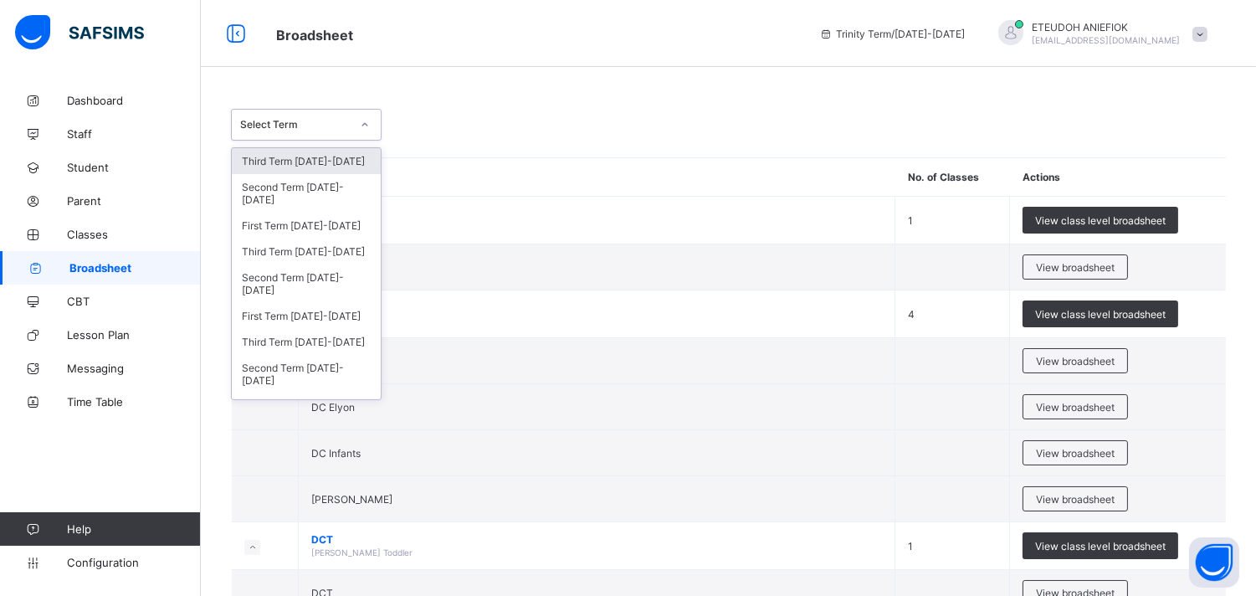
click at [369, 123] on icon at bounding box center [365, 124] width 10 height 17
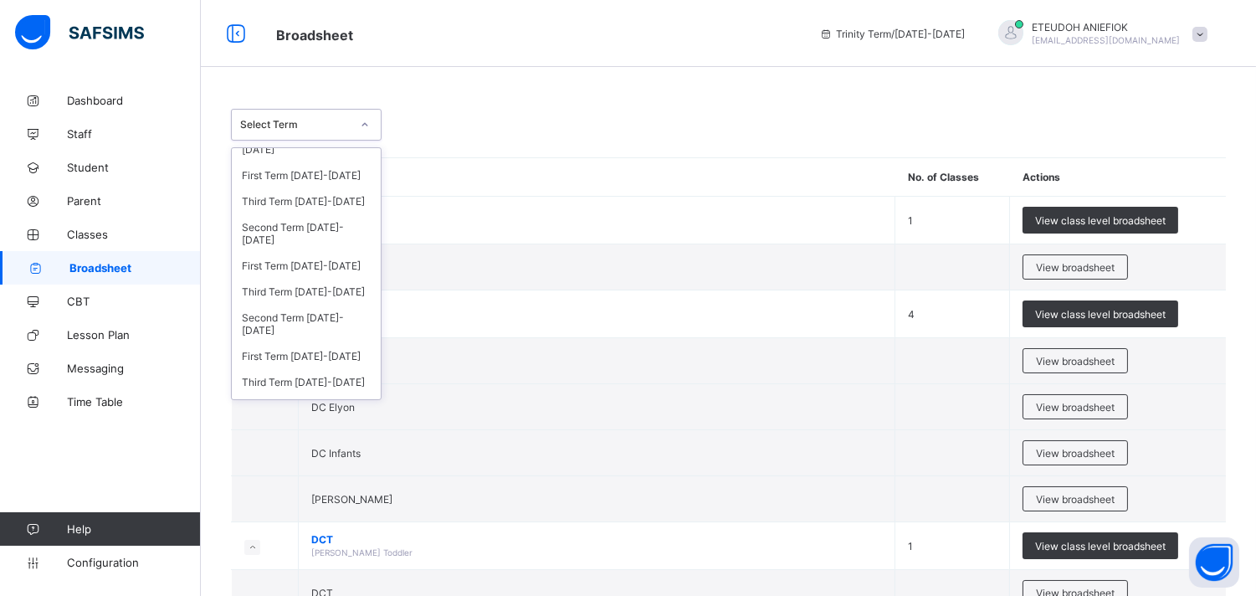
scroll to position [335, 0]
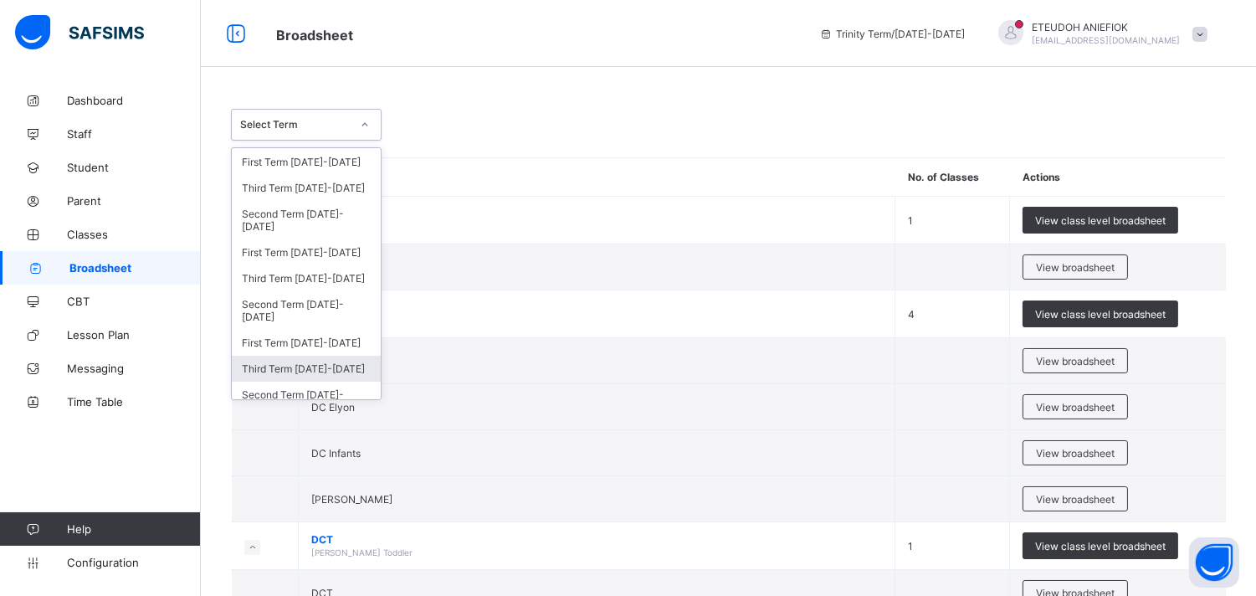
click at [349, 356] on div "Third Term [DATE]-[DATE]" at bounding box center [306, 369] width 149 height 26
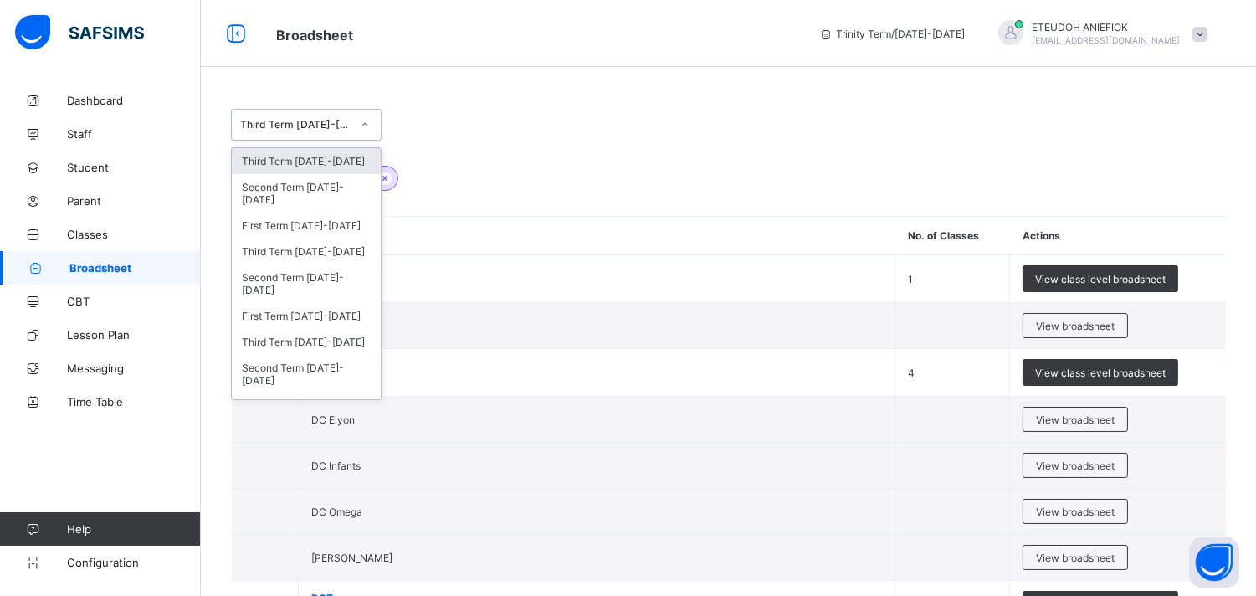
click at [363, 127] on icon at bounding box center [365, 124] width 10 height 17
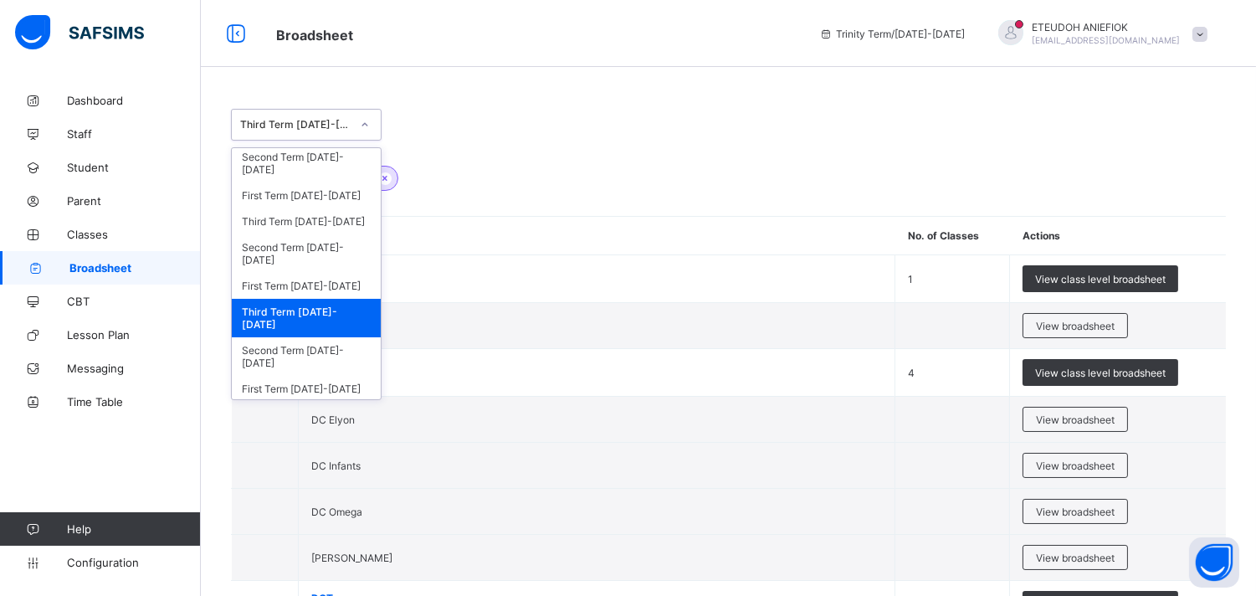
scroll to position [393, 0]
click at [321, 374] on div "First Term [DATE]-[DATE]" at bounding box center [306, 387] width 149 height 26
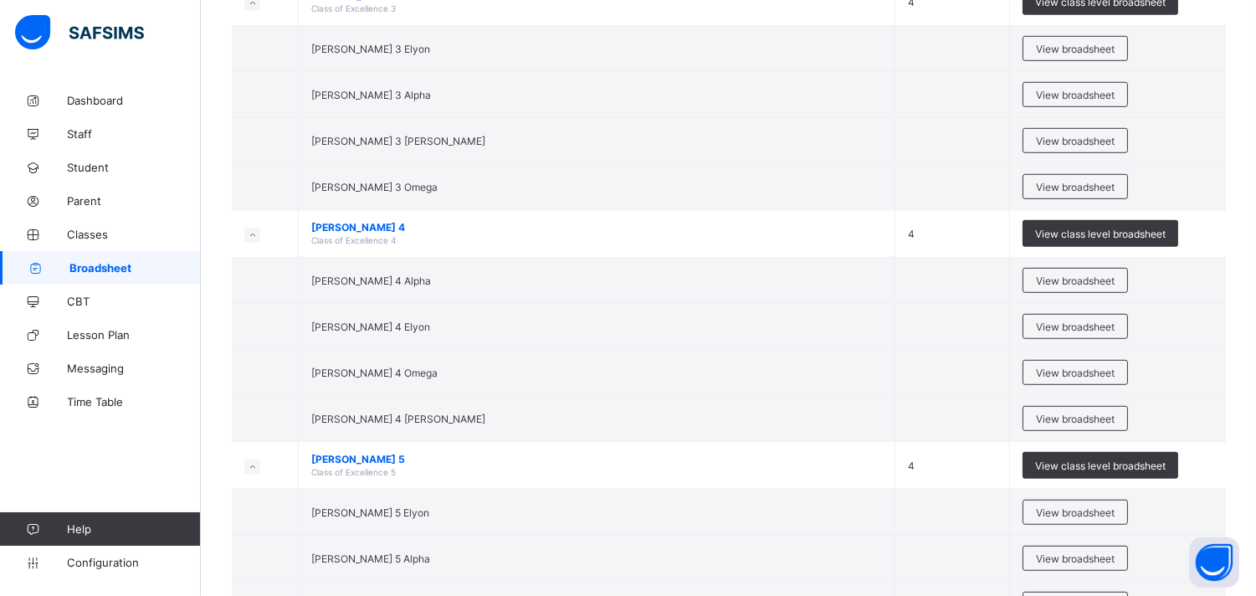
scroll to position [2009, 0]
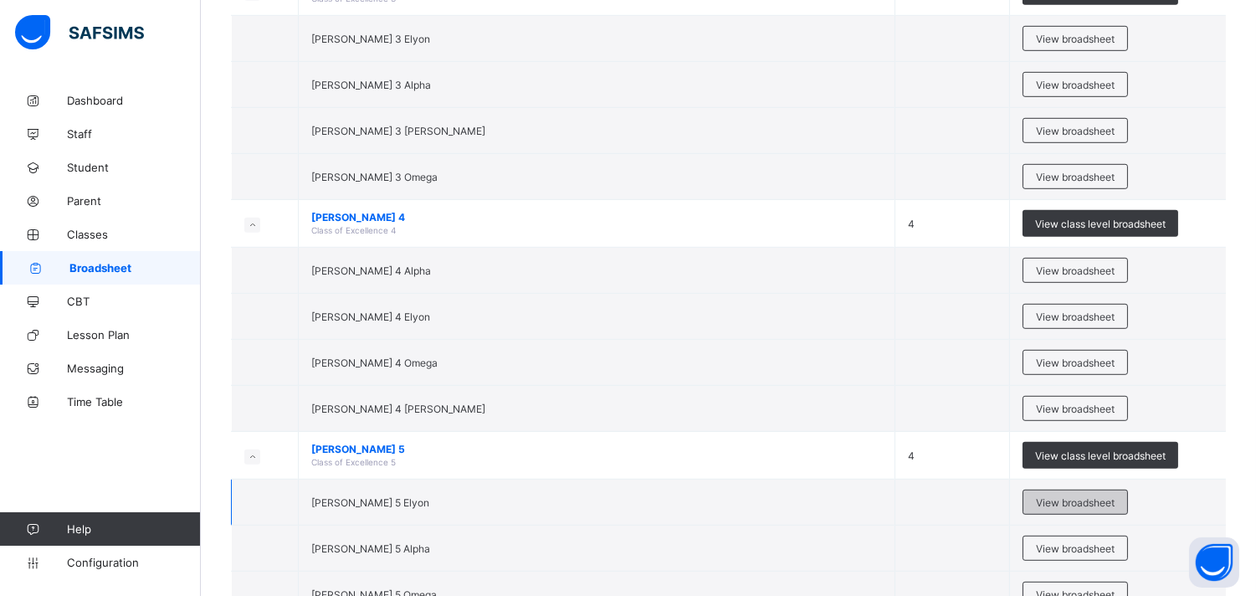
click at [1044, 499] on div "View broadsheet" at bounding box center [1075, 502] width 105 height 25
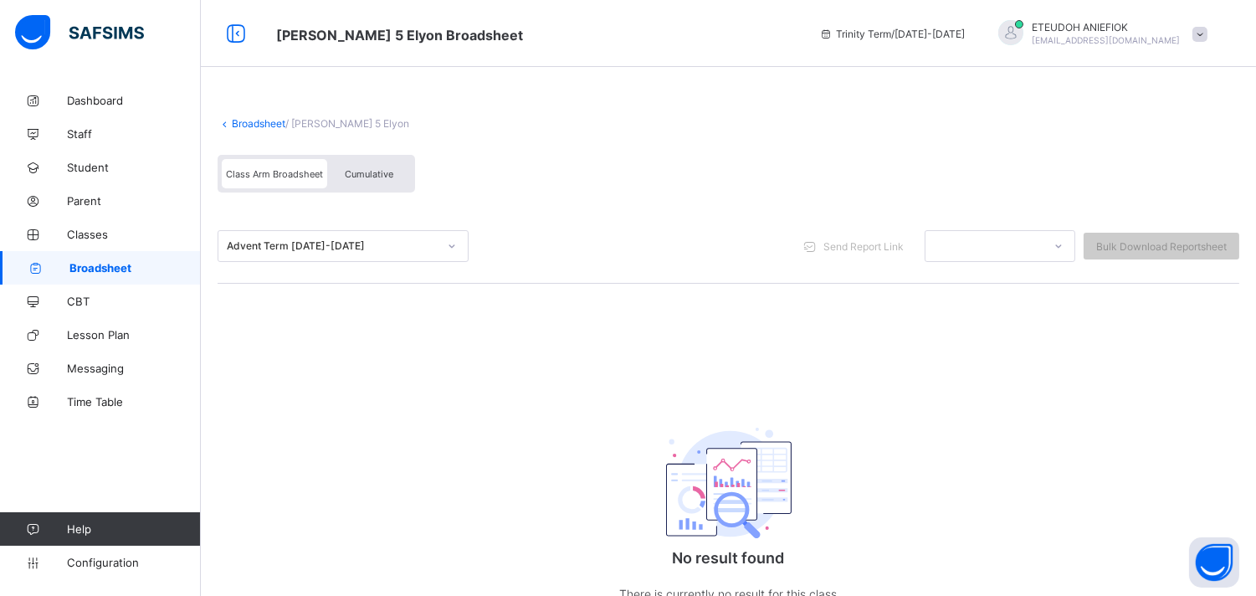
click at [311, 126] on span "/ [PERSON_NAME] 5 Elyon" at bounding box center [347, 123] width 124 height 13
click at [127, 229] on span "Classes" at bounding box center [134, 234] width 134 height 13
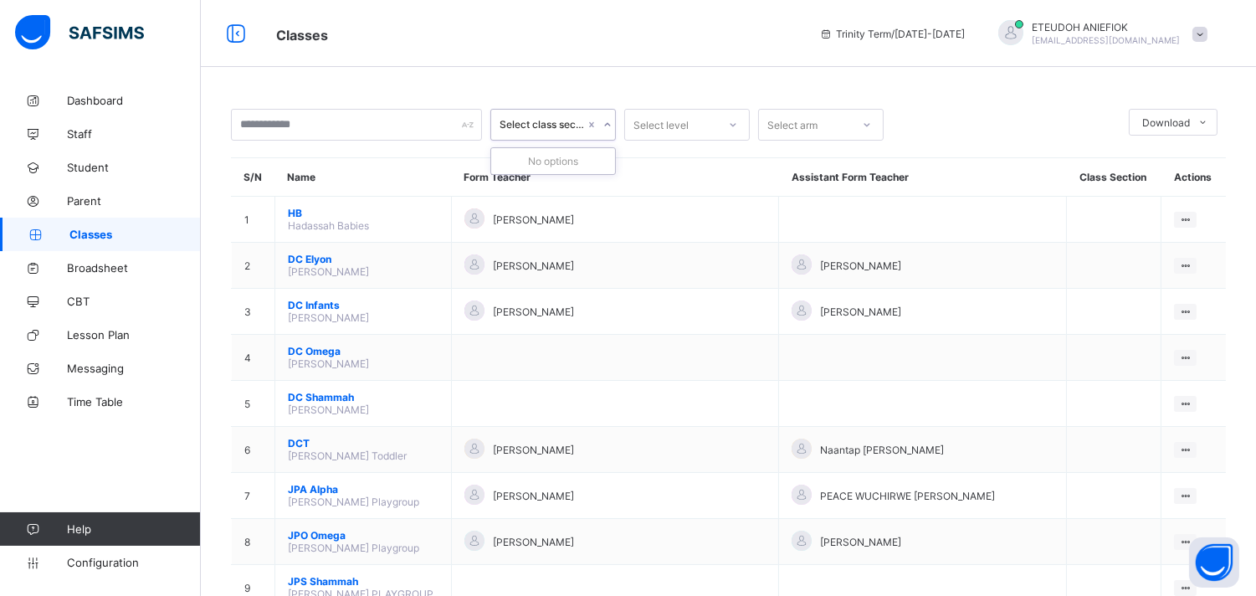
click at [605, 126] on icon at bounding box center [608, 124] width 10 height 17
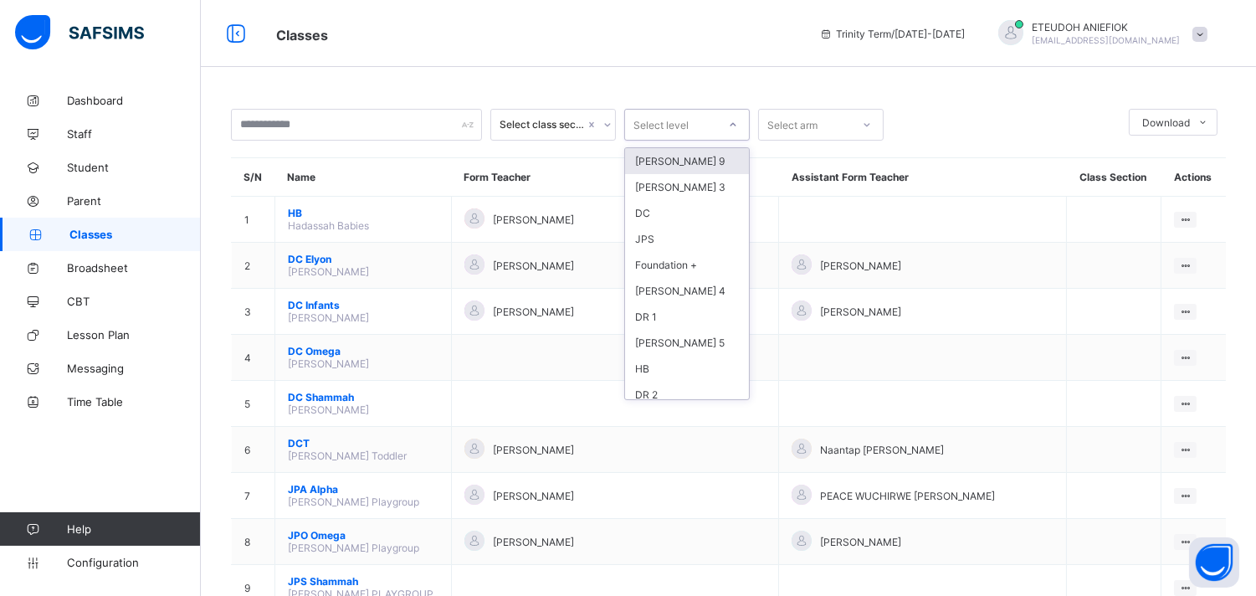
click at [734, 126] on icon at bounding box center [733, 124] width 10 height 17
click at [696, 290] on div "[PERSON_NAME] 4" at bounding box center [687, 291] width 124 height 26
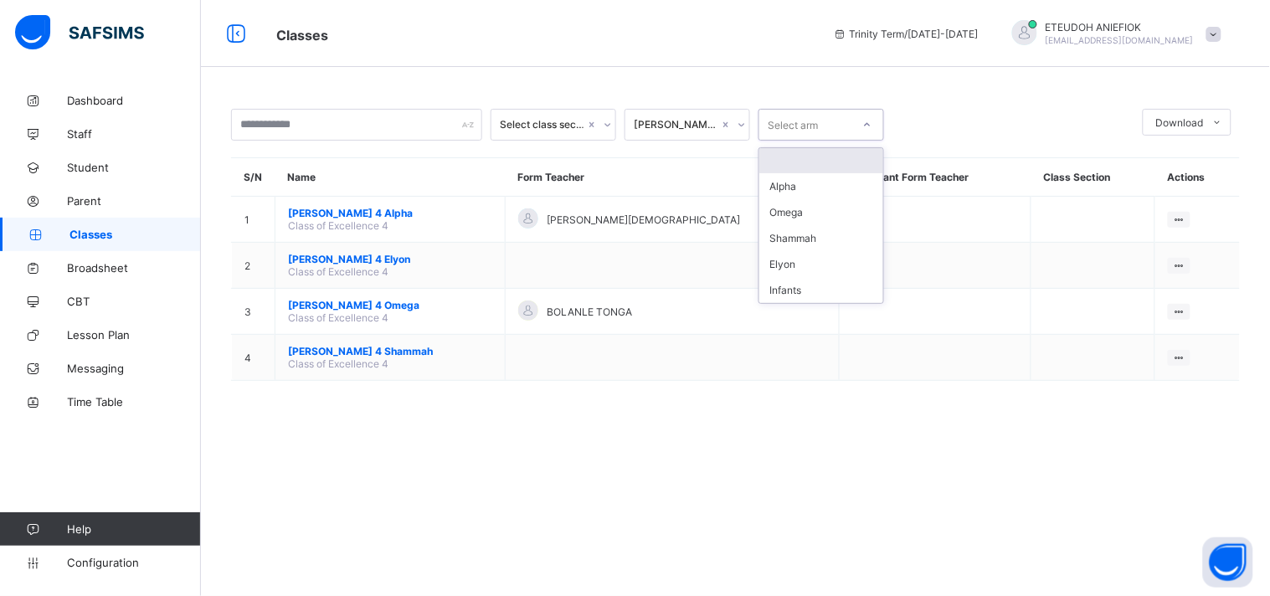
click at [867, 124] on icon at bounding box center [867, 124] width 10 height 17
click at [821, 190] on div "Alpha" at bounding box center [821, 186] width 124 height 26
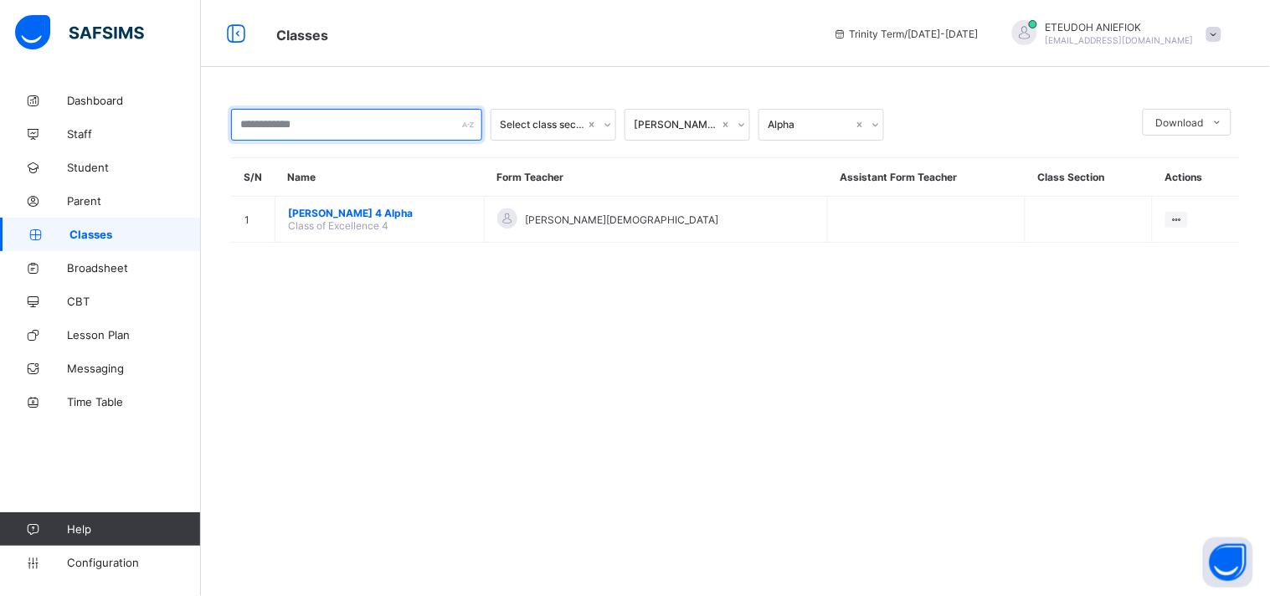
click at [465, 121] on div at bounding box center [356, 125] width 251 height 32
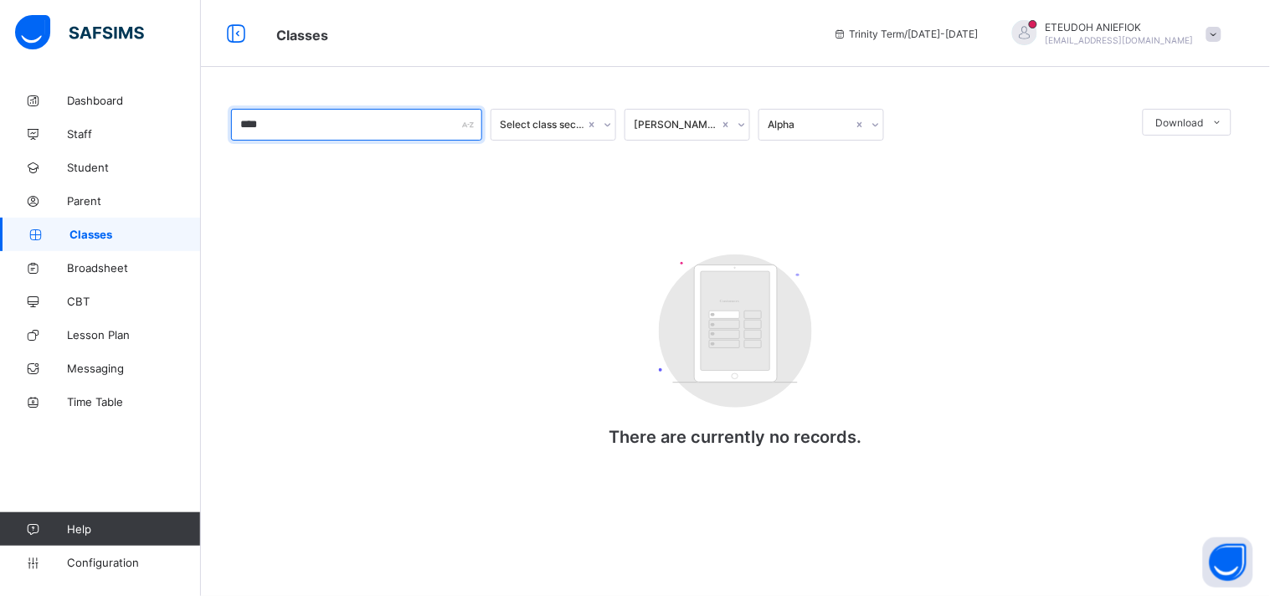
type input "****"
click at [471, 128] on div "****" at bounding box center [356, 125] width 251 height 32
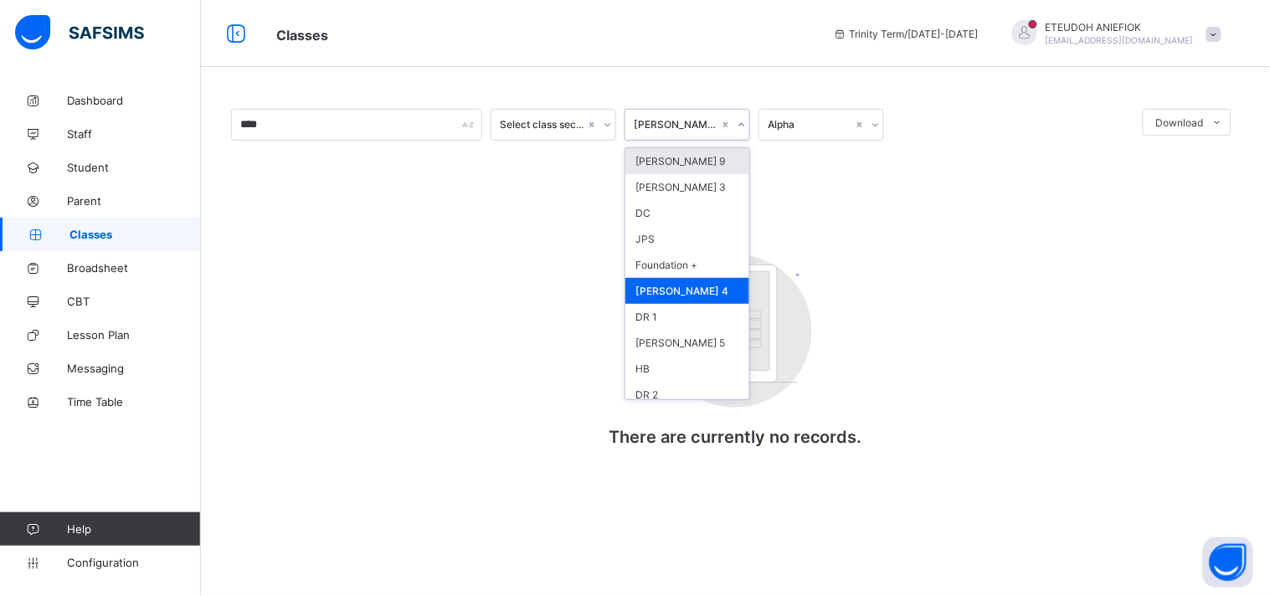
click at [740, 126] on icon at bounding box center [742, 124] width 10 height 17
drag, startPoint x: 701, startPoint y: 285, endPoint x: 881, endPoint y: 126, distance: 241.3
click at [881, 126] on div "**** Select class section option [PERSON_NAME] 4, selected. option Foundation +…" at bounding box center [735, 125] width 1009 height 32
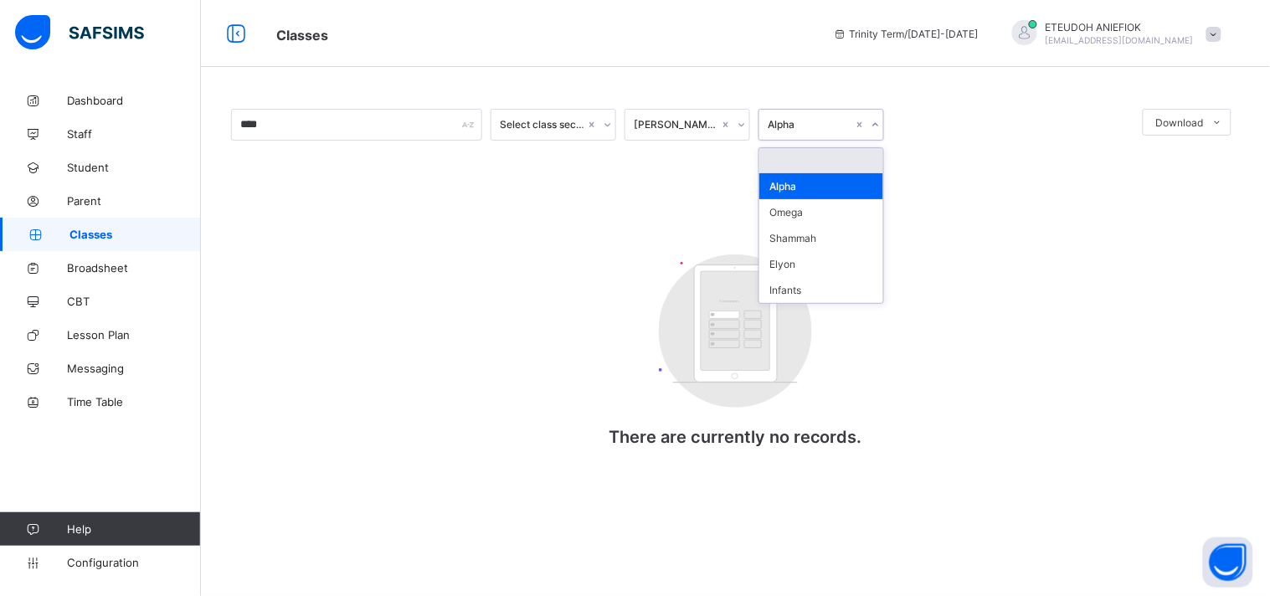
click at [871, 123] on icon at bounding box center [876, 124] width 10 height 17
click at [831, 203] on div "Omega" at bounding box center [821, 212] width 124 height 26
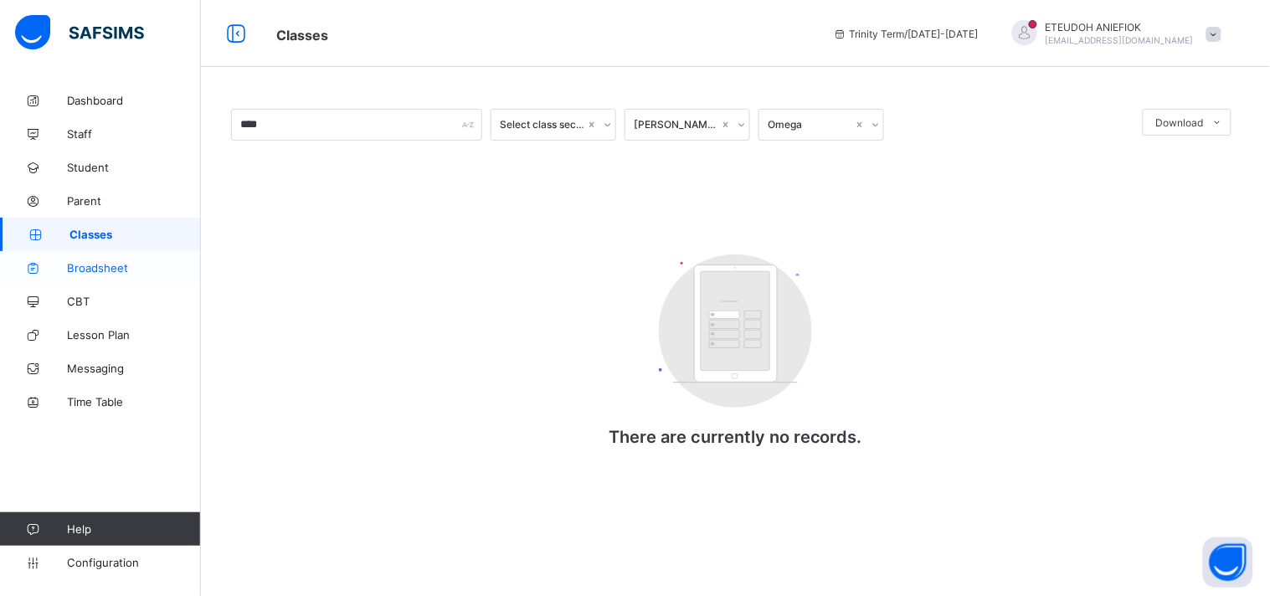
click at [139, 260] on link "Broadsheet" at bounding box center [100, 267] width 201 height 33
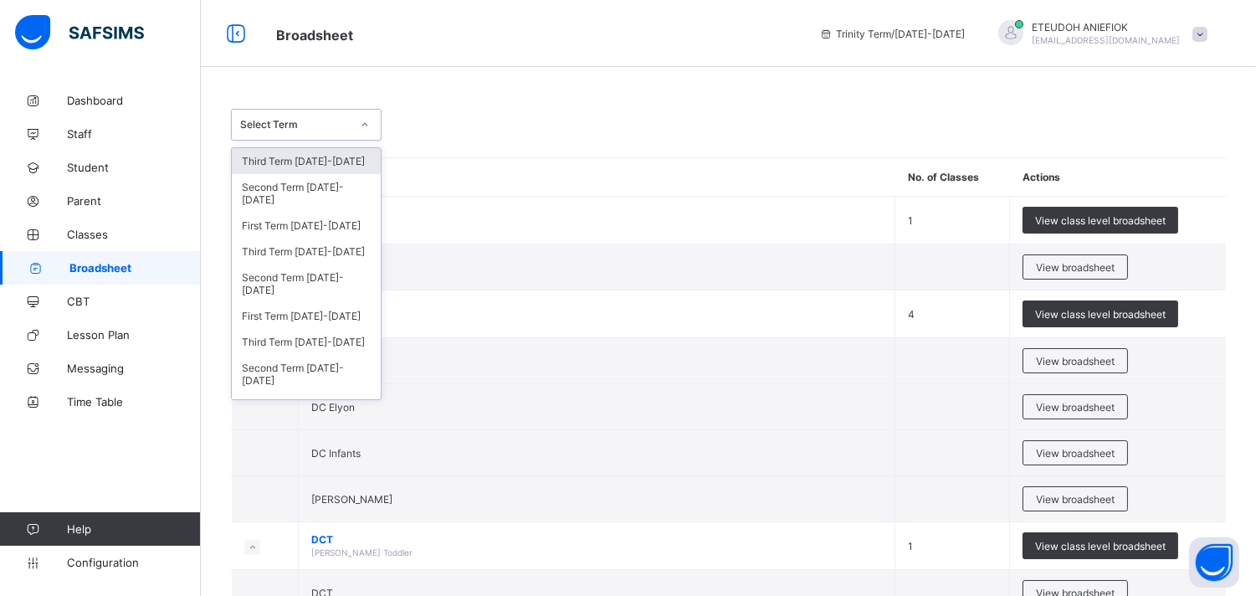
click at [365, 124] on icon at bounding box center [365, 124] width 10 height 17
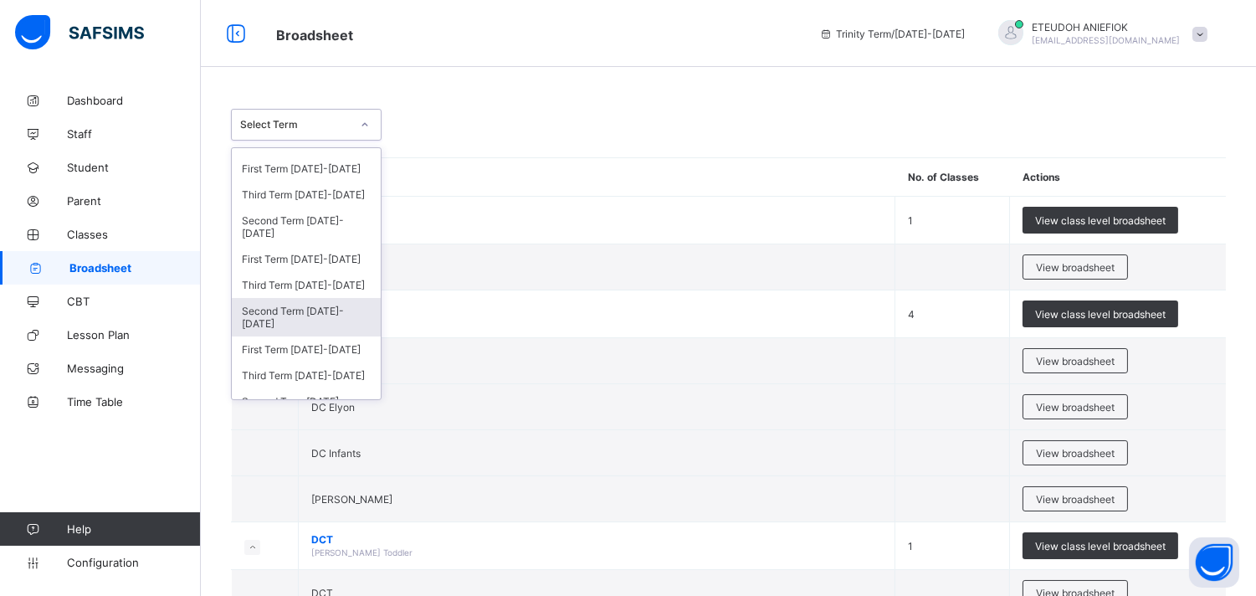
scroll to position [74, 0]
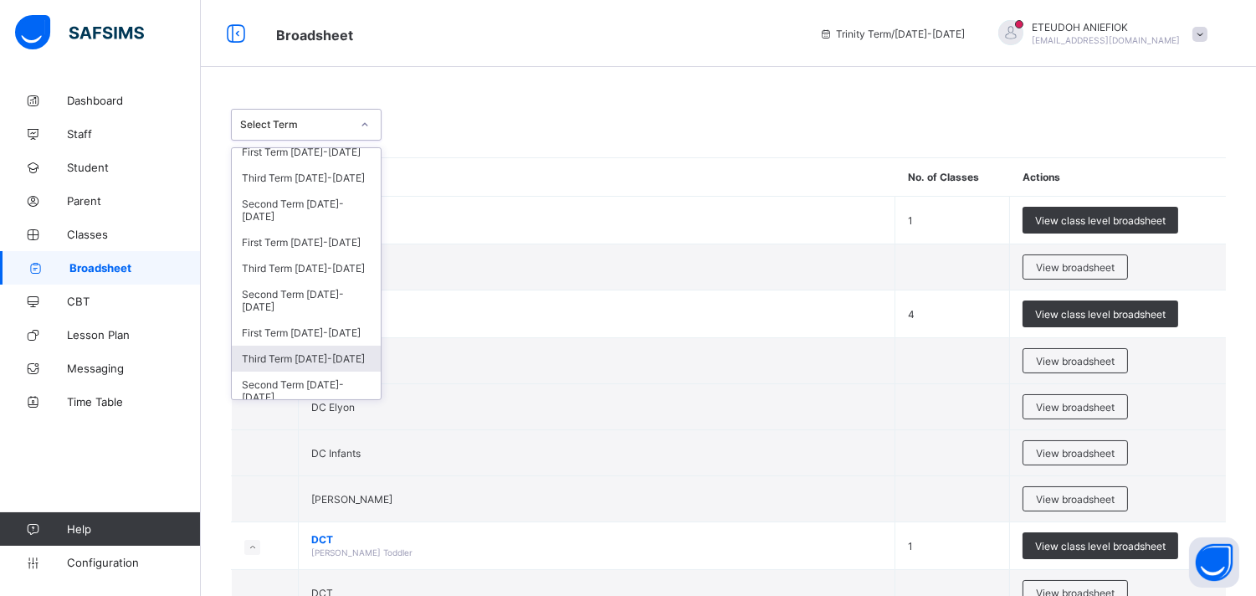
click at [341, 353] on div "Third Term [DATE]-[DATE]" at bounding box center [306, 359] width 149 height 26
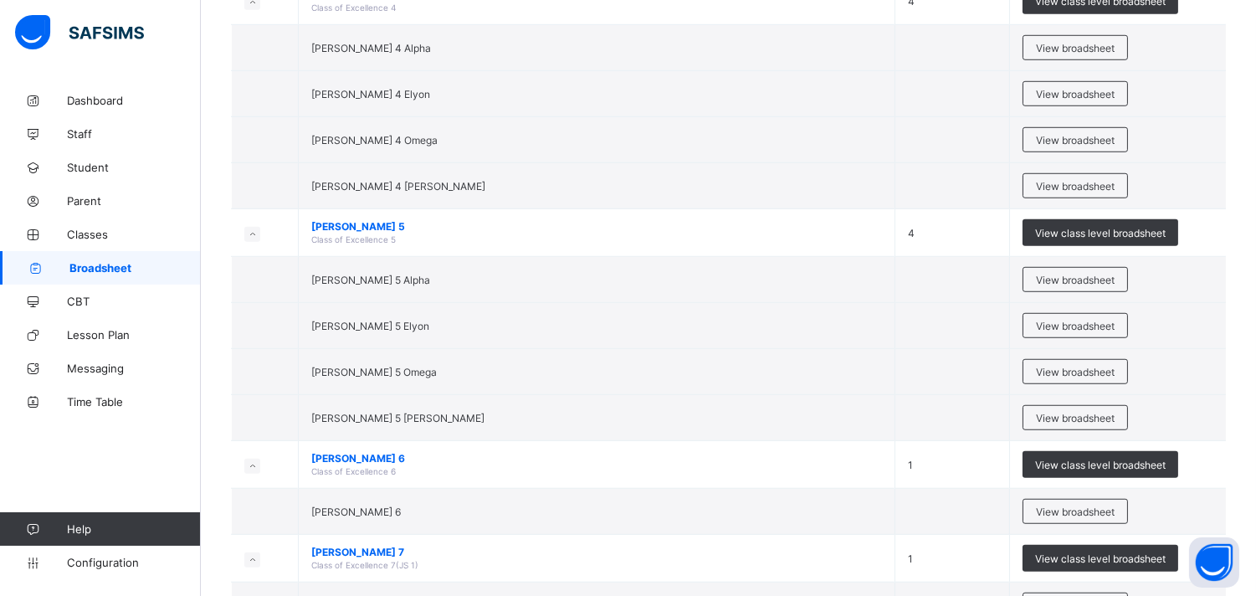
scroll to position [2344, 0]
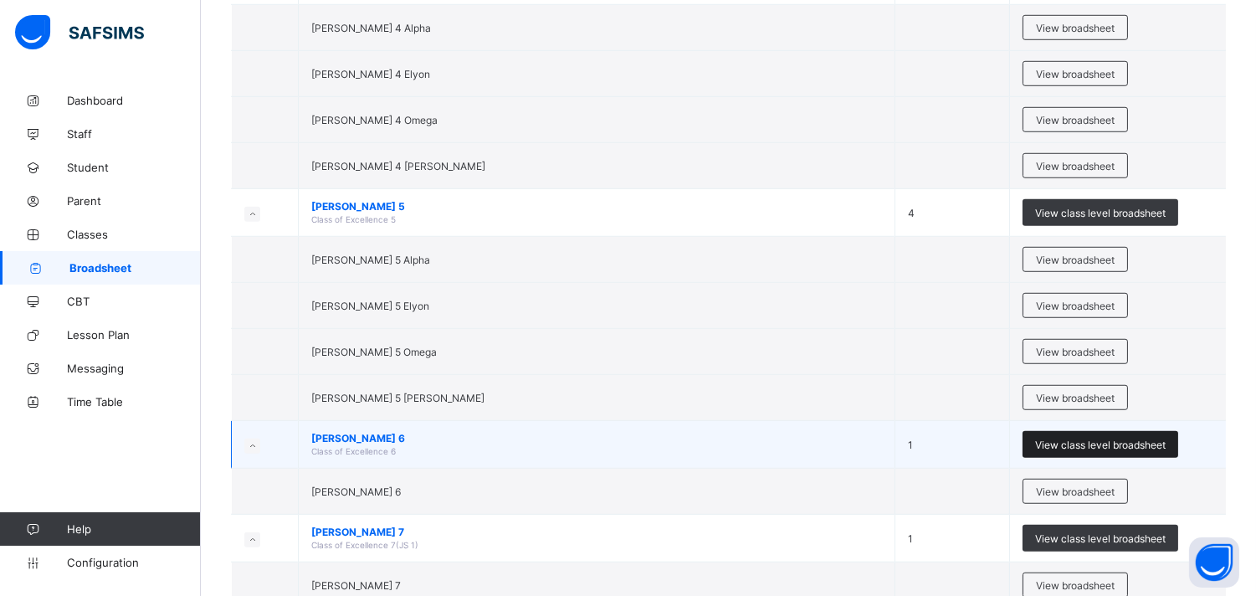
click at [1075, 446] on span "View class level broadsheet" at bounding box center [1100, 445] width 131 height 13
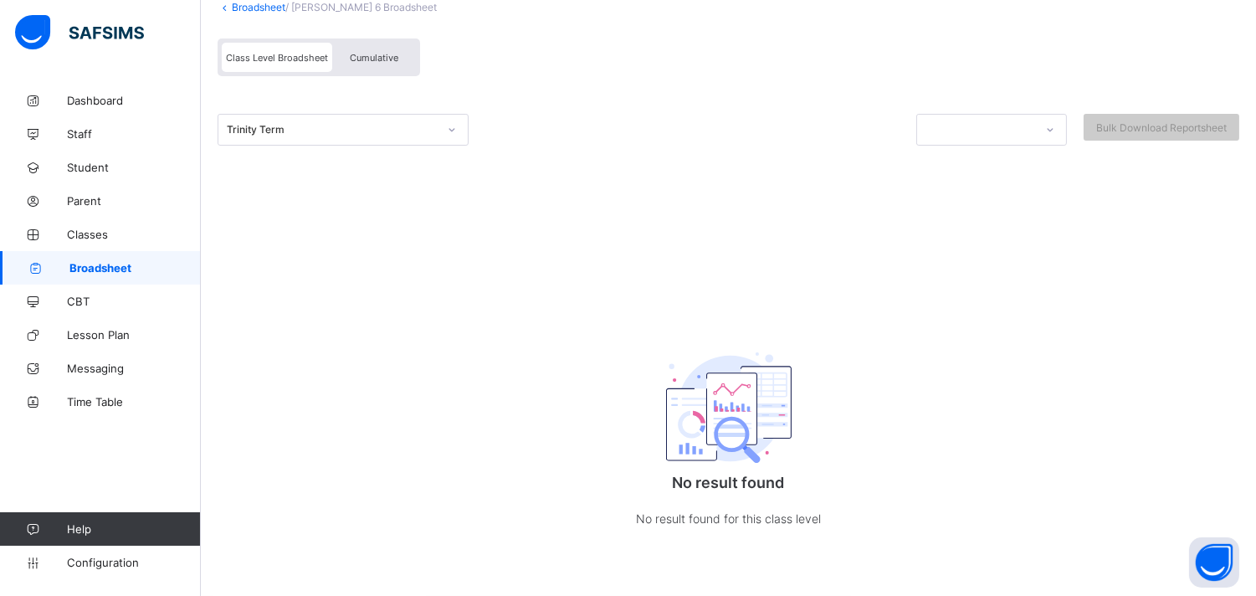
scroll to position [135, 0]
click at [455, 127] on icon at bounding box center [452, 129] width 10 height 17
click at [382, 52] on span "Cumulative" at bounding box center [374, 58] width 49 height 12
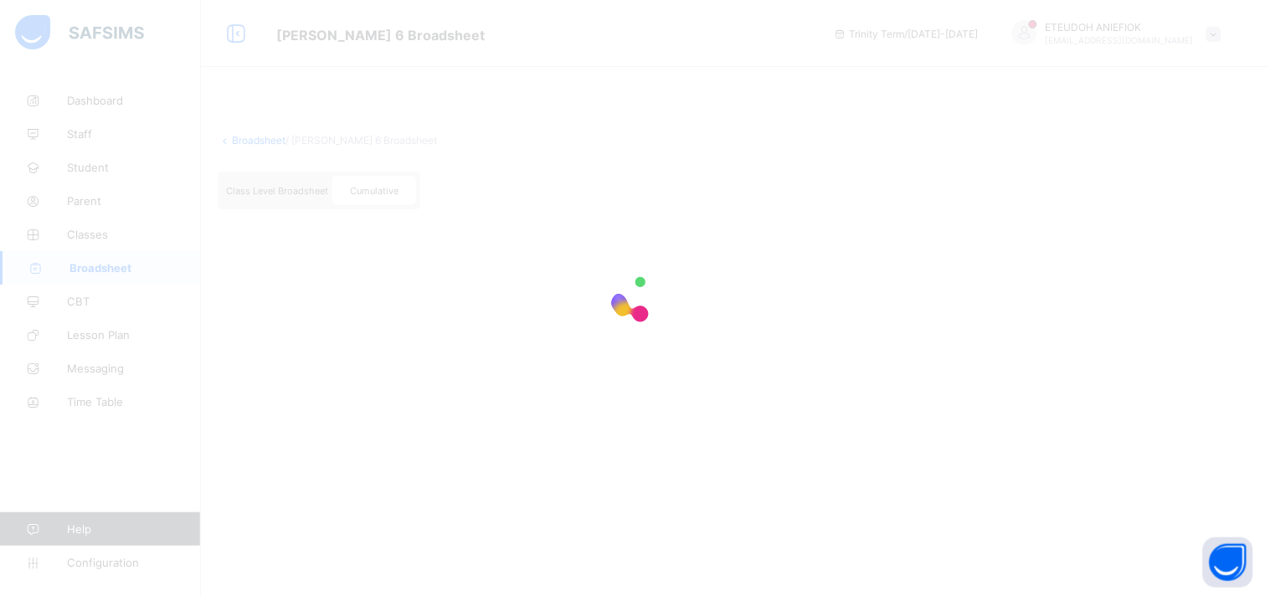
click at [382, 49] on div at bounding box center [635, 298] width 1270 height 596
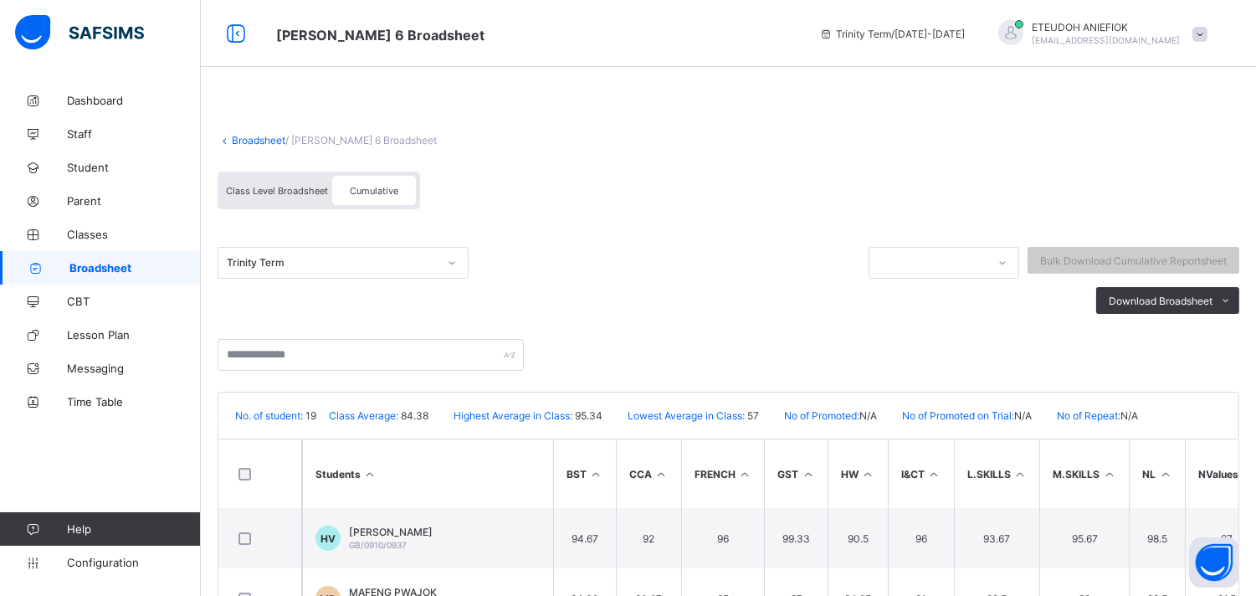
click at [450, 261] on icon at bounding box center [452, 262] width 10 height 17
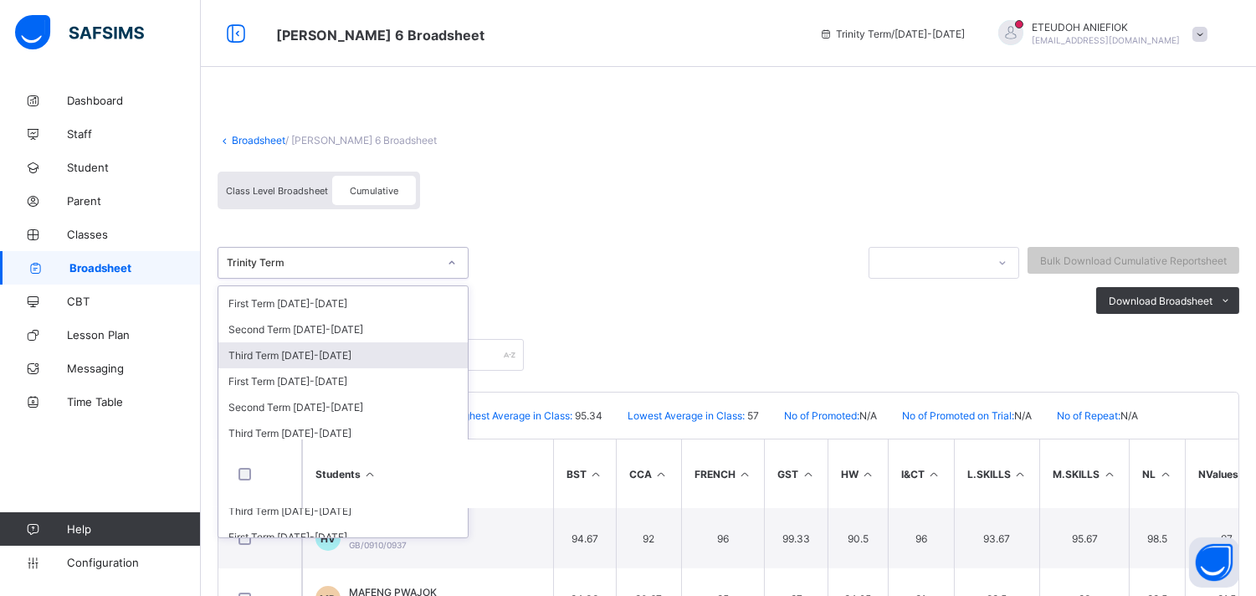
scroll to position [111, 0]
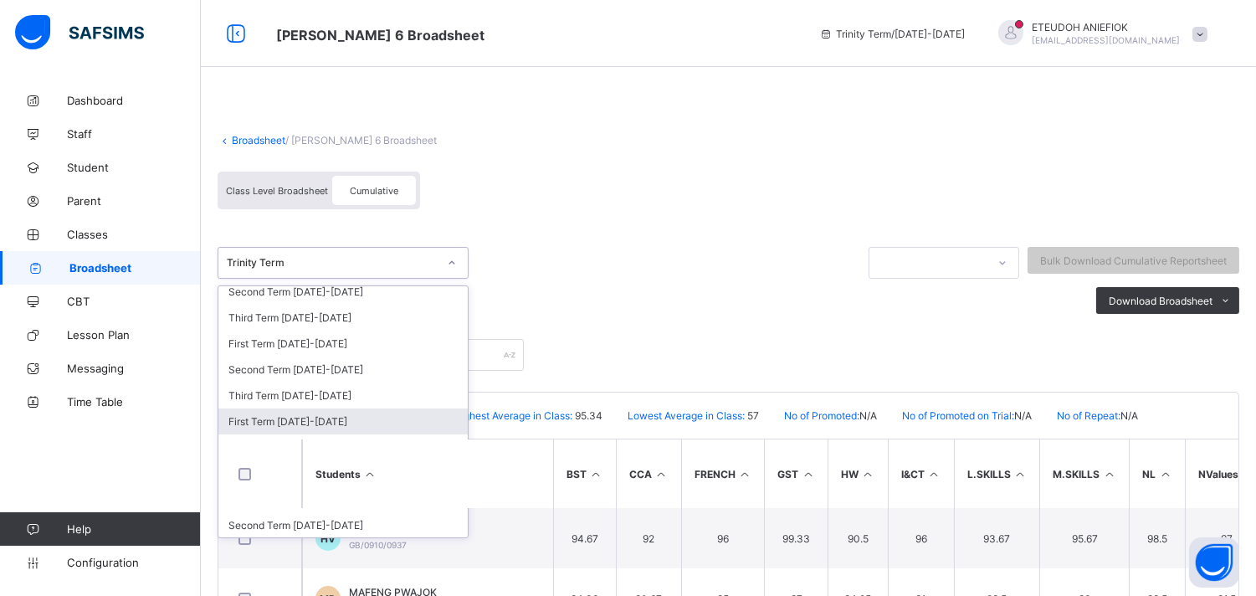
click at [306, 411] on div "First Term [DATE]-[DATE]" at bounding box center [342, 421] width 249 height 26
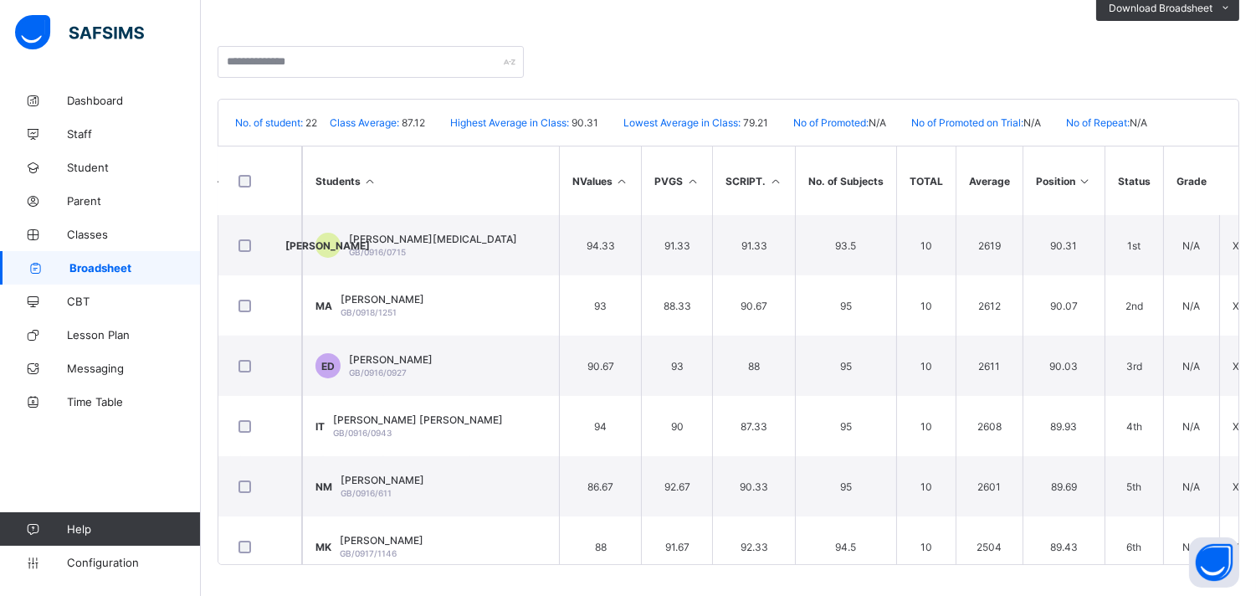
scroll to position [294, 0]
click at [157, 265] on span "Broadsheet" at bounding box center [134, 267] width 131 height 13
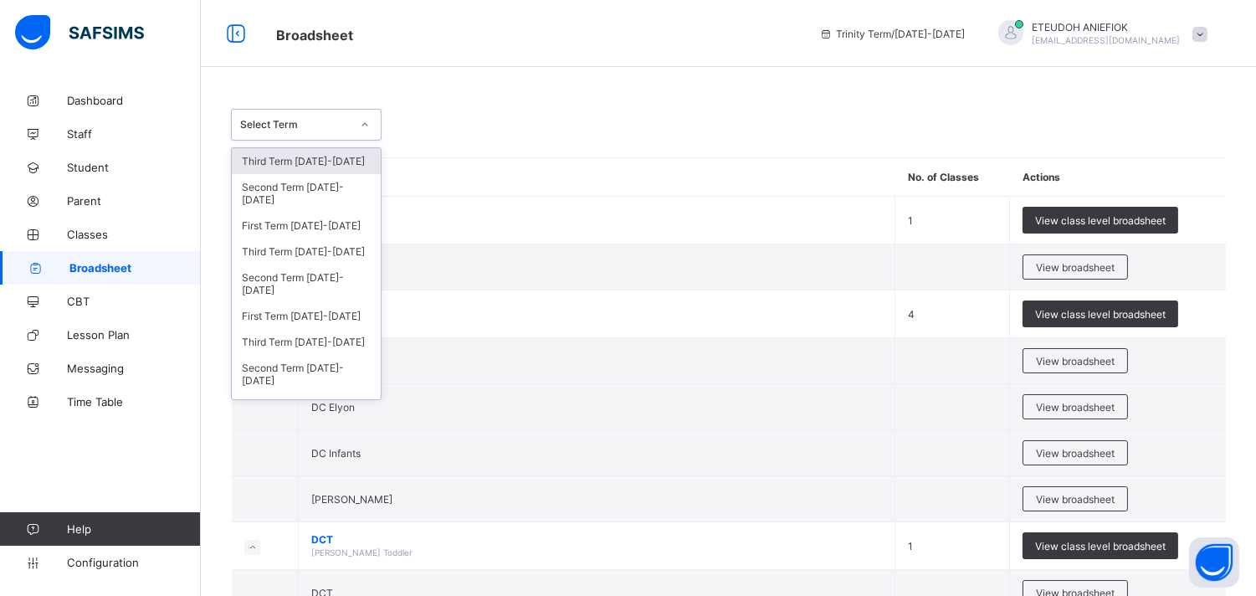
click at [368, 127] on icon at bounding box center [365, 124] width 10 height 17
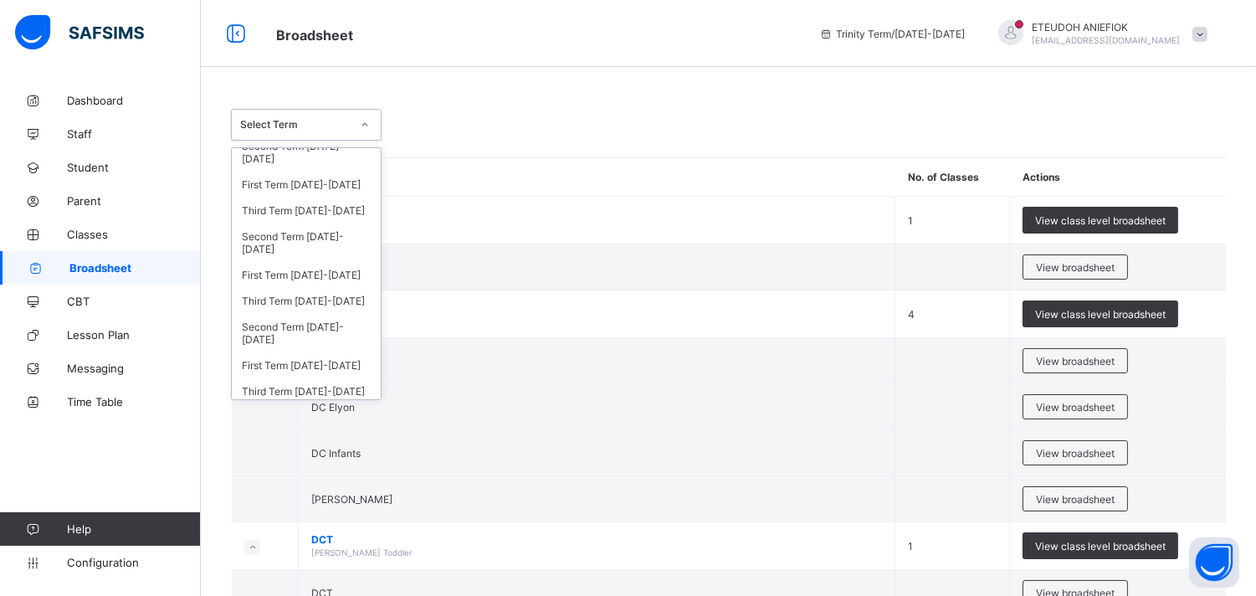
scroll to position [148, 0]
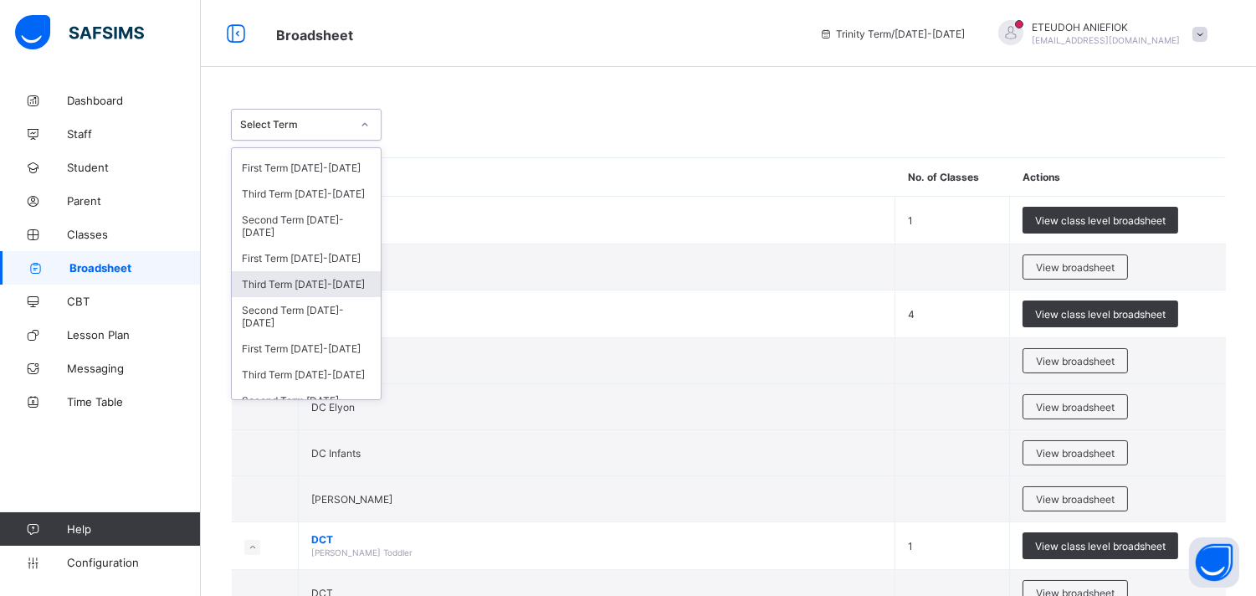
click at [341, 280] on div "Third Term [DATE]-[DATE]" at bounding box center [306, 284] width 149 height 26
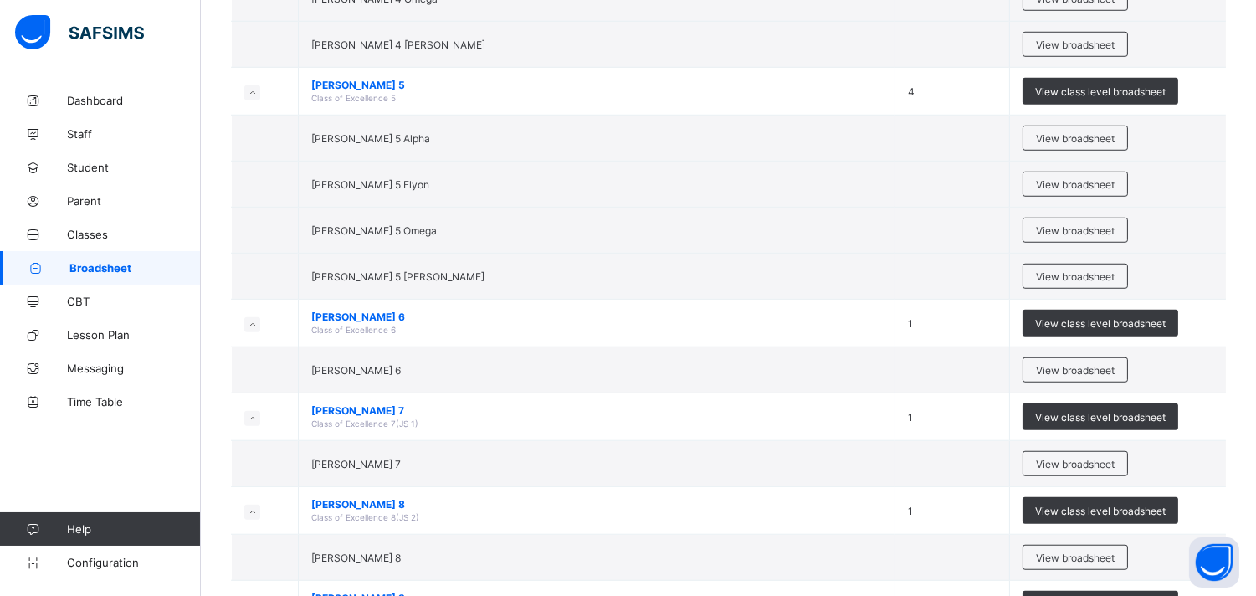
scroll to position [2492, 0]
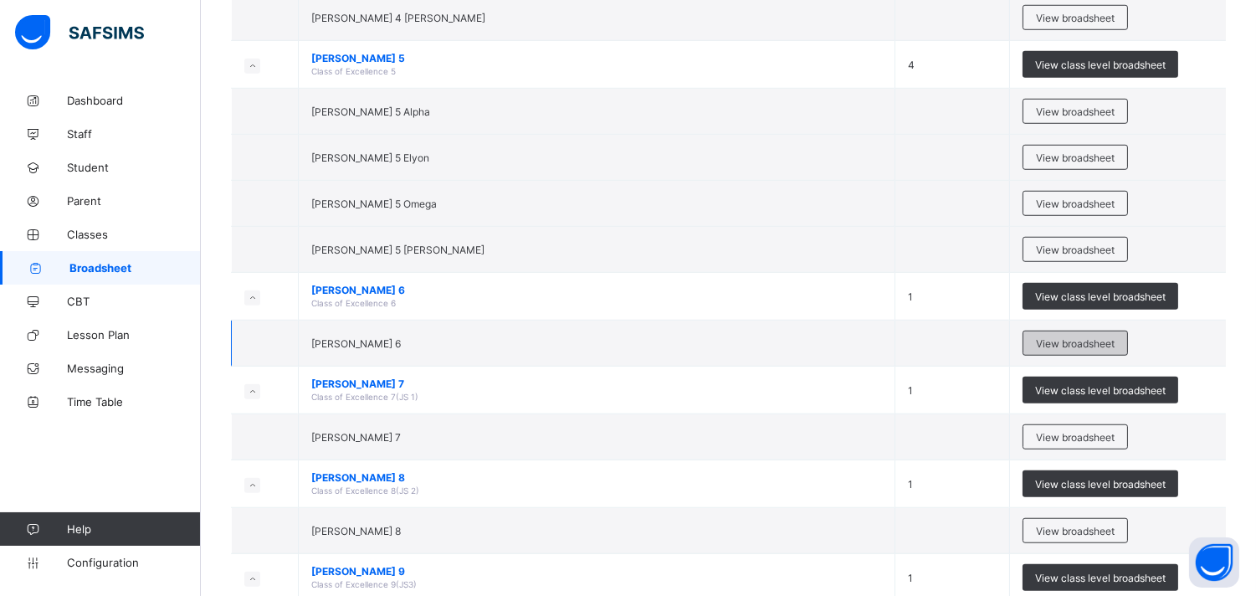
click at [1097, 341] on span "View broadsheet" at bounding box center [1075, 343] width 79 height 13
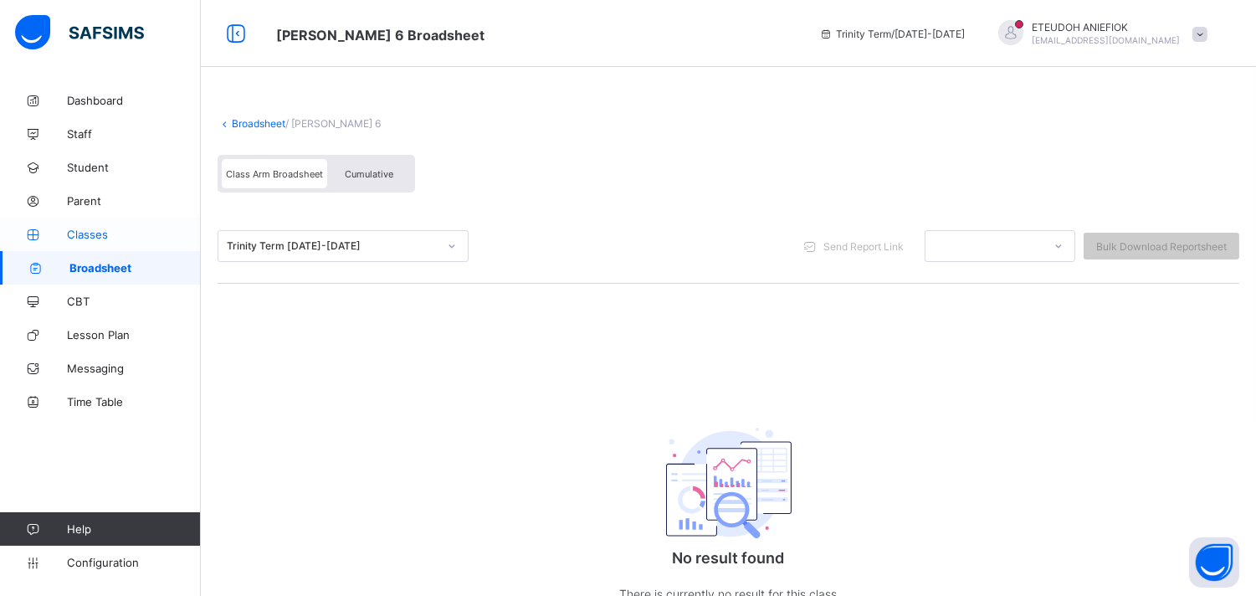
click at [140, 235] on span "Classes" at bounding box center [134, 234] width 134 height 13
